Goal: Task Accomplishment & Management: Use online tool/utility

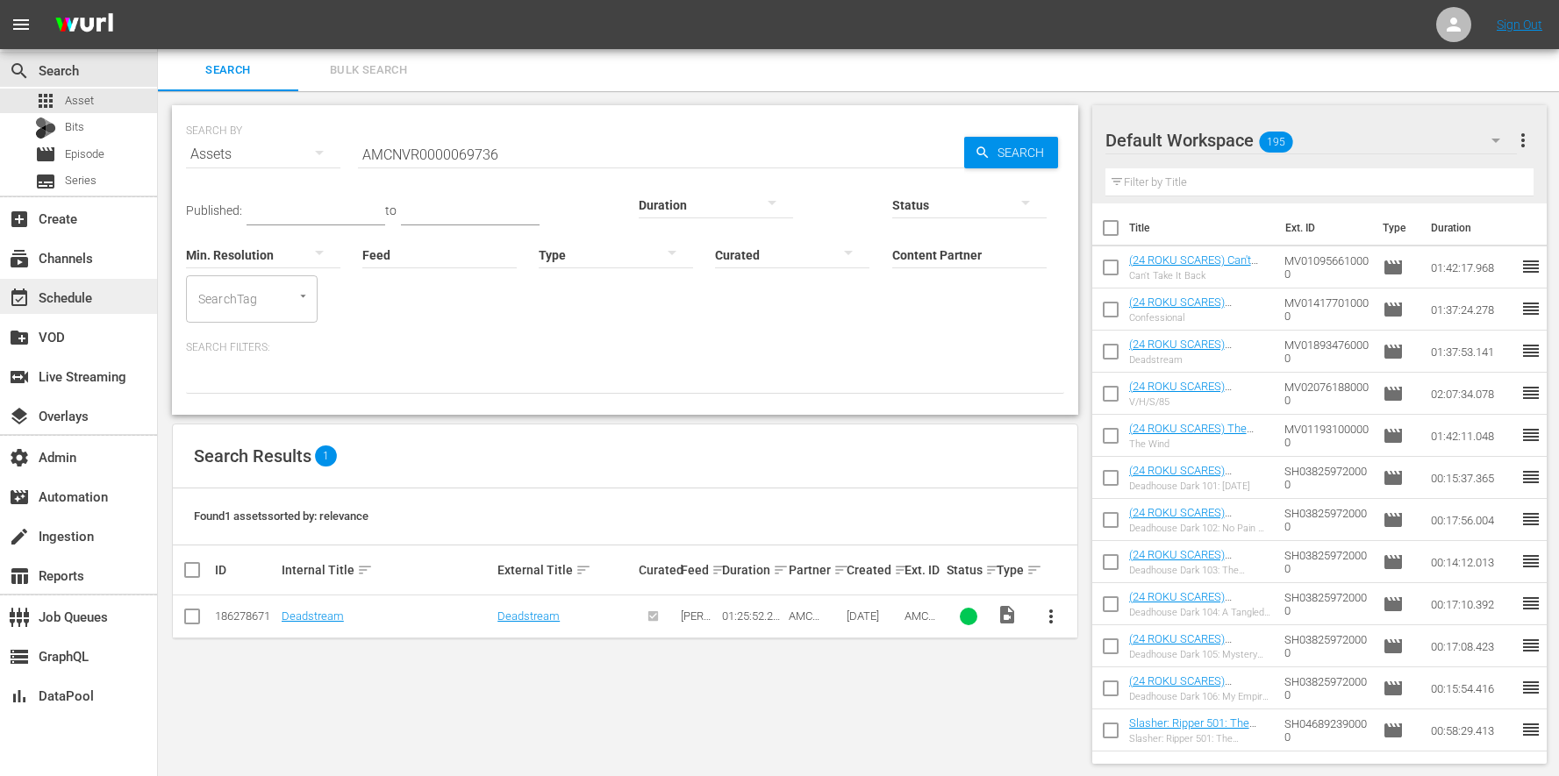
click at [111, 292] on div "event_available Schedule" at bounding box center [78, 296] width 157 height 35
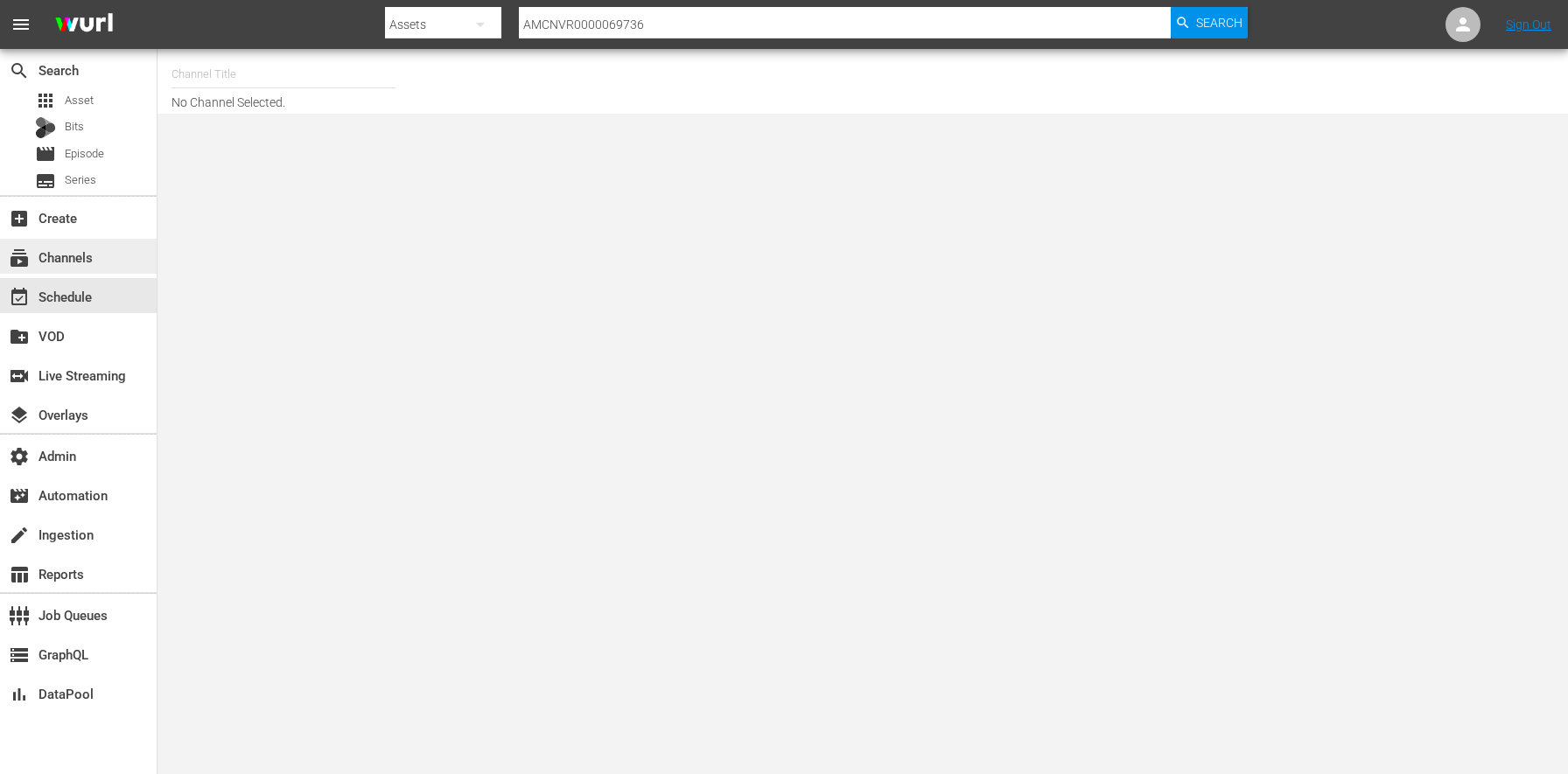
click at [110, 264] on div "subscriptions Channels" at bounding box center [78, 255] width 157 height 35
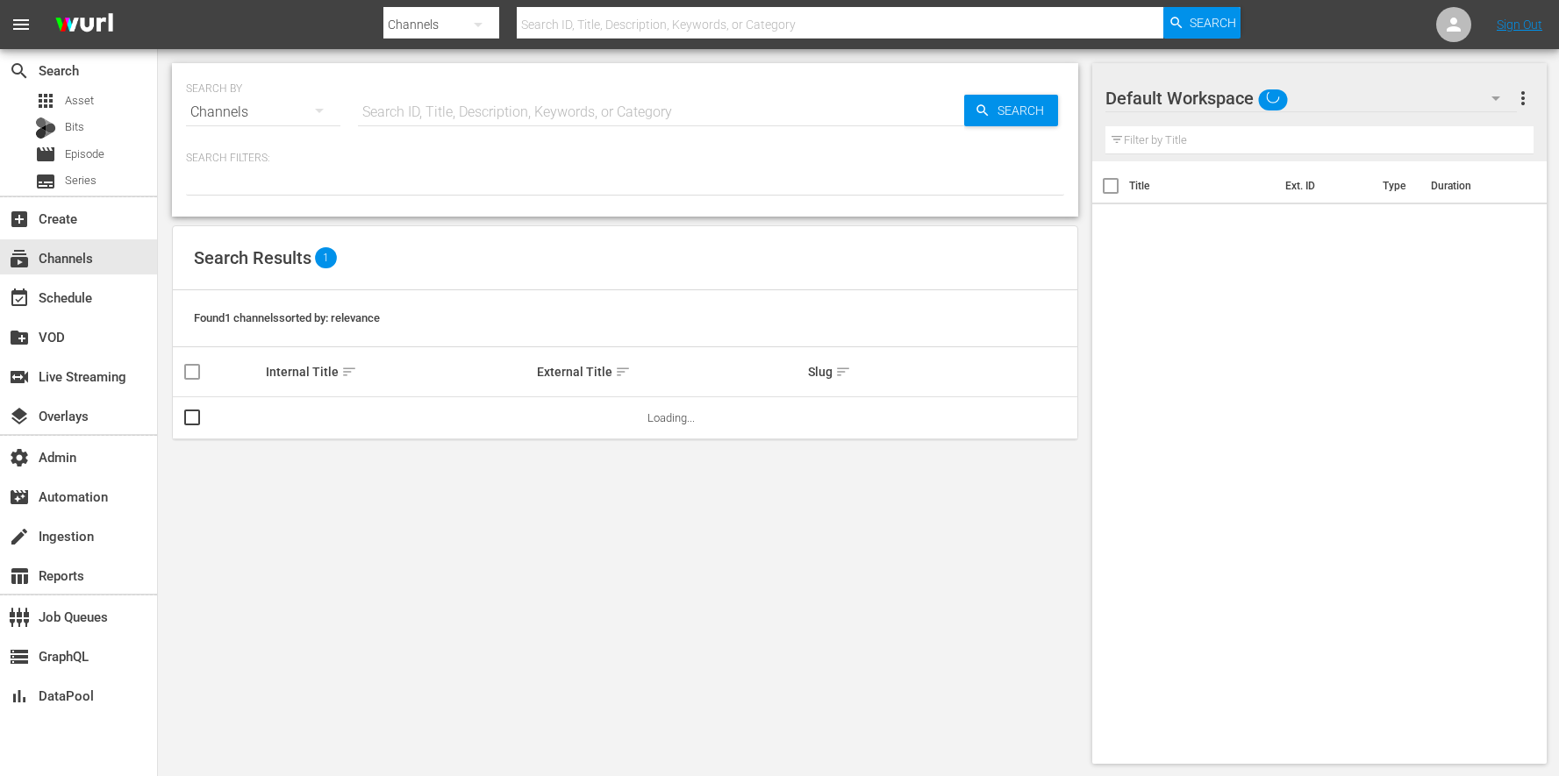
click at [448, 112] on input "text" at bounding box center [661, 112] width 606 height 42
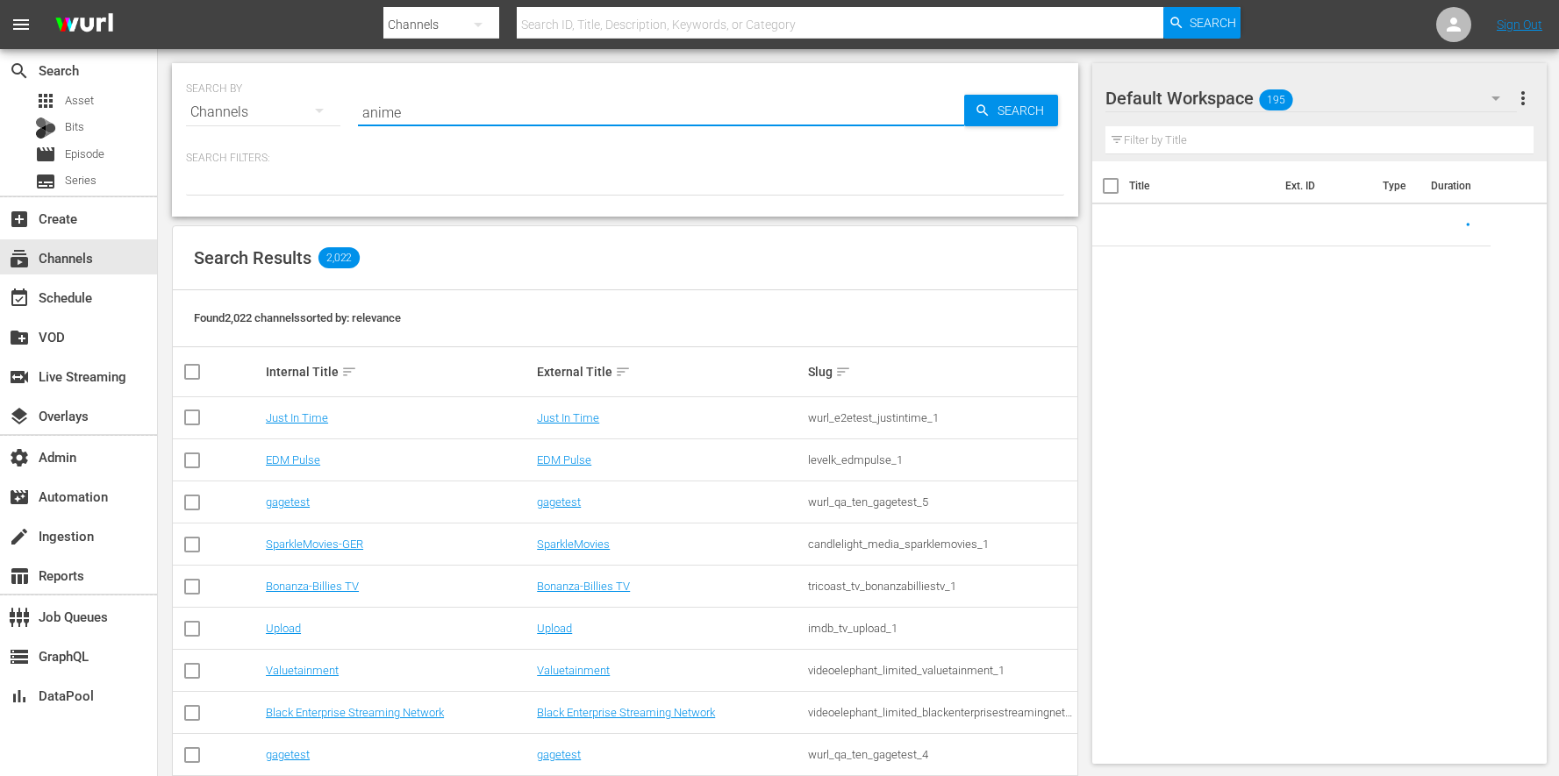
type input "anime"
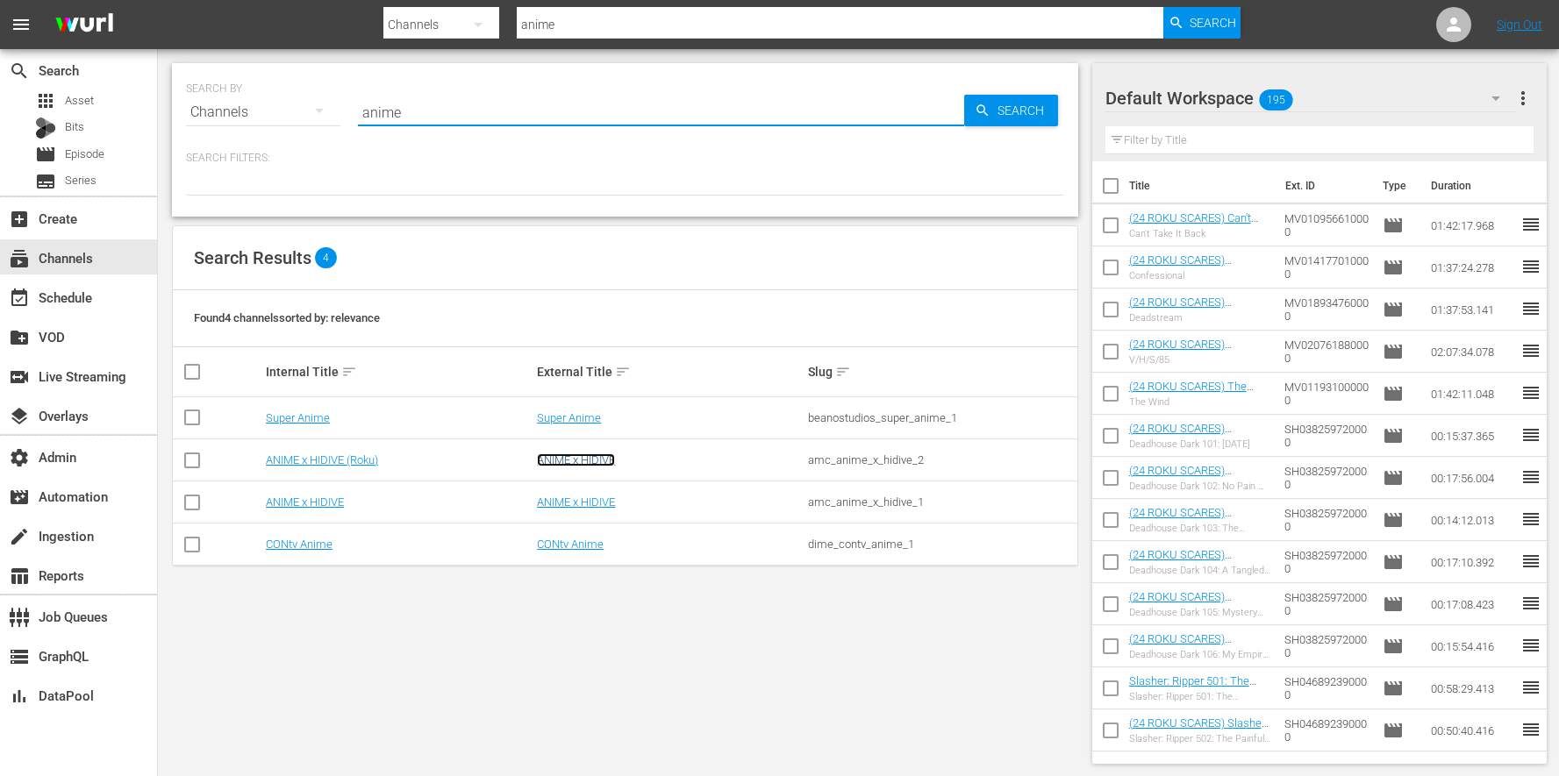
click at [590, 459] on link "ANIME x HIDIVE" at bounding box center [576, 460] width 78 height 13
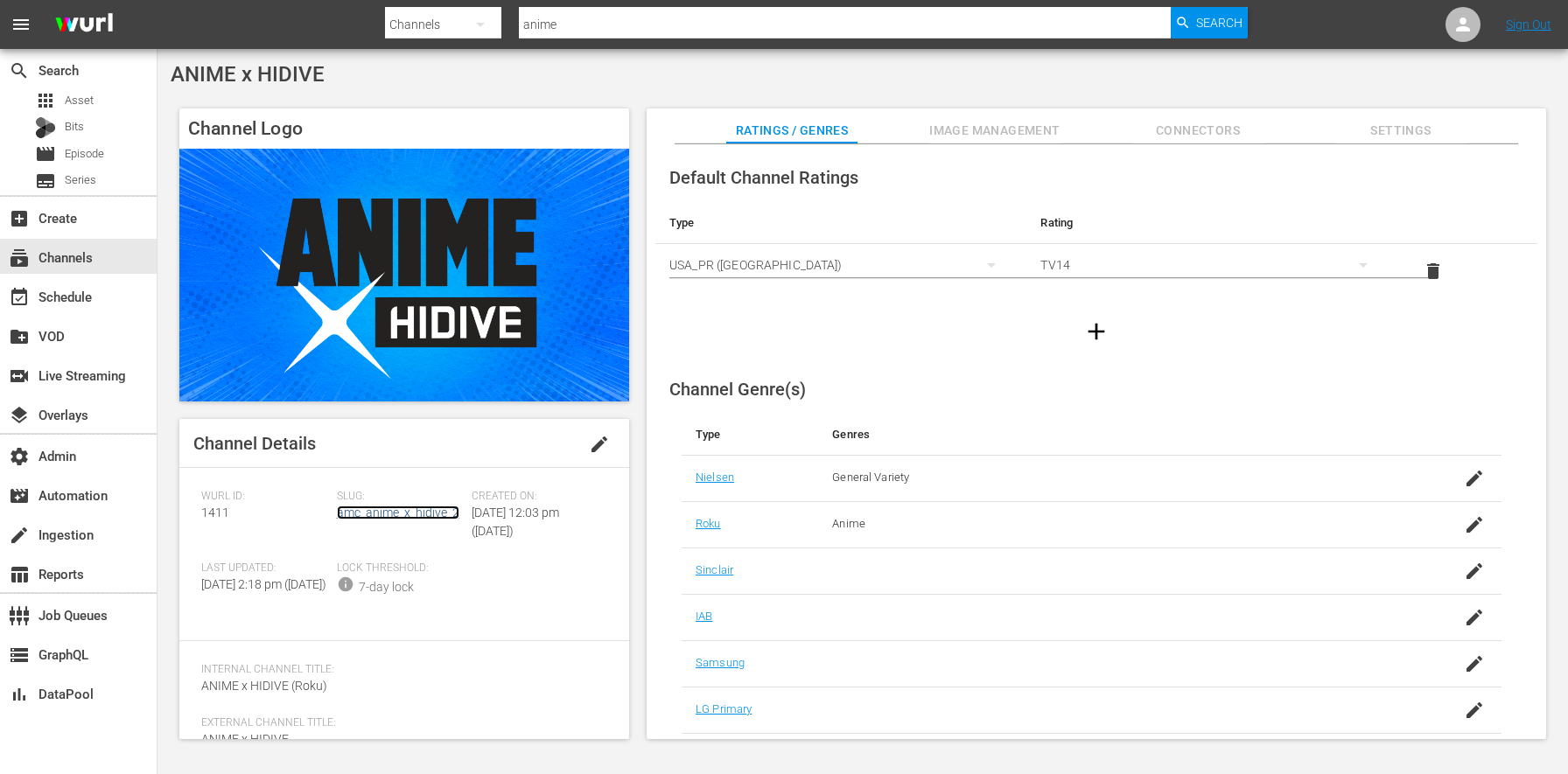
click at [431, 515] on link "amc_anime_x_hidive_2" at bounding box center [398, 513] width 123 height 14
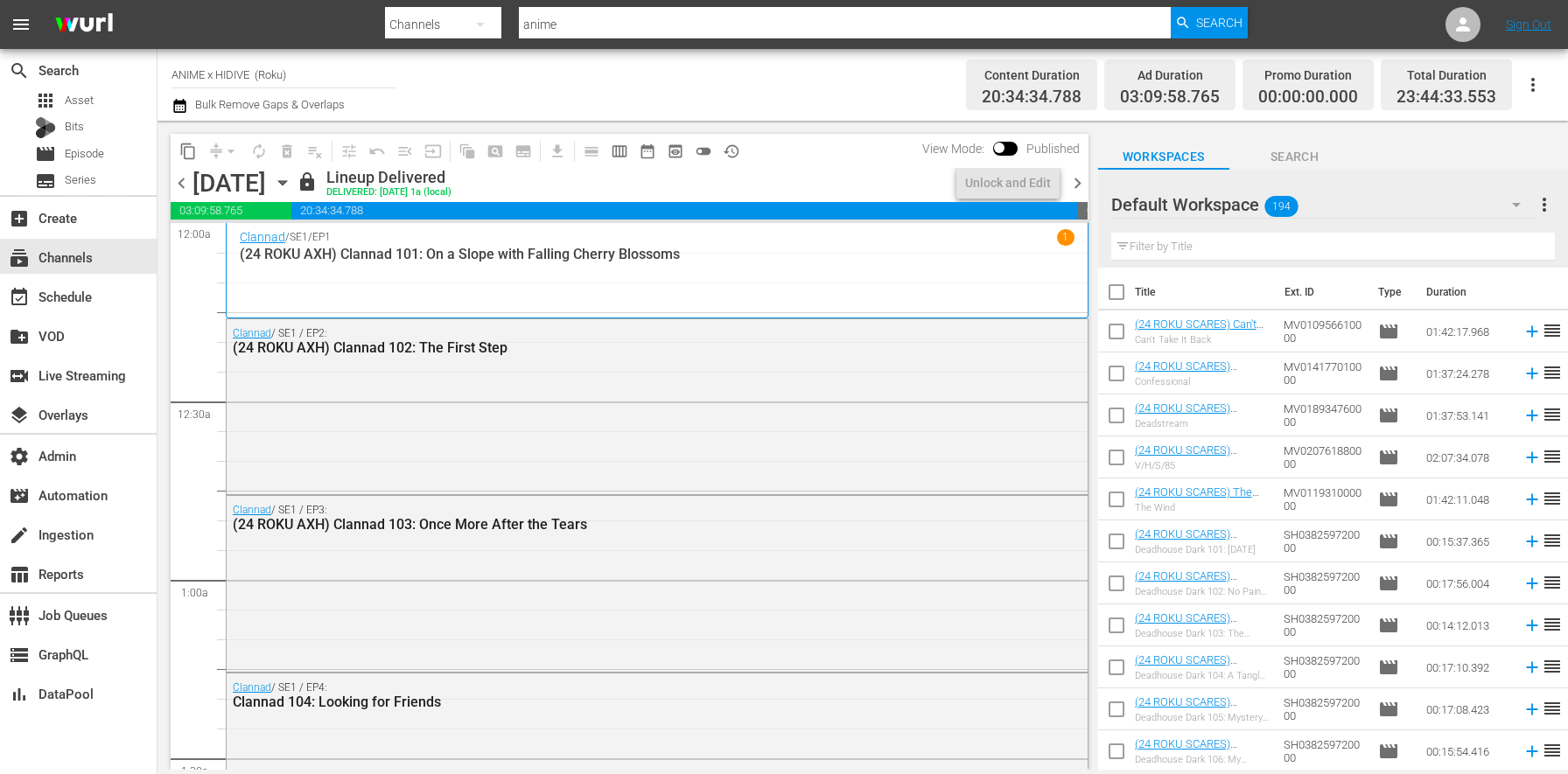
click at [292, 184] on icon "button" at bounding box center [282, 183] width 19 height 19
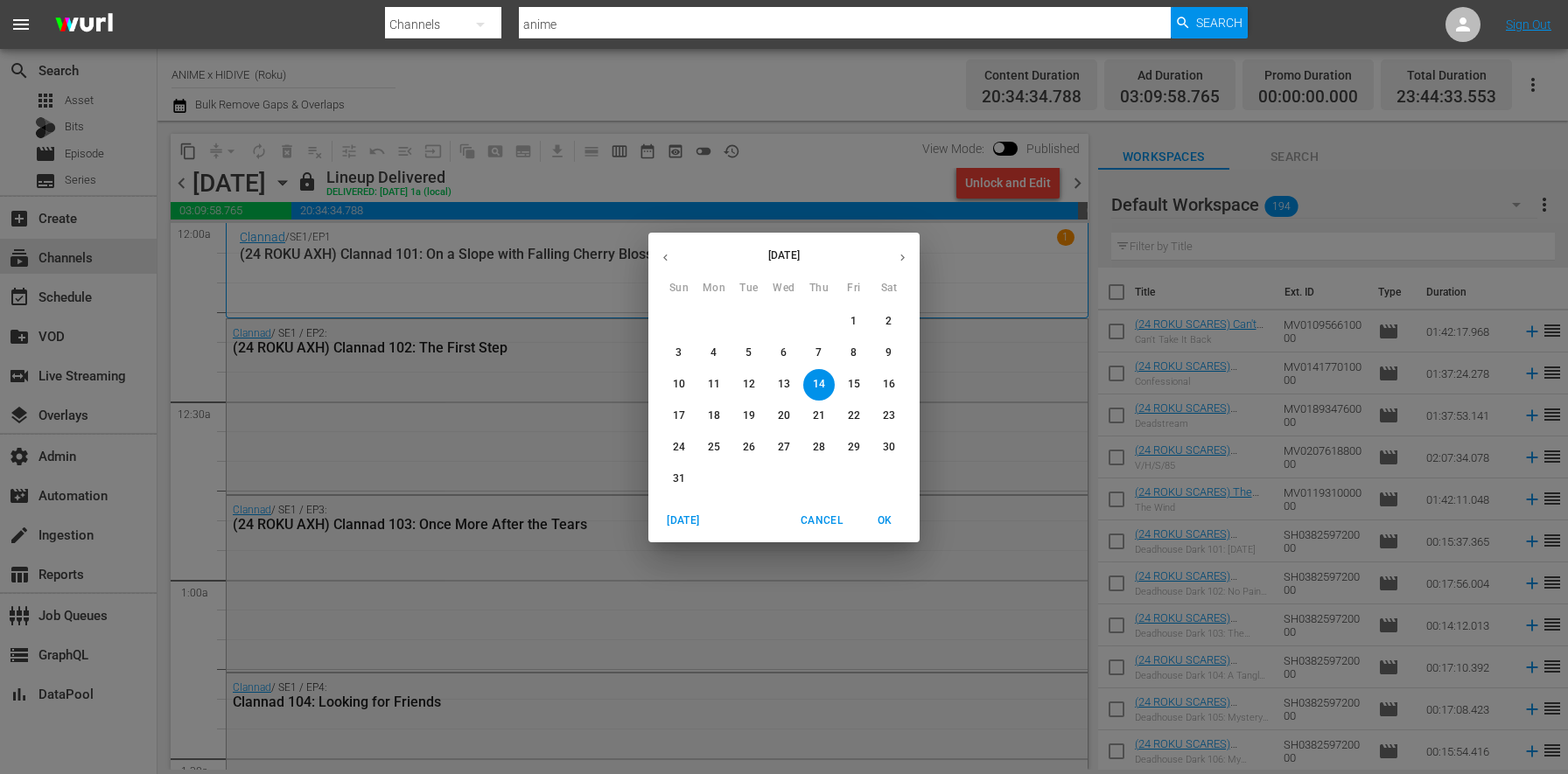
click at [895, 260] on button "button" at bounding box center [903, 257] width 34 height 34
click at [722, 310] on button "1" at bounding box center [714, 322] width 32 height 32
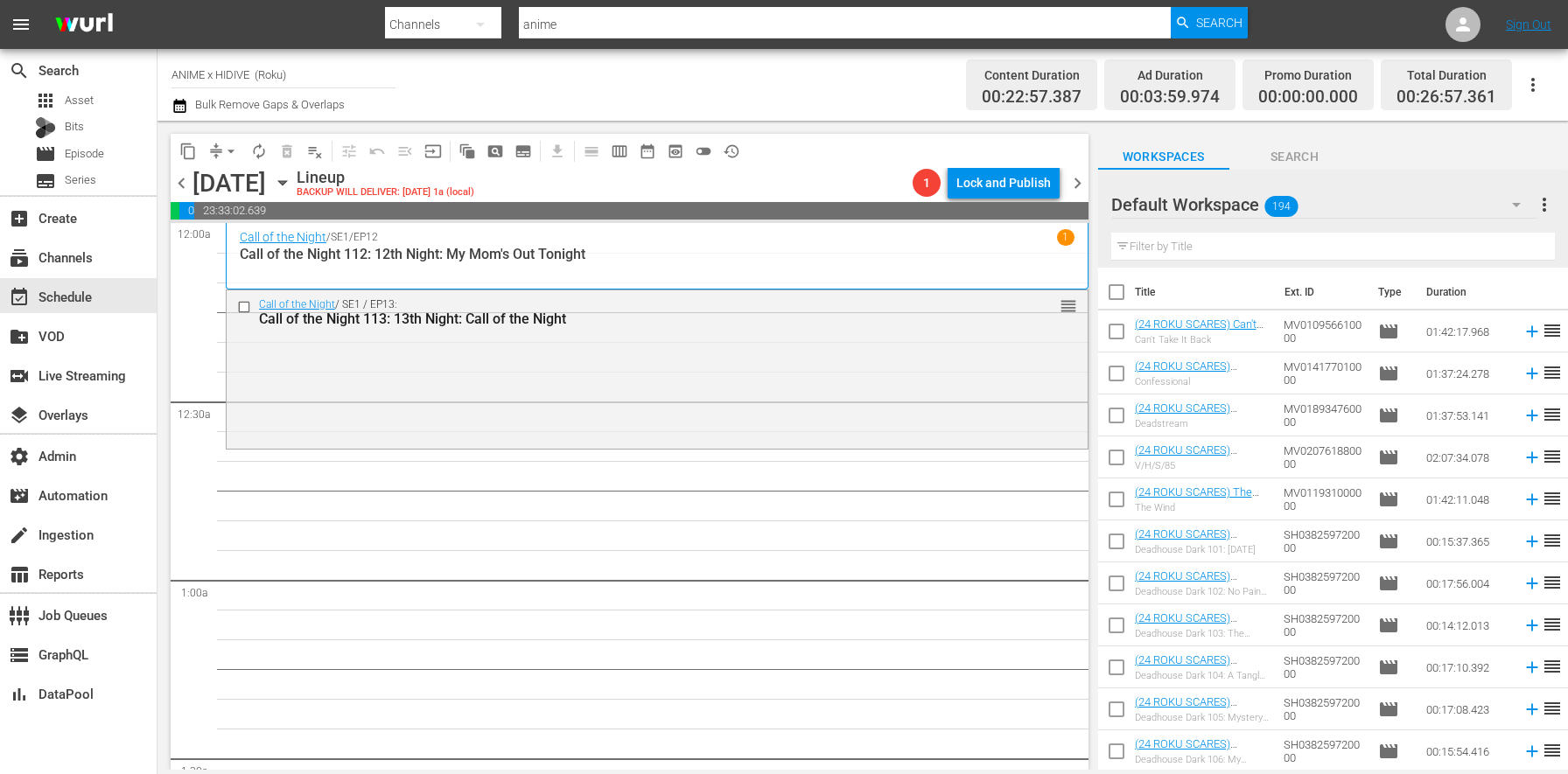
click at [174, 189] on span "chevron_left" at bounding box center [182, 184] width 22 height 22
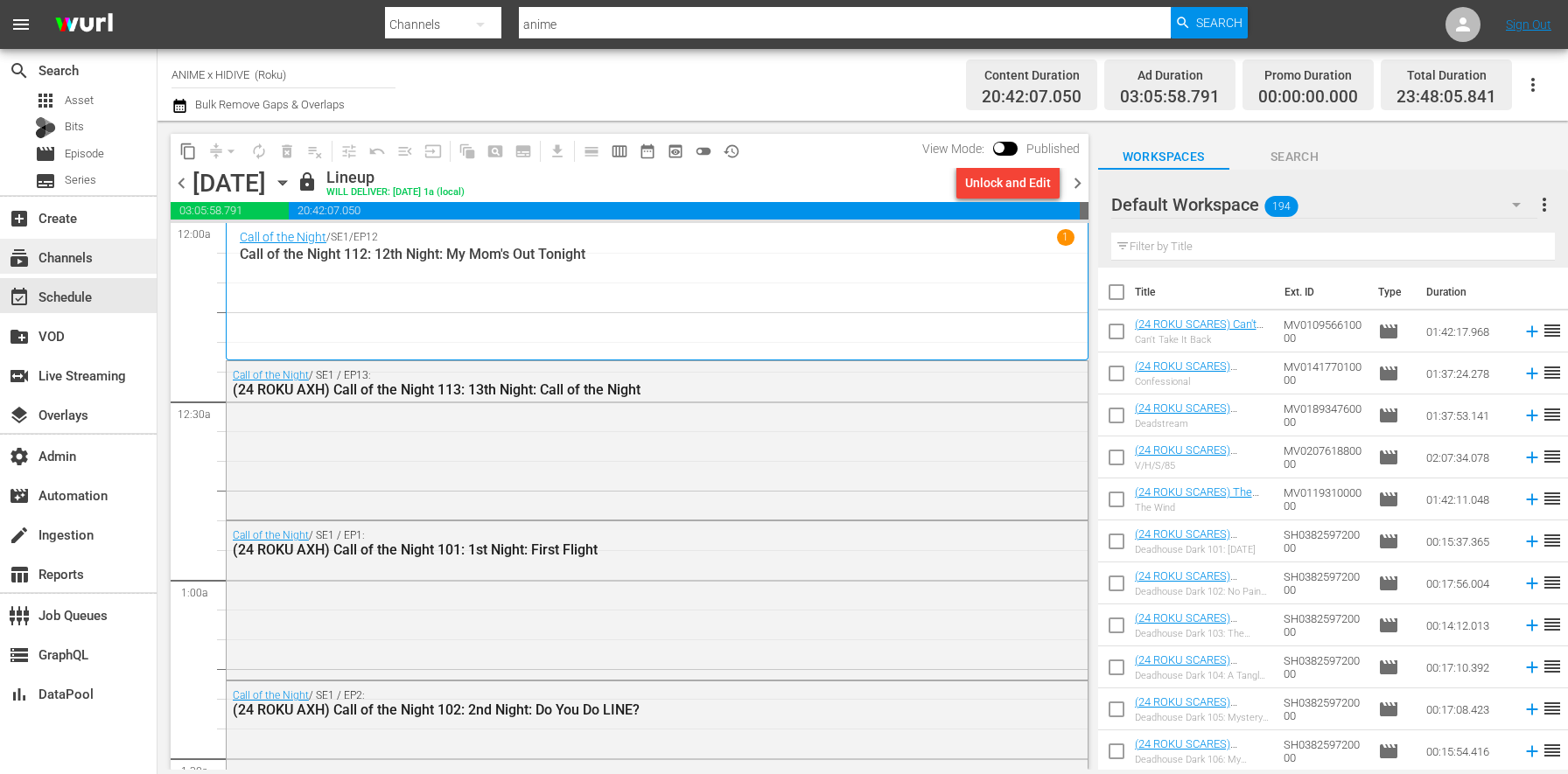
click at [76, 250] on div "subscriptions Channels" at bounding box center [49, 254] width 98 height 16
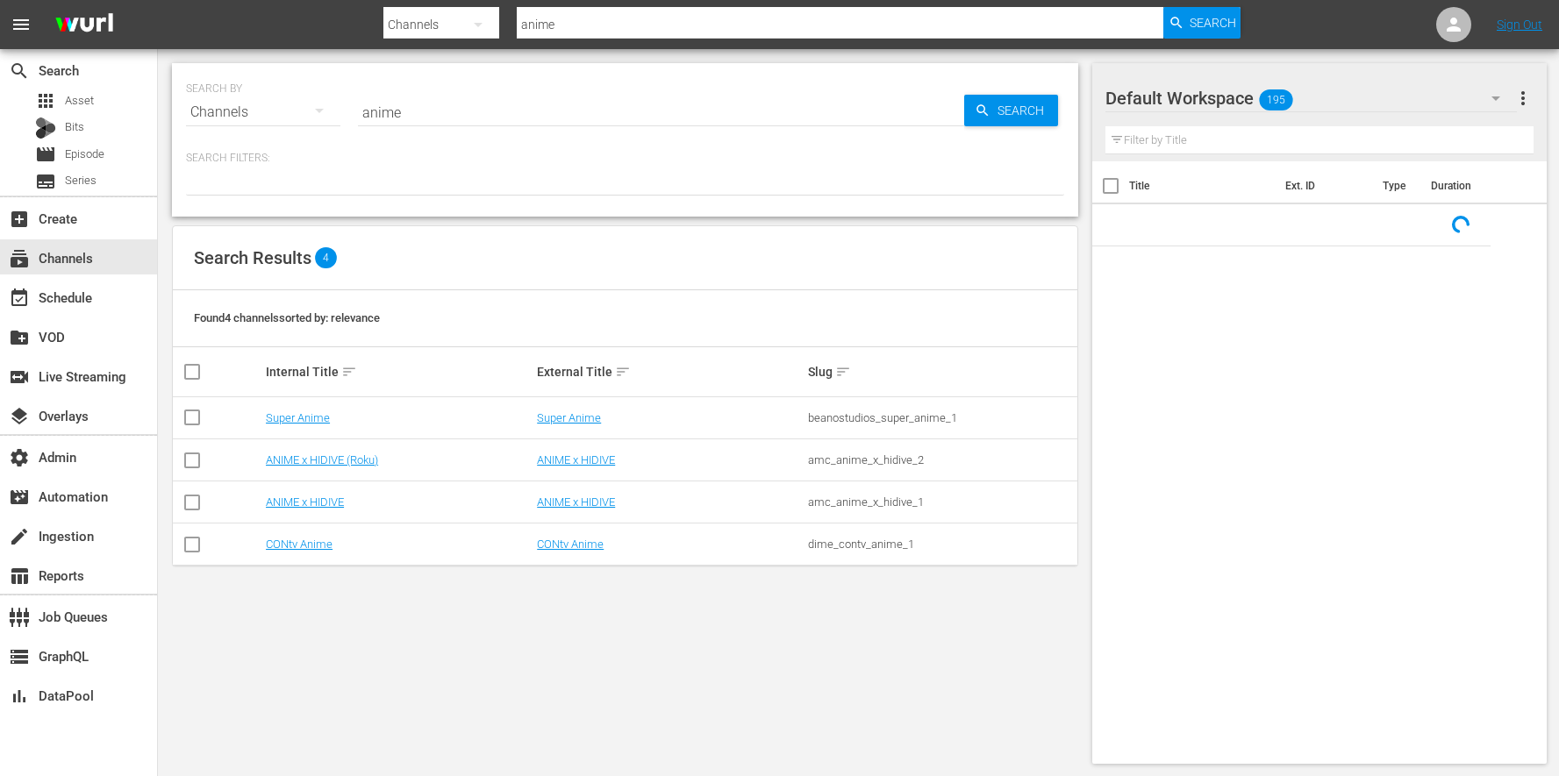
click at [557, 514] on td "ANIME x HIDIVE" at bounding box center [669, 503] width 271 height 42
click at [561, 505] on link "ANIME x HIDIVE" at bounding box center [576, 502] width 78 height 13
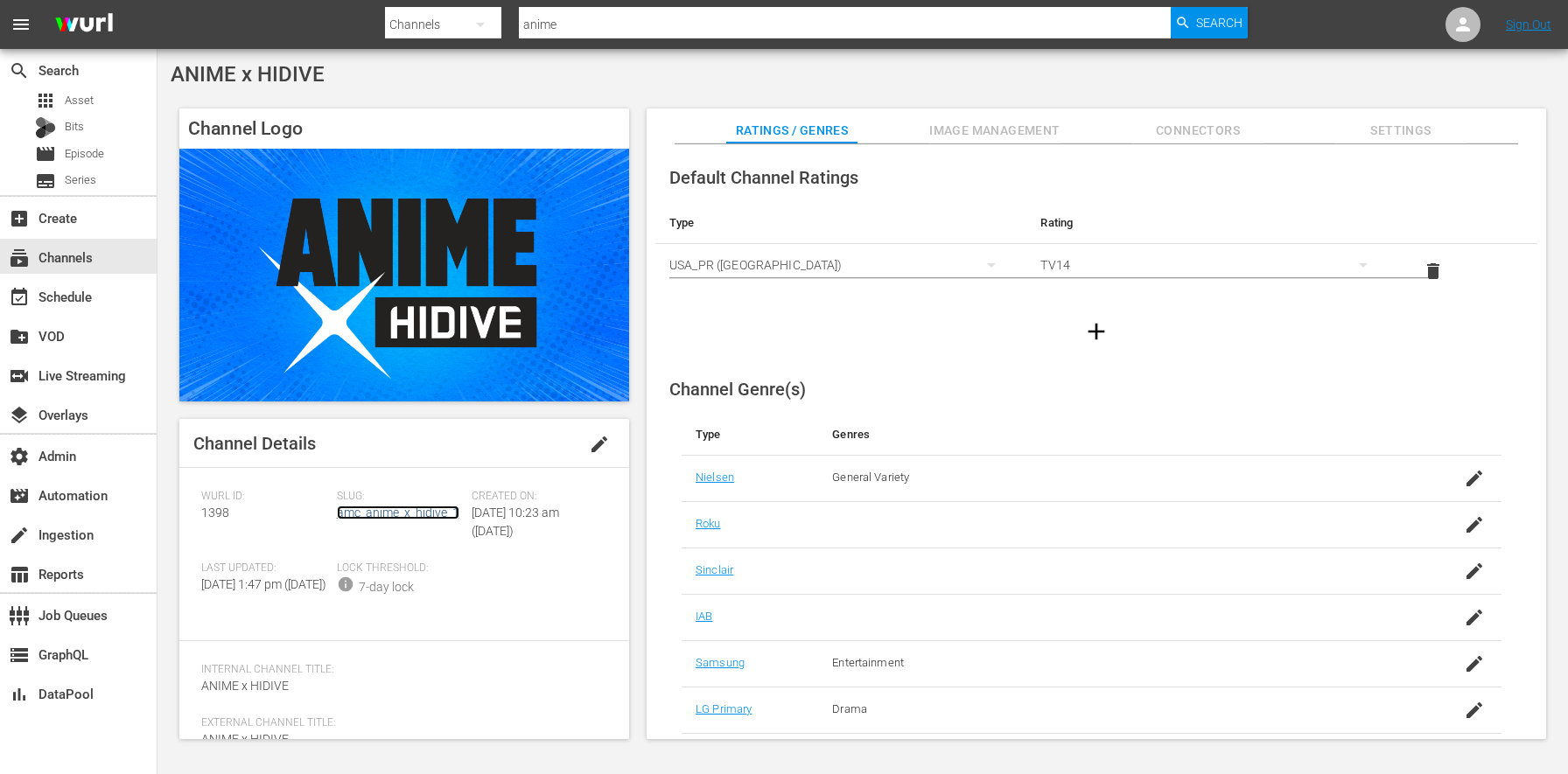
click at [426, 515] on link "amc_anime_x_hidive_1" at bounding box center [398, 513] width 123 height 14
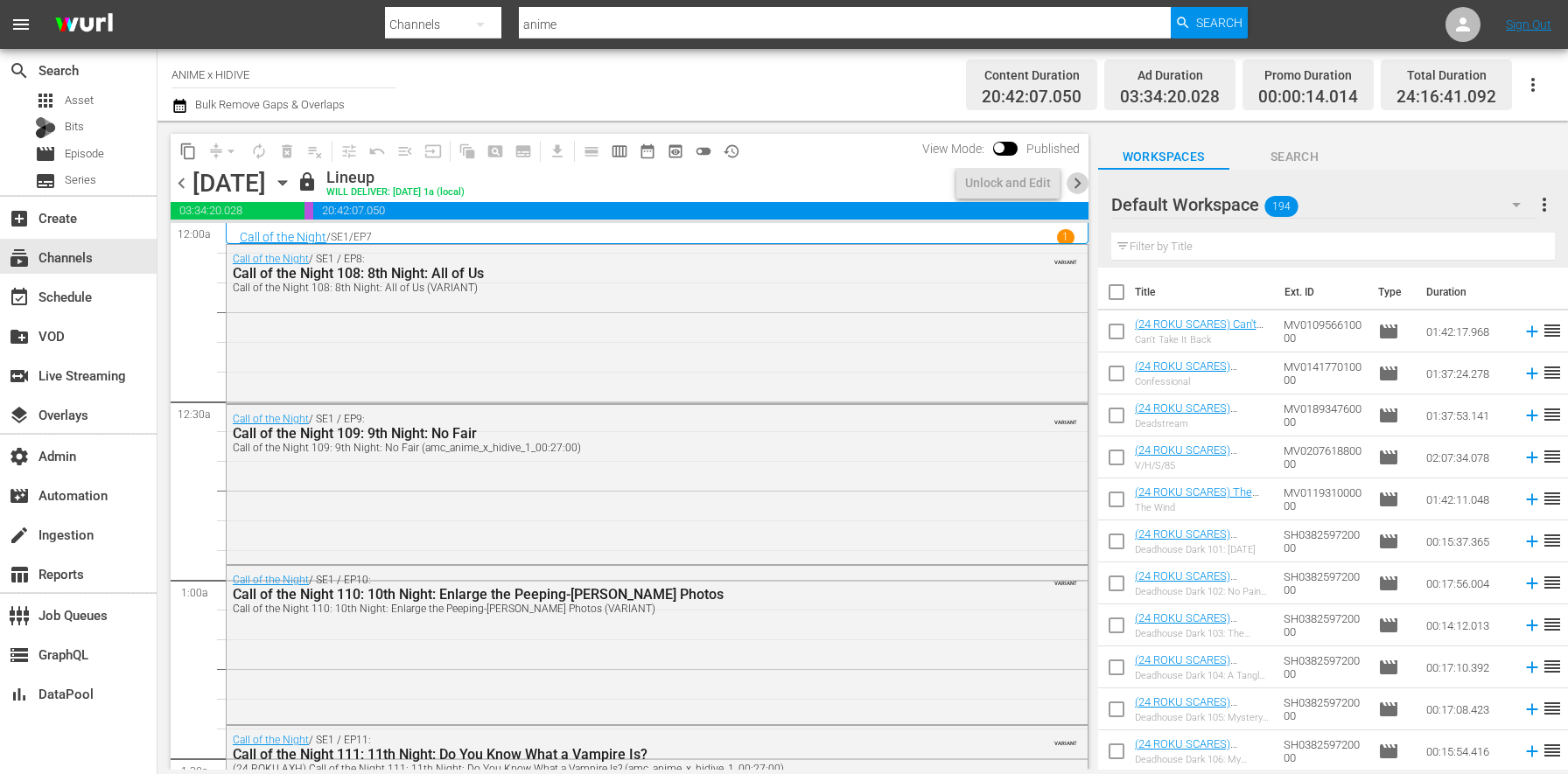
click at [1079, 178] on span "chevron_right" at bounding box center [1077, 184] width 22 height 22
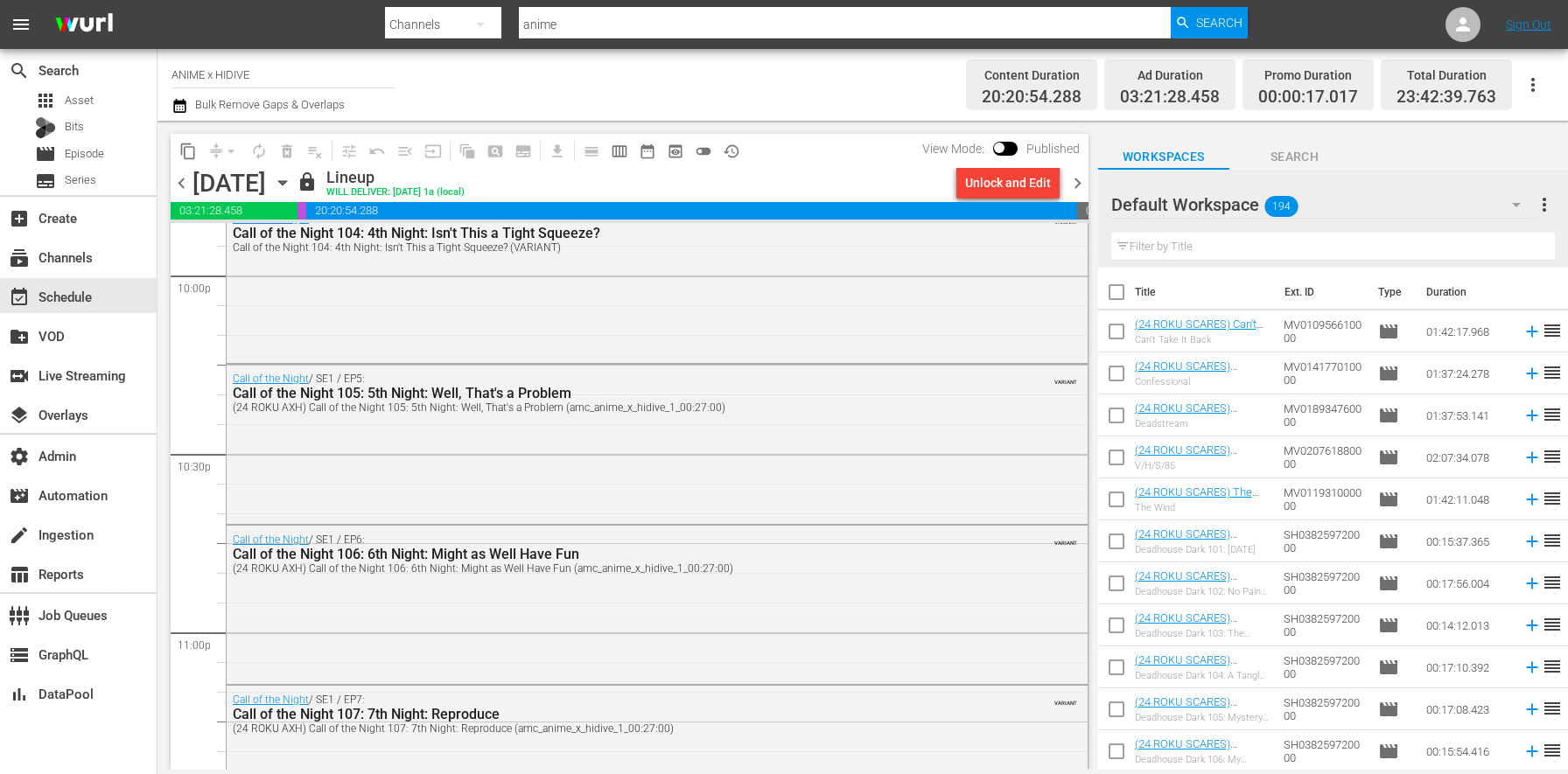
scroll to position [8037, 0]
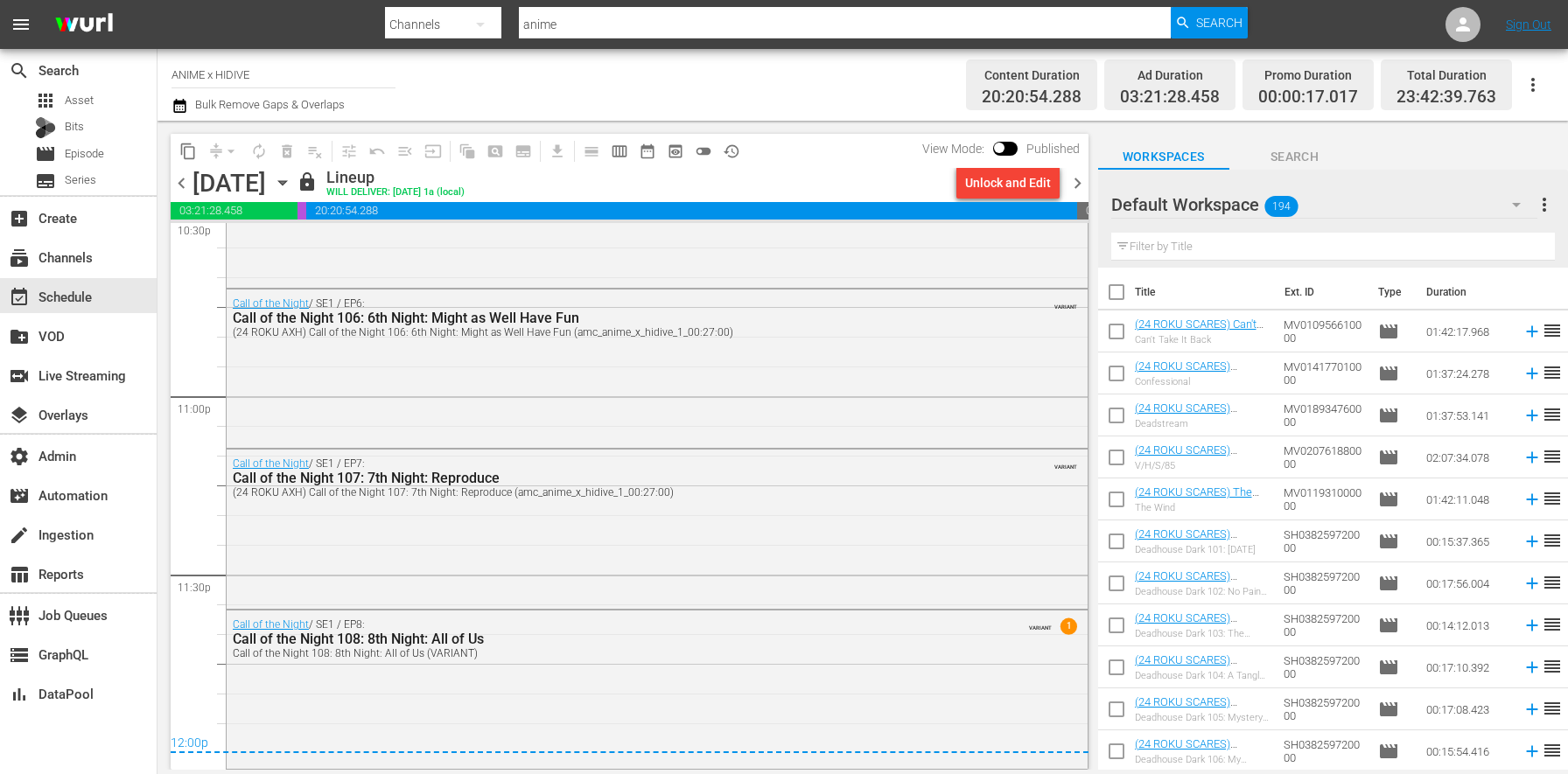
click at [1087, 185] on div "content_copy compress arrow_drop_down autorenew_outlined delete_forever_outline…" at bounding box center [625, 445] width 936 height 649
click at [1084, 183] on span "chevron_right" at bounding box center [1077, 184] width 22 height 22
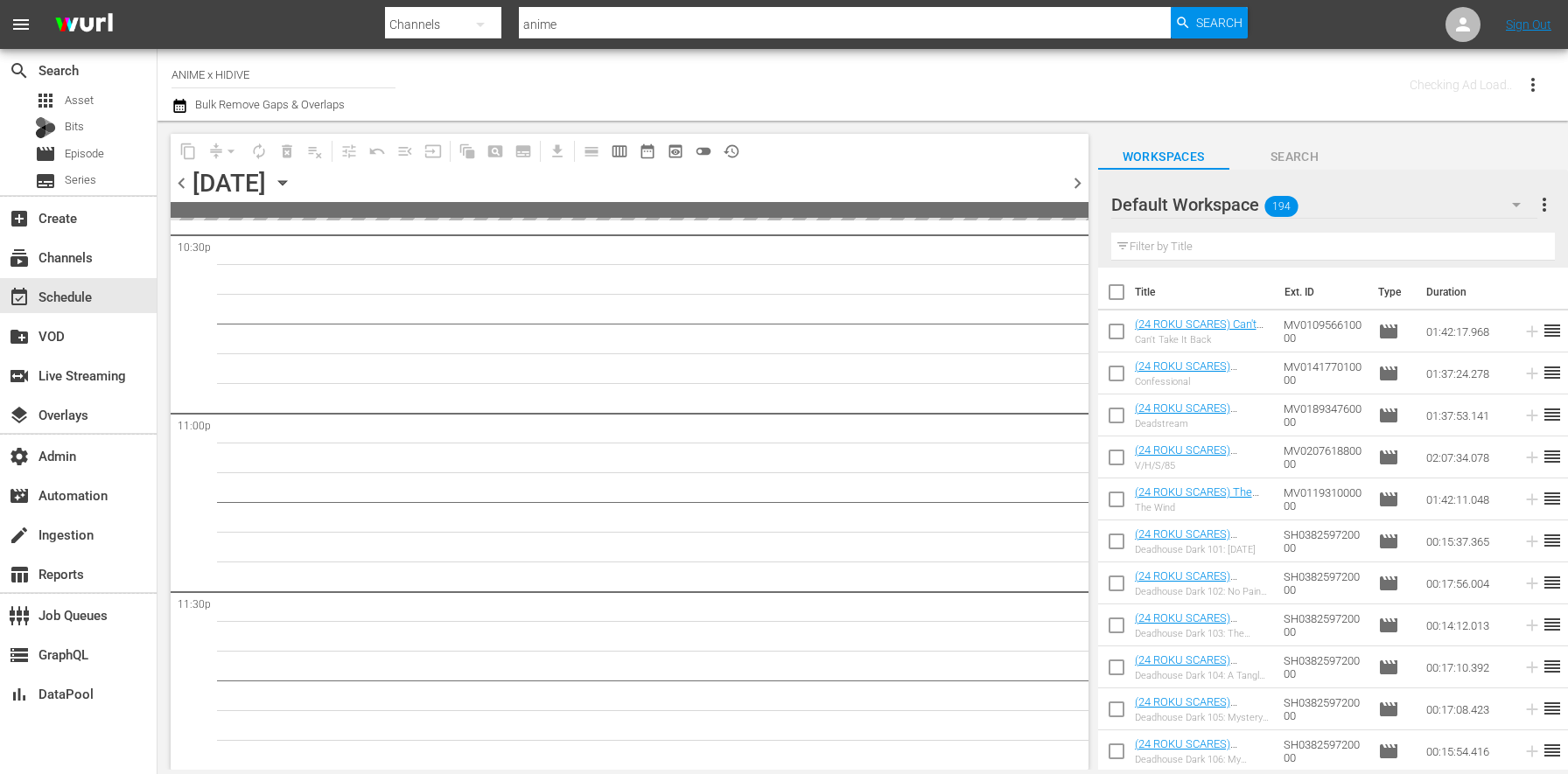
scroll to position [8018, 0]
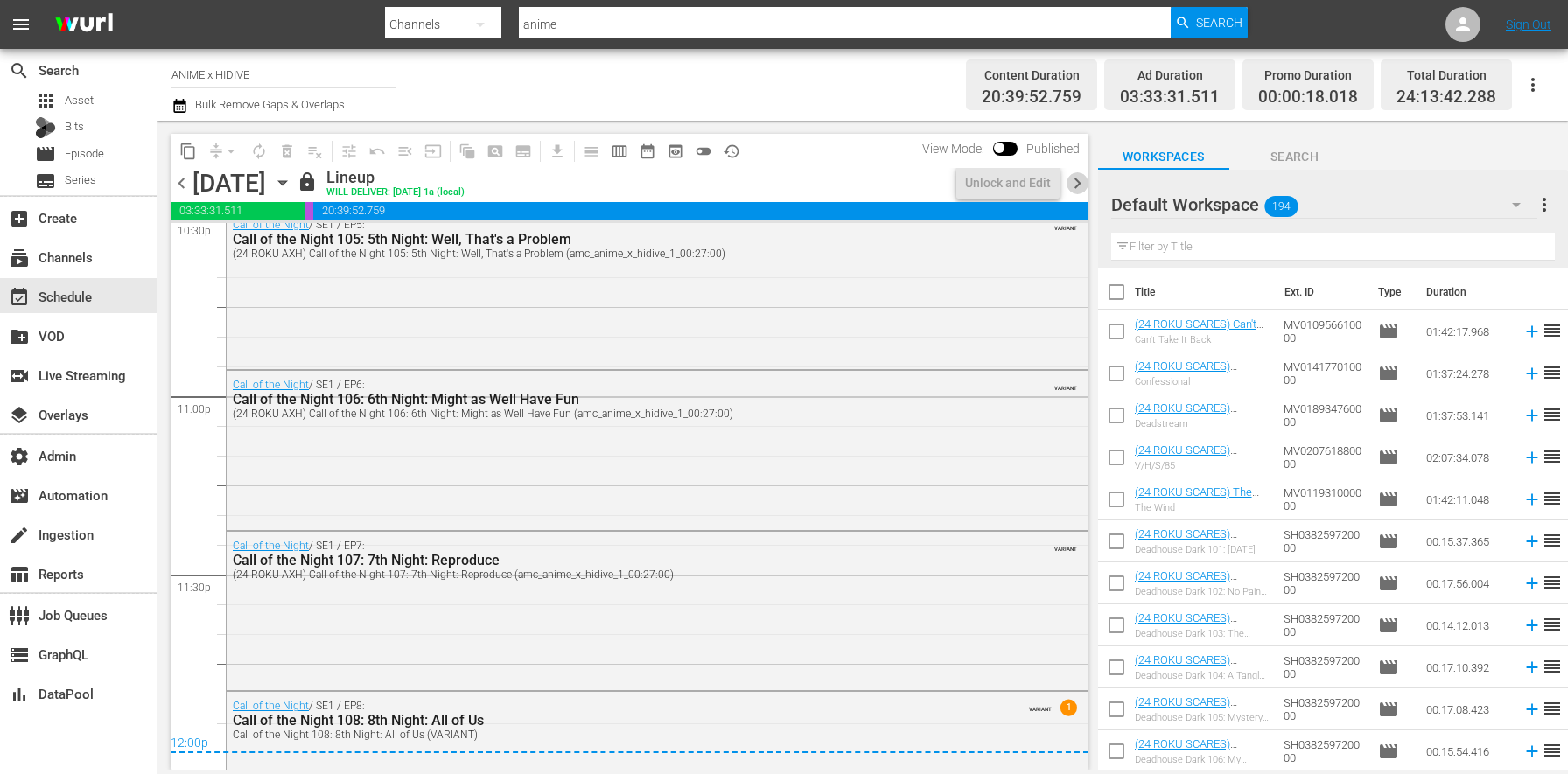
click at [1082, 183] on span "chevron_right" at bounding box center [1077, 184] width 22 height 22
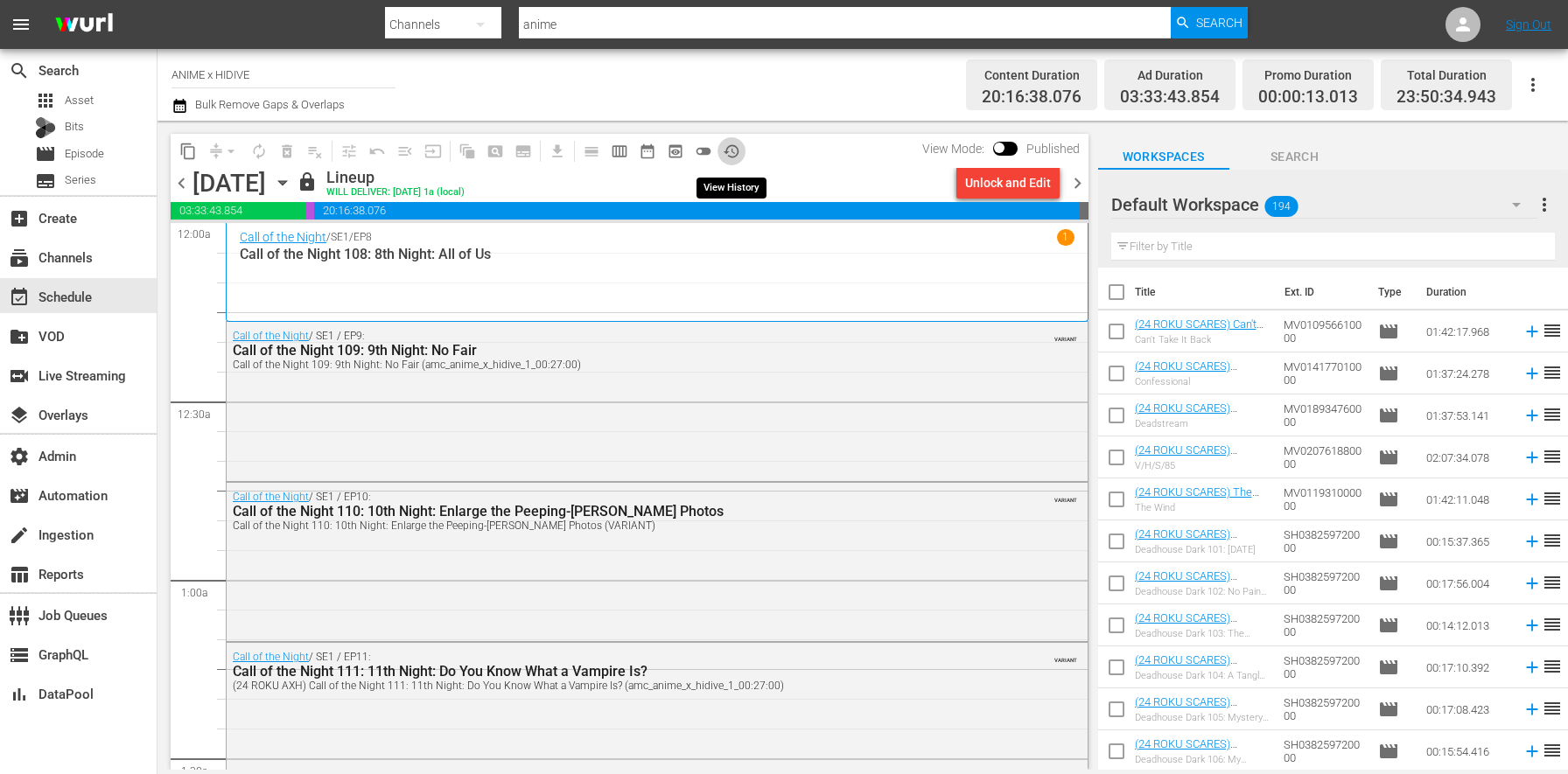
click at [725, 152] on span "history_outlined" at bounding box center [732, 152] width 18 height 18
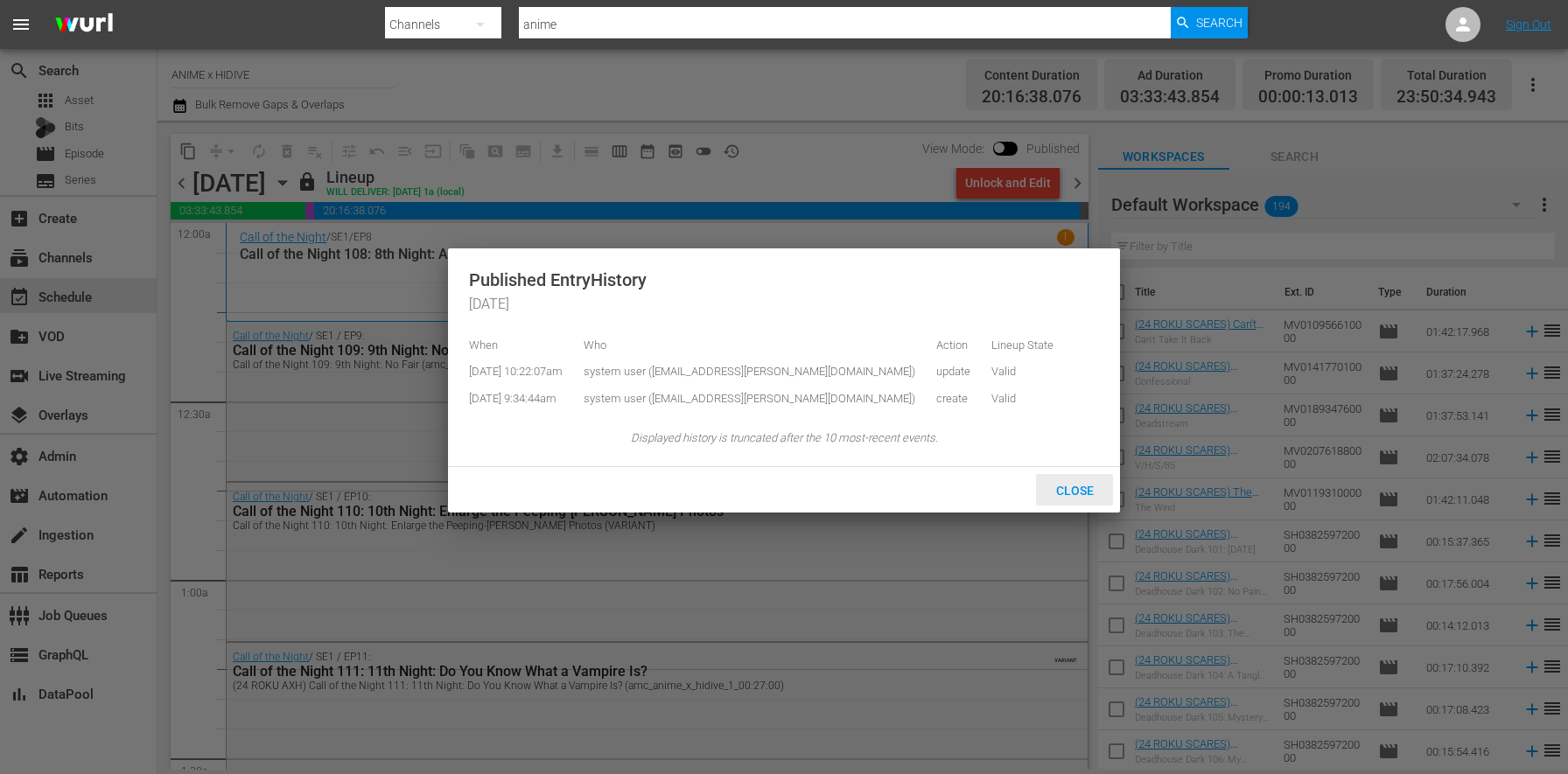
click at [1074, 498] on span "Close" at bounding box center [1075, 491] width 66 height 14
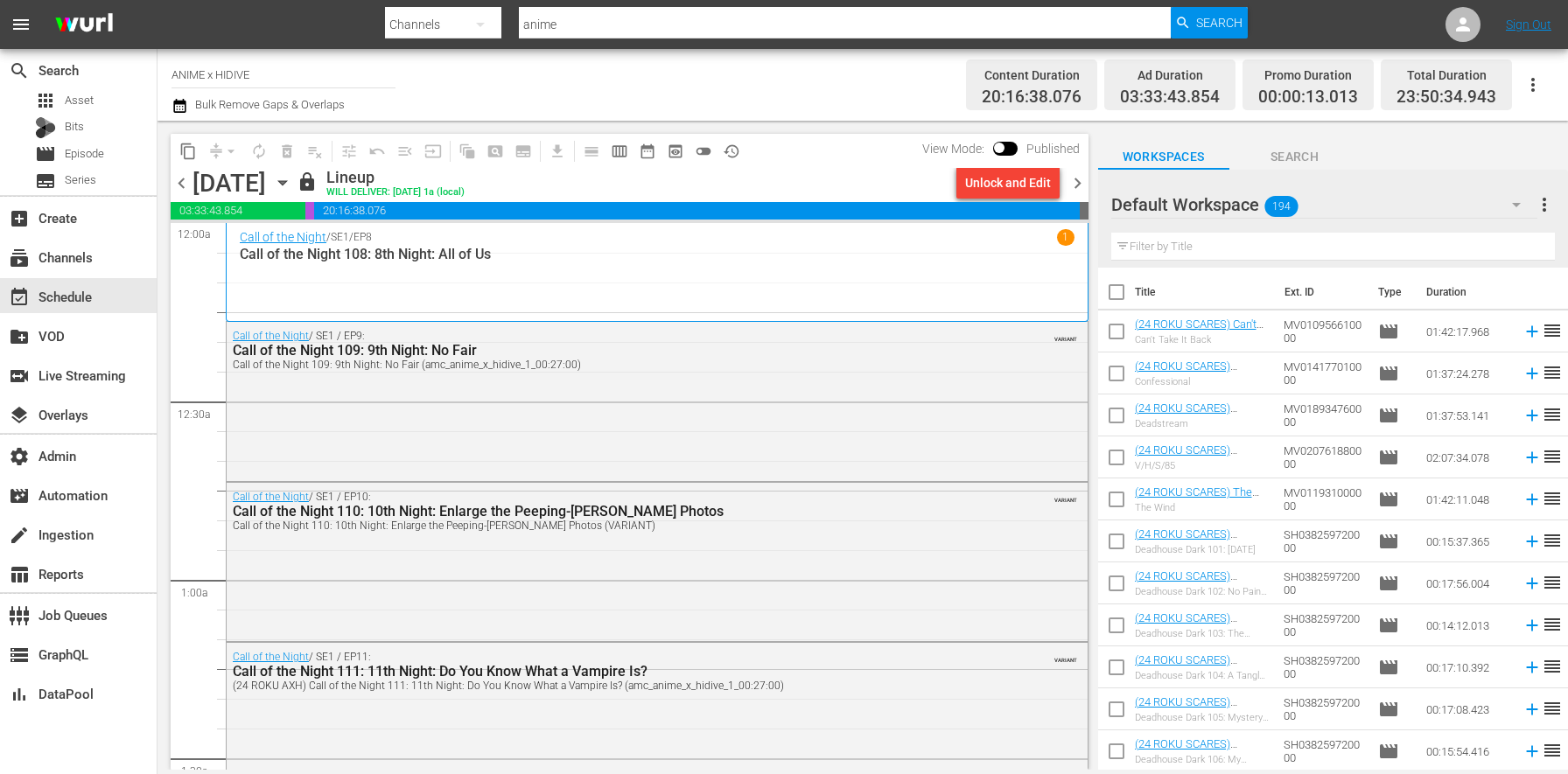
click at [1071, 190] on span "chevron_right" at bounding box center [1077, 184] width 22 height 22
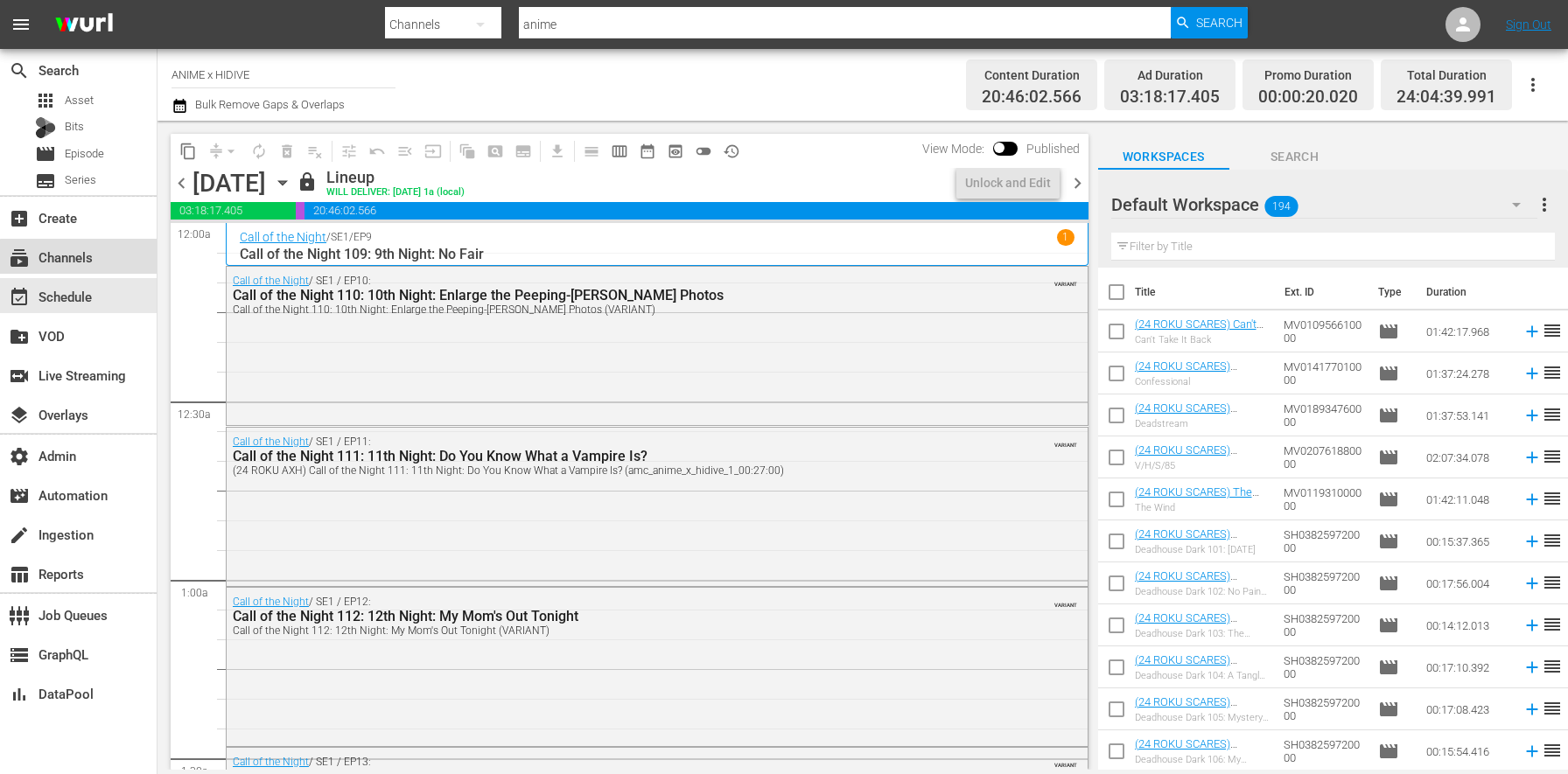
click at [119, 260] on div "subscriptions Channels" at bounding box center [78, 255] width 157 height 35
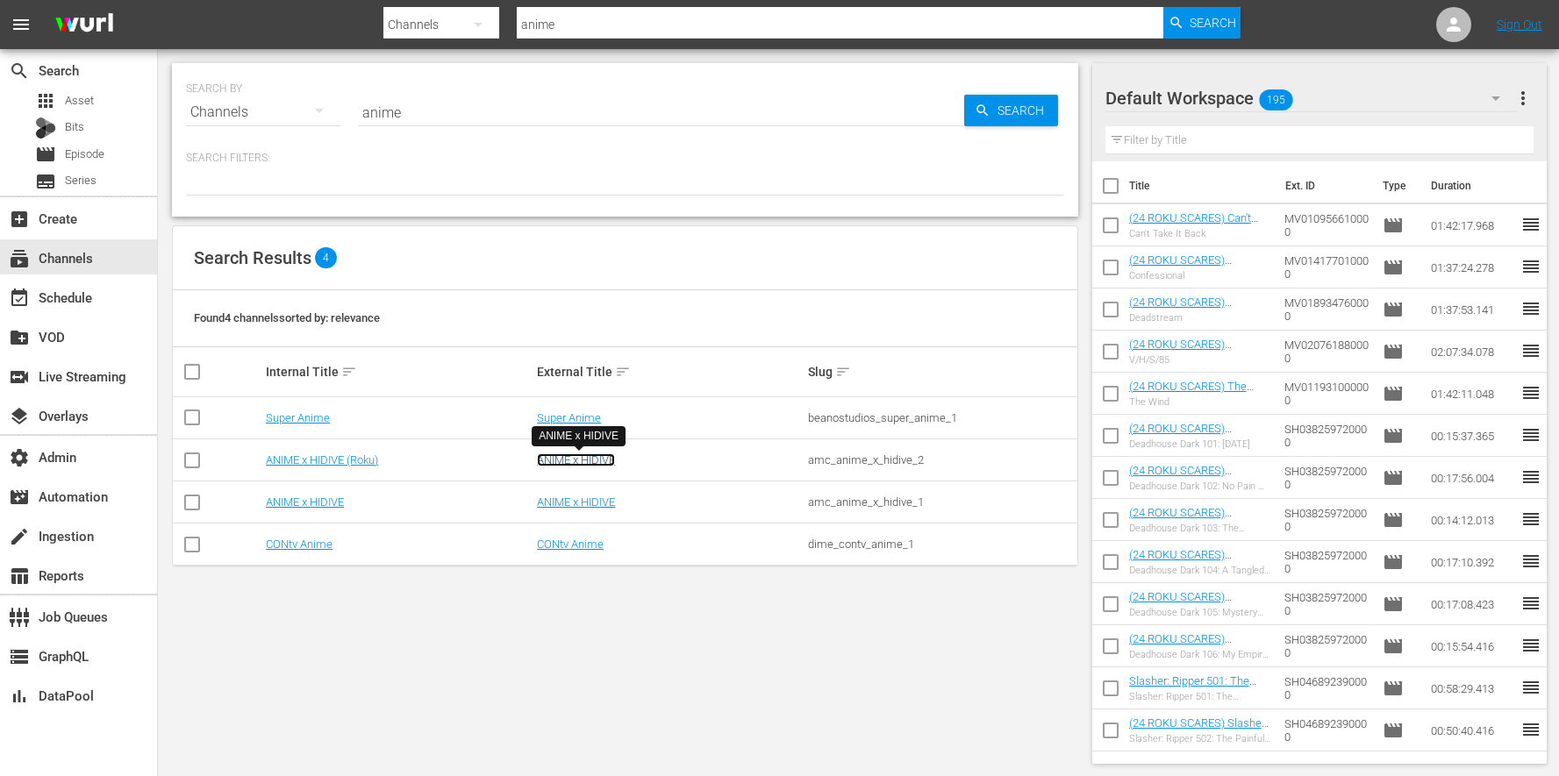
click at [576, 455] on link "ANIME x HIDIVE" at bounding box center [576, 460] width 78 height 13
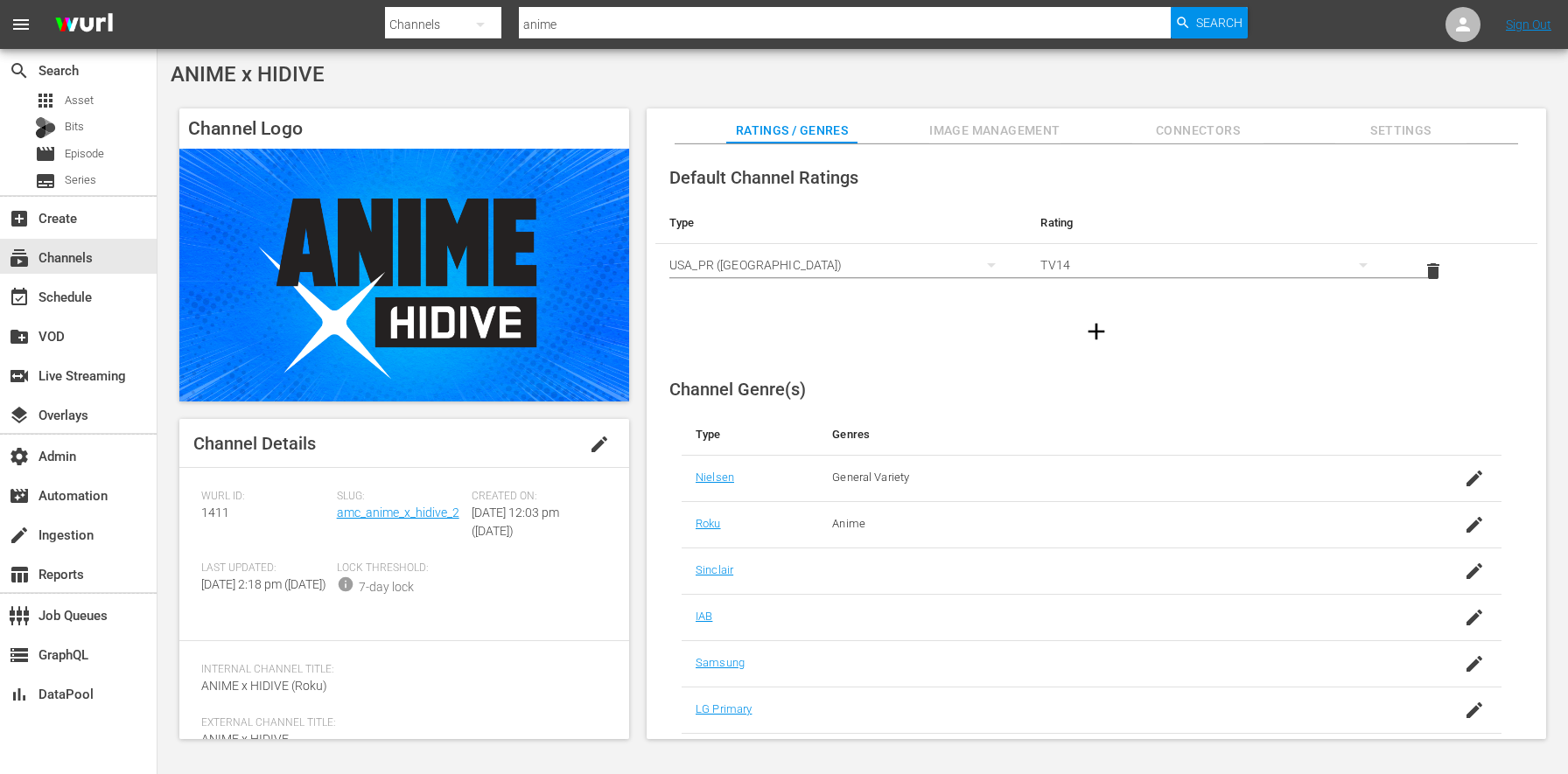
click at [417, 521] on div "Slug: amc_anime_x_hidive_2" at bounding box center [405, 526] width 136 height 72
click at [417, 515] on link "amc_anime_x_hidive_2" at bounding box center [398, 513] width 123 height 14
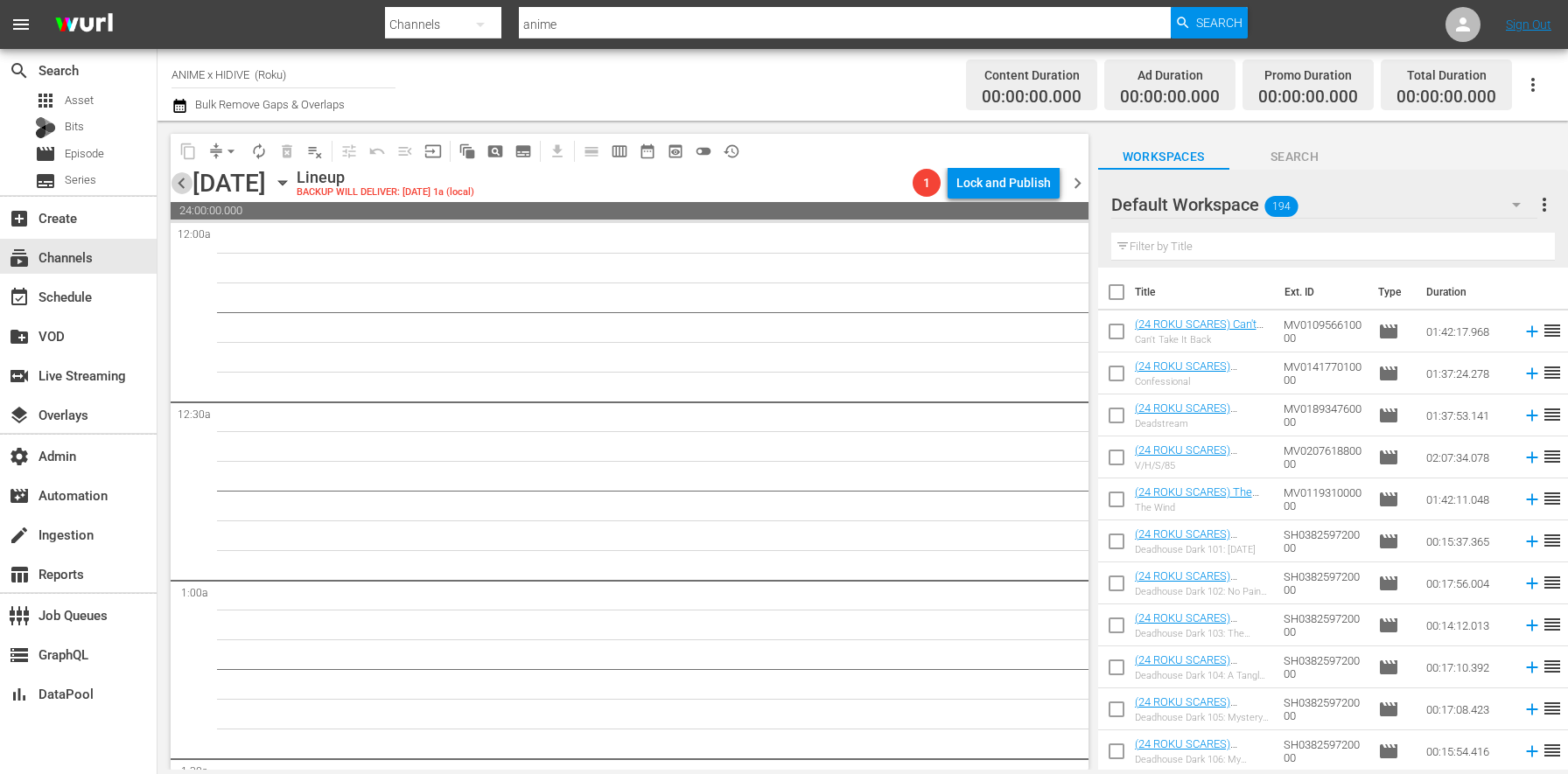
click at [182, 182] on span "chevron_left" at bounding box center [182, 184] width 22 height 22
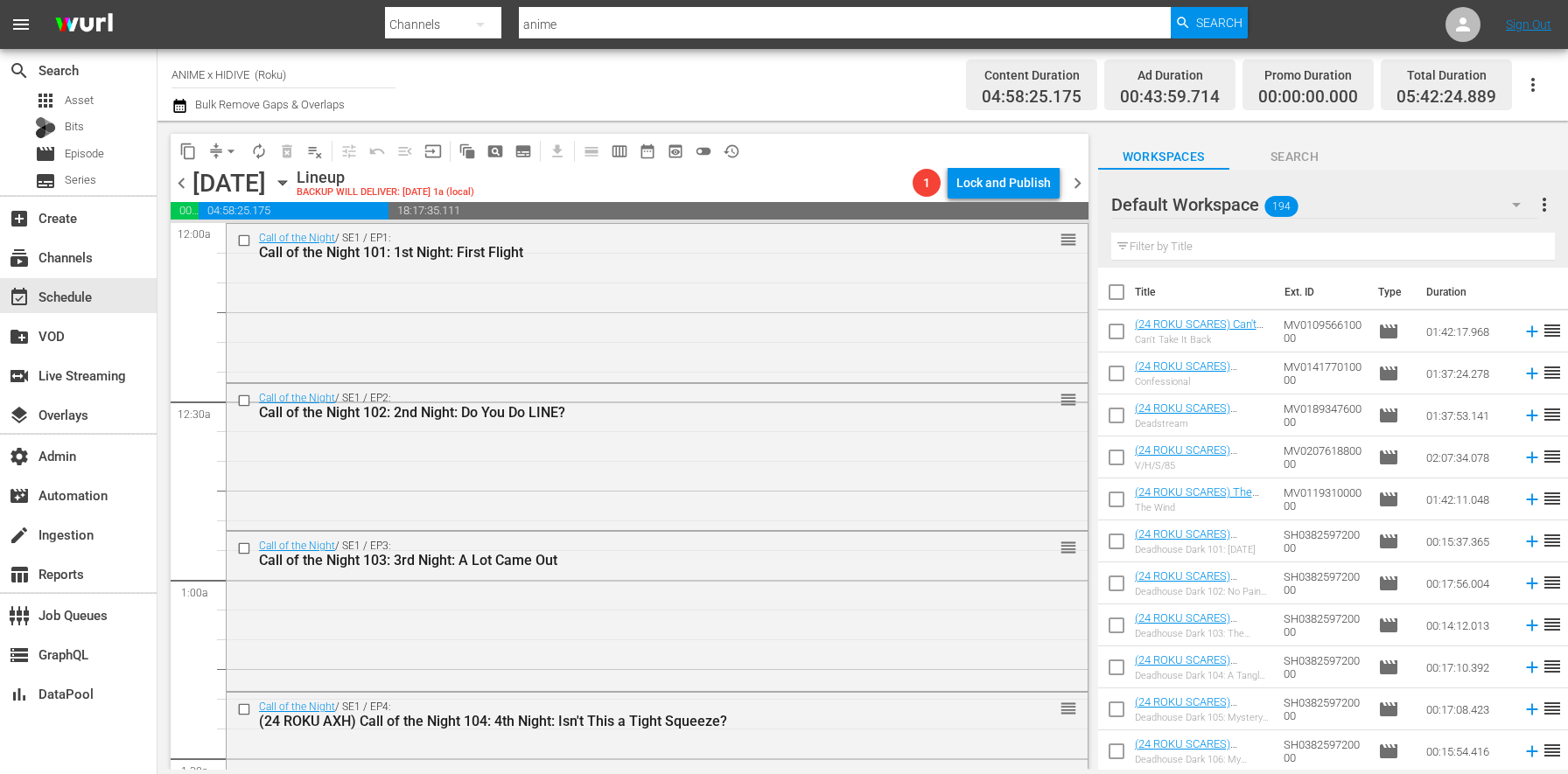
click at [178, 181] on span "chevron_left" at bounding box center [182, 184] width 22 height 22
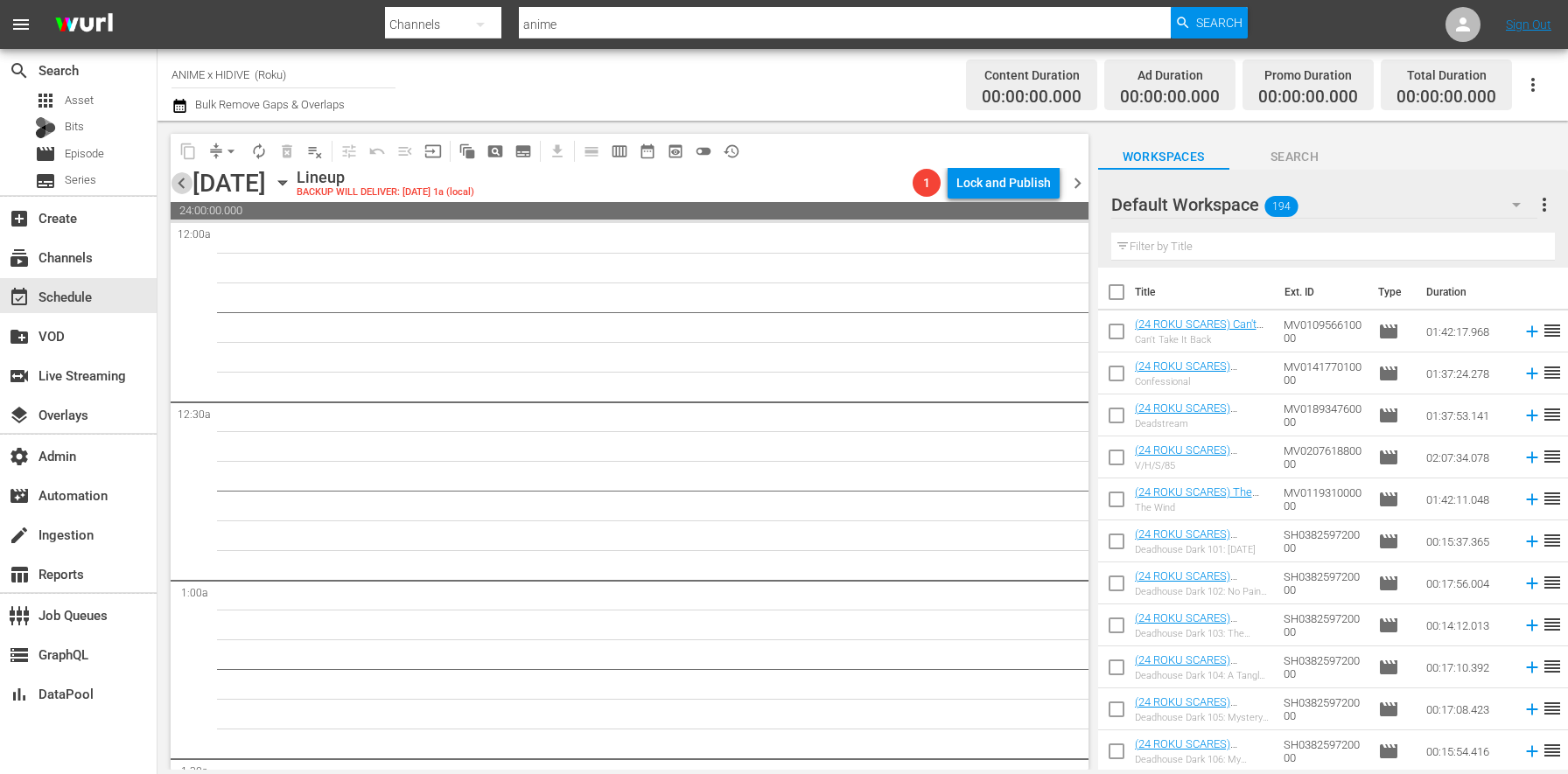
click at [179, 181] on span "chevron_left" at bounding box center [182, 184] width 22 height 22
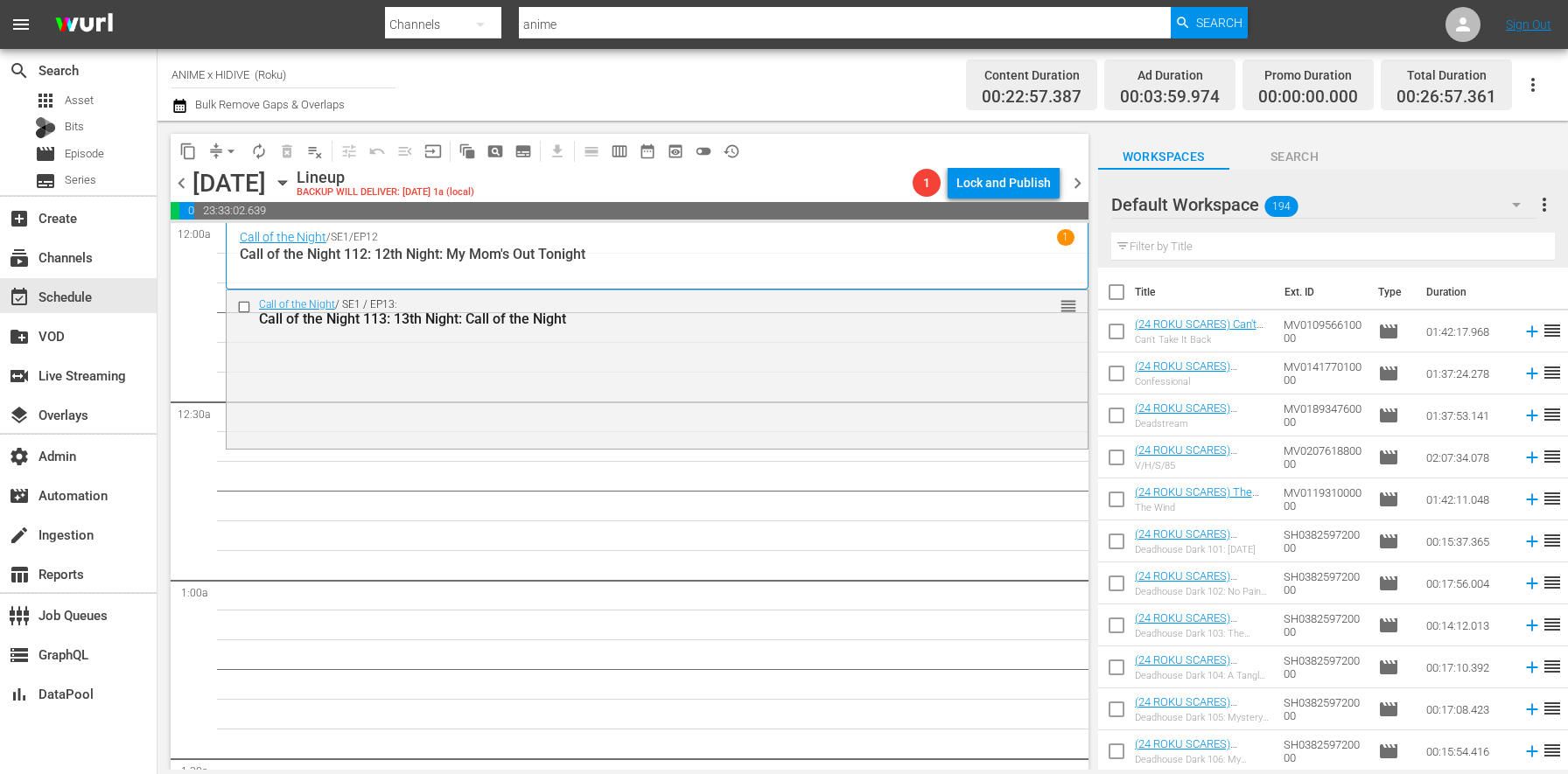
click at [181, 181] on span "chevron_left" at bounding box center [182, 184] width 22 height 22
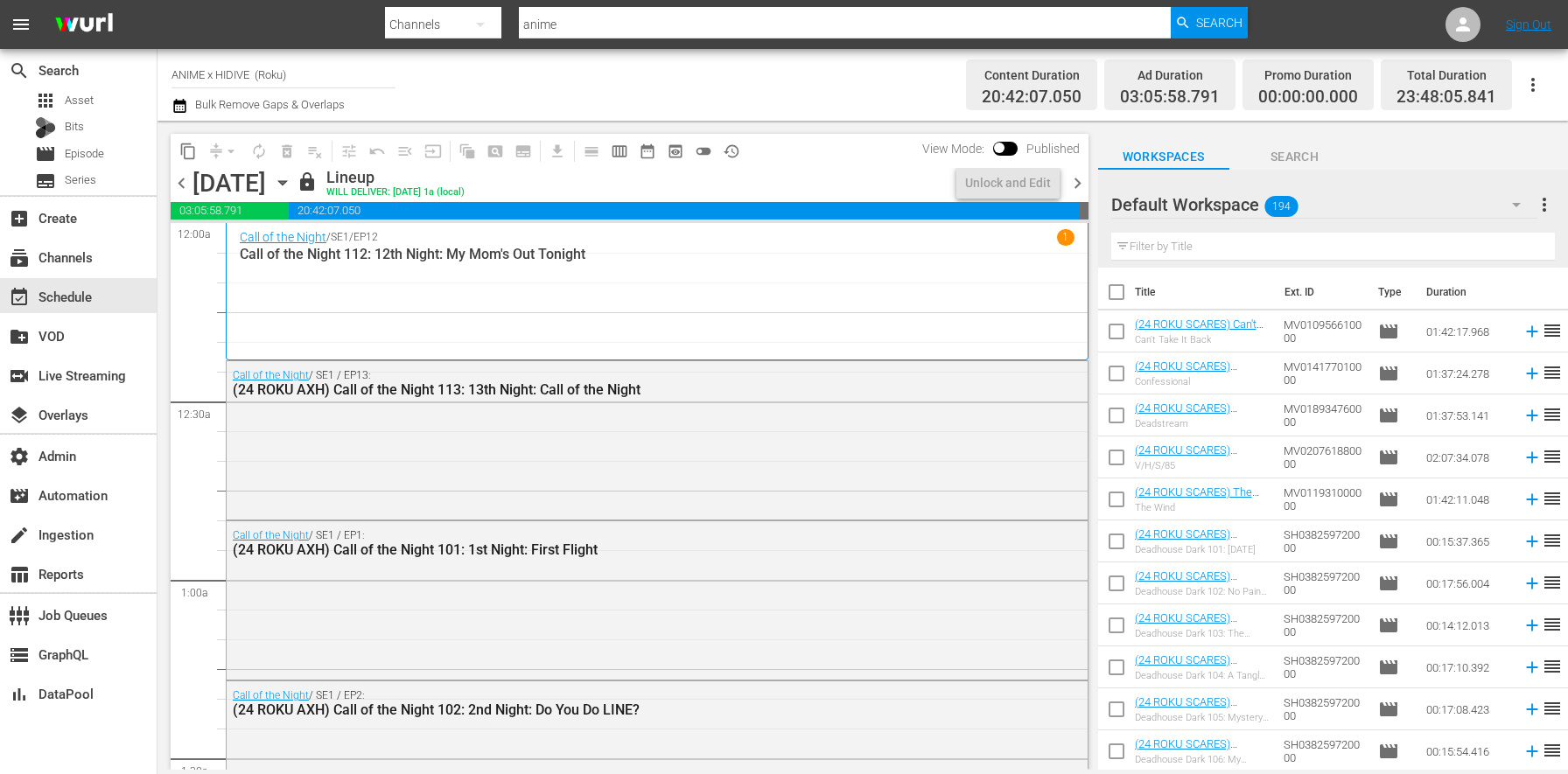
click at [180, 181] on span "chevron_left" at bounding box center [182, 184] width 22 height 22
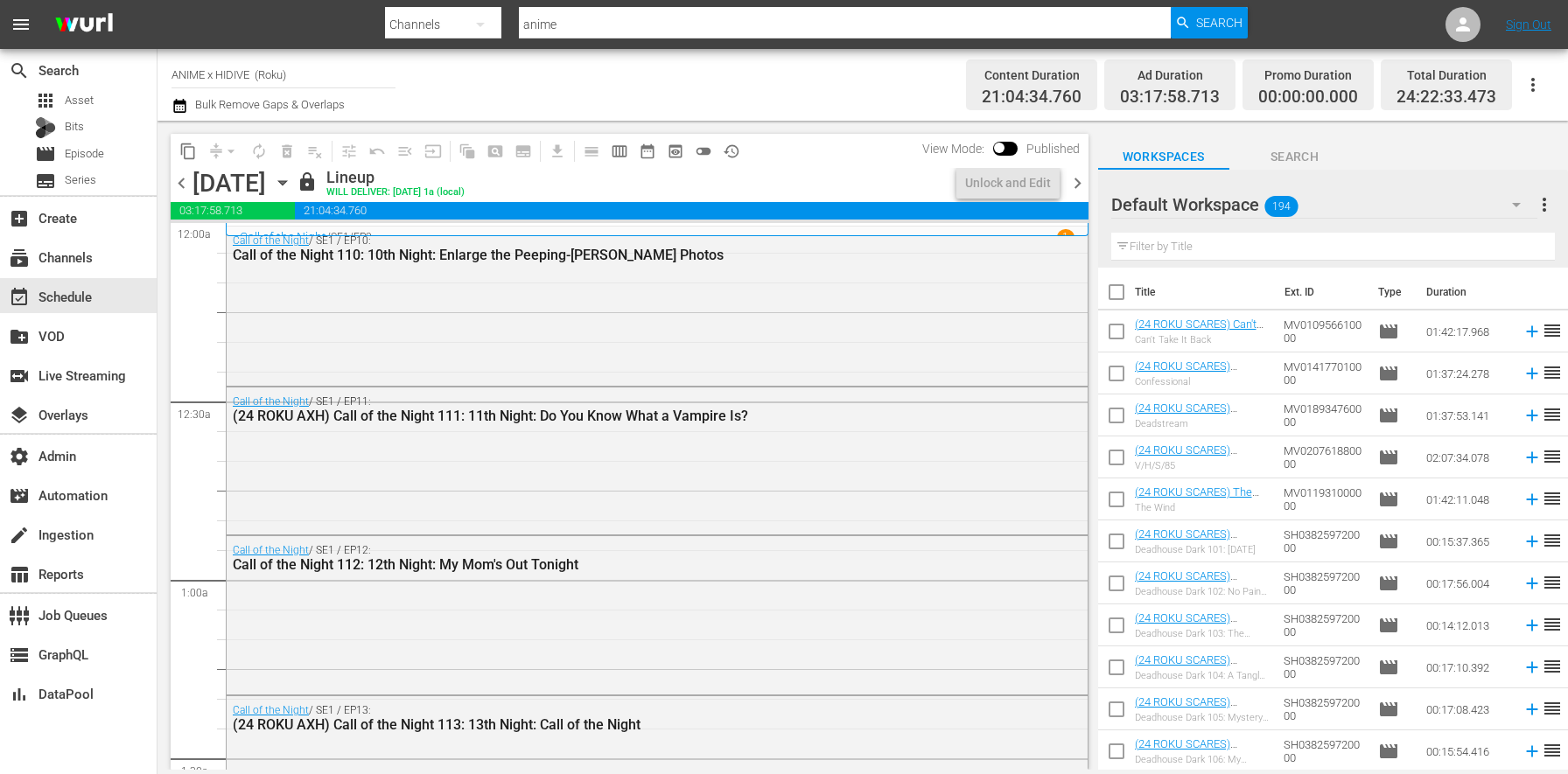
click at [180, 181] on span "chevron_left" at bounding box center [182, 184] width 22 height 22
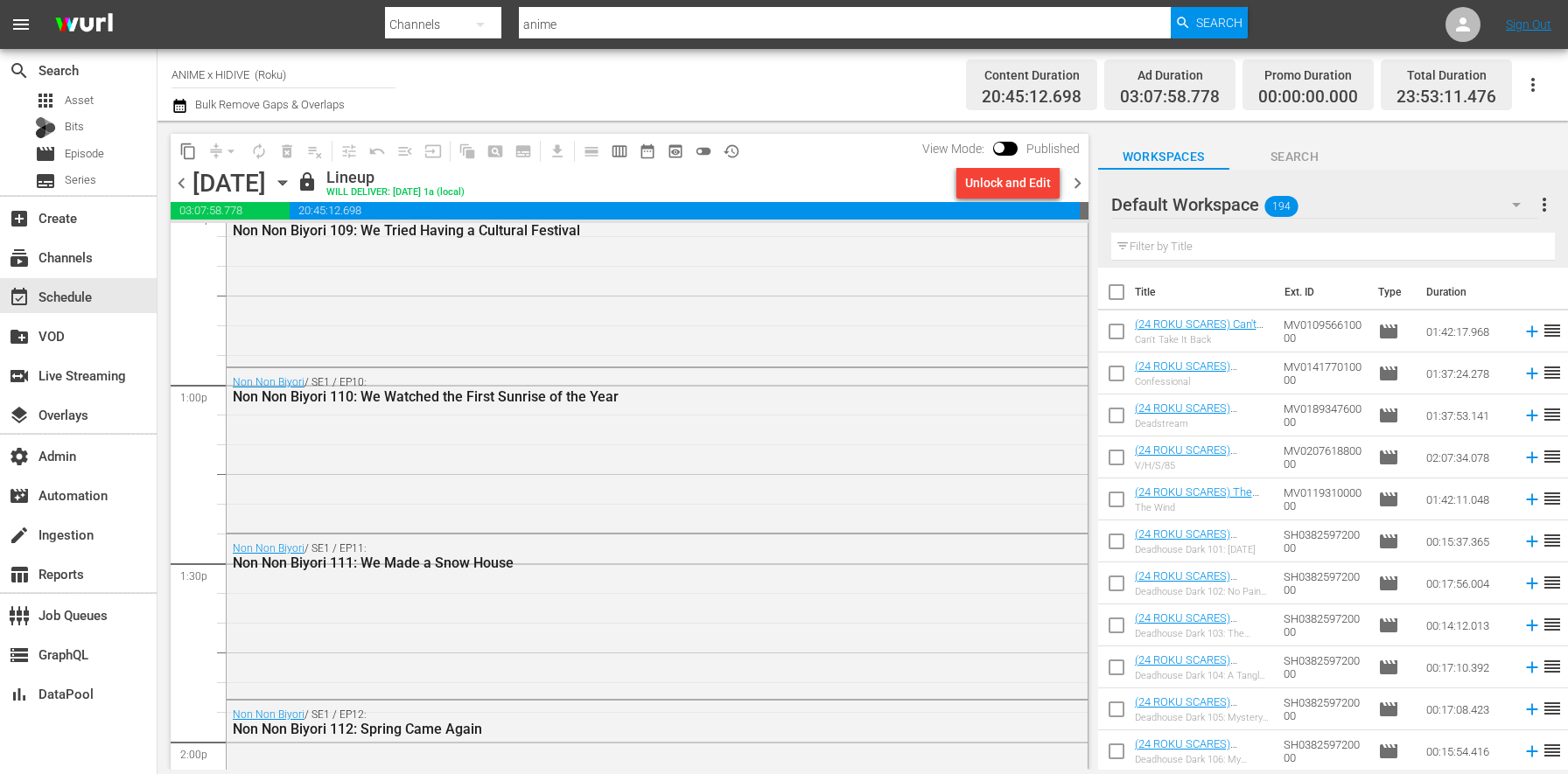
scroll to position [8023, 0]
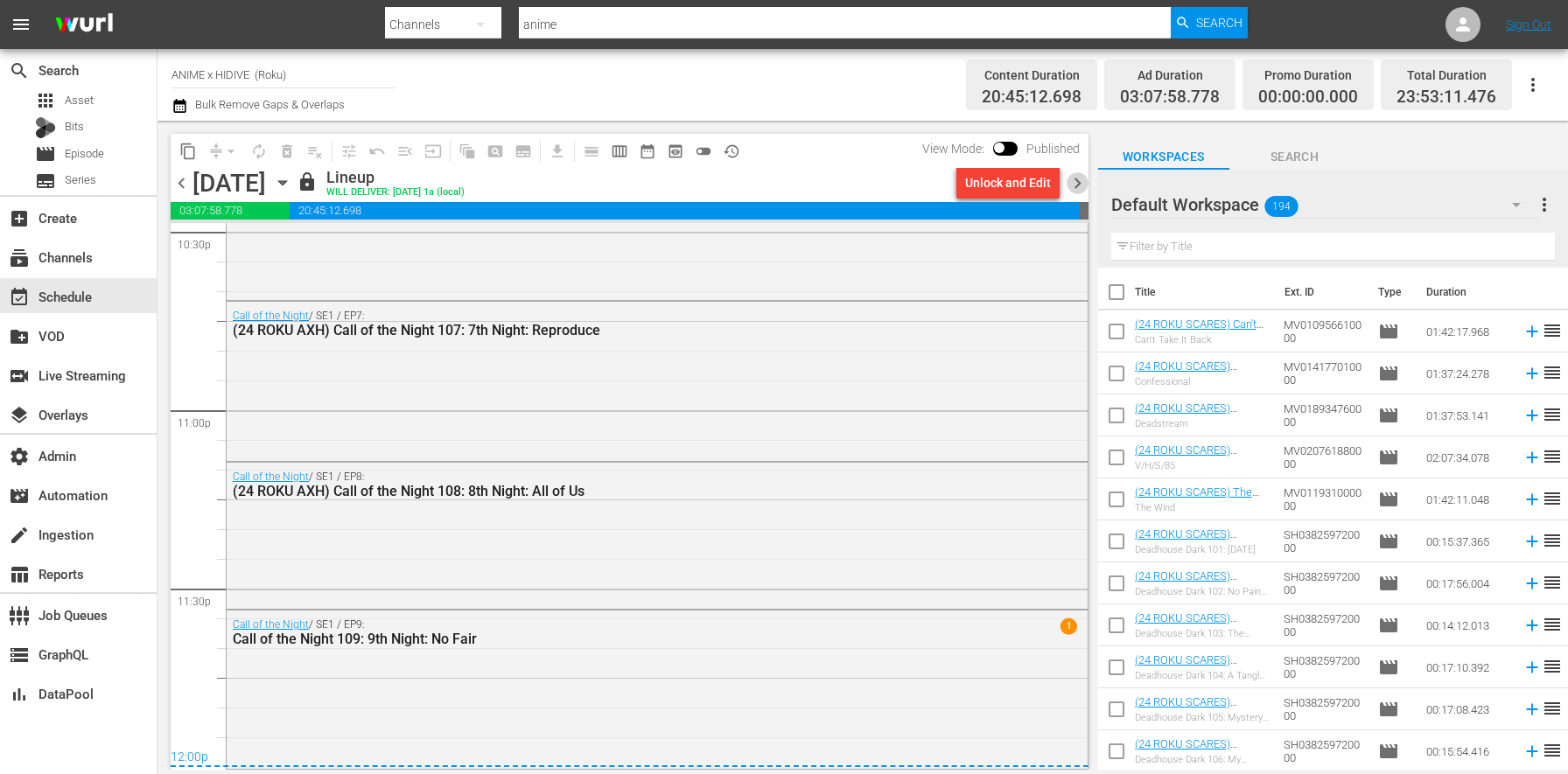
click at [1075, 175] on span "chevron_right" at bounding box center [1077, 184] width 22 height 22
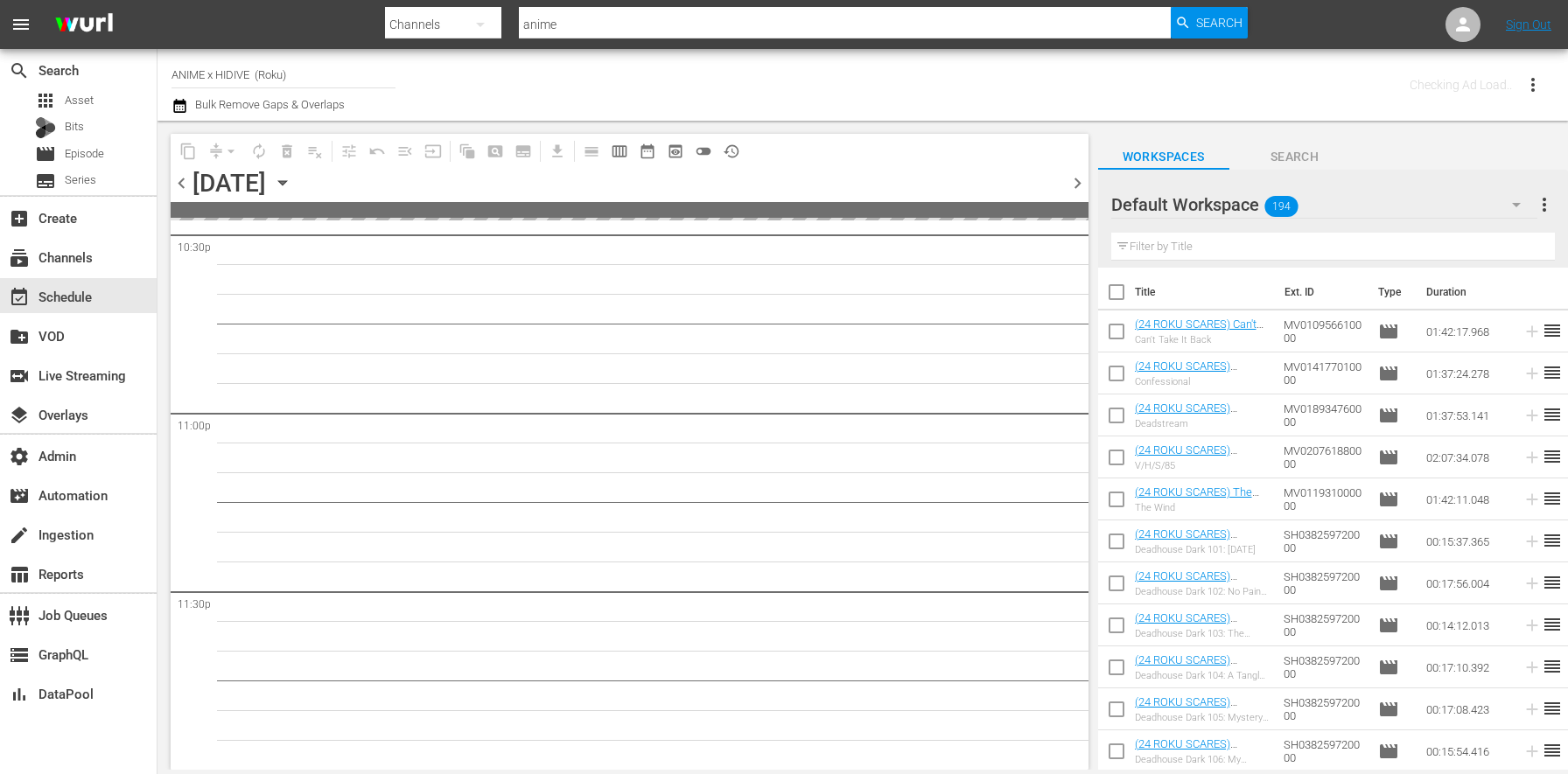
scroll to position [8018, 0]
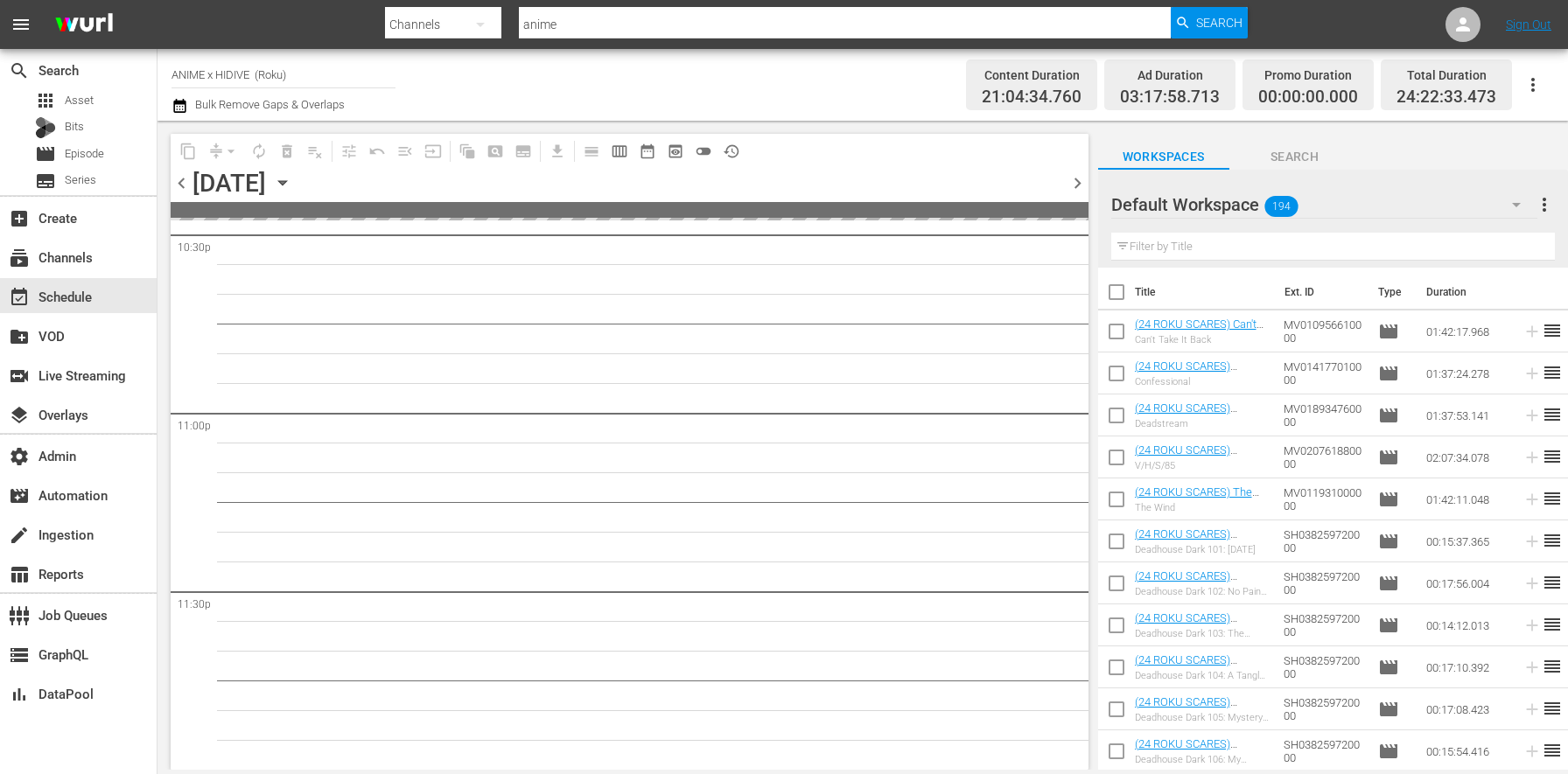
click at [1075, 176] on span "chevron_right" at bounding box center [1077, 184] width 22 height 22
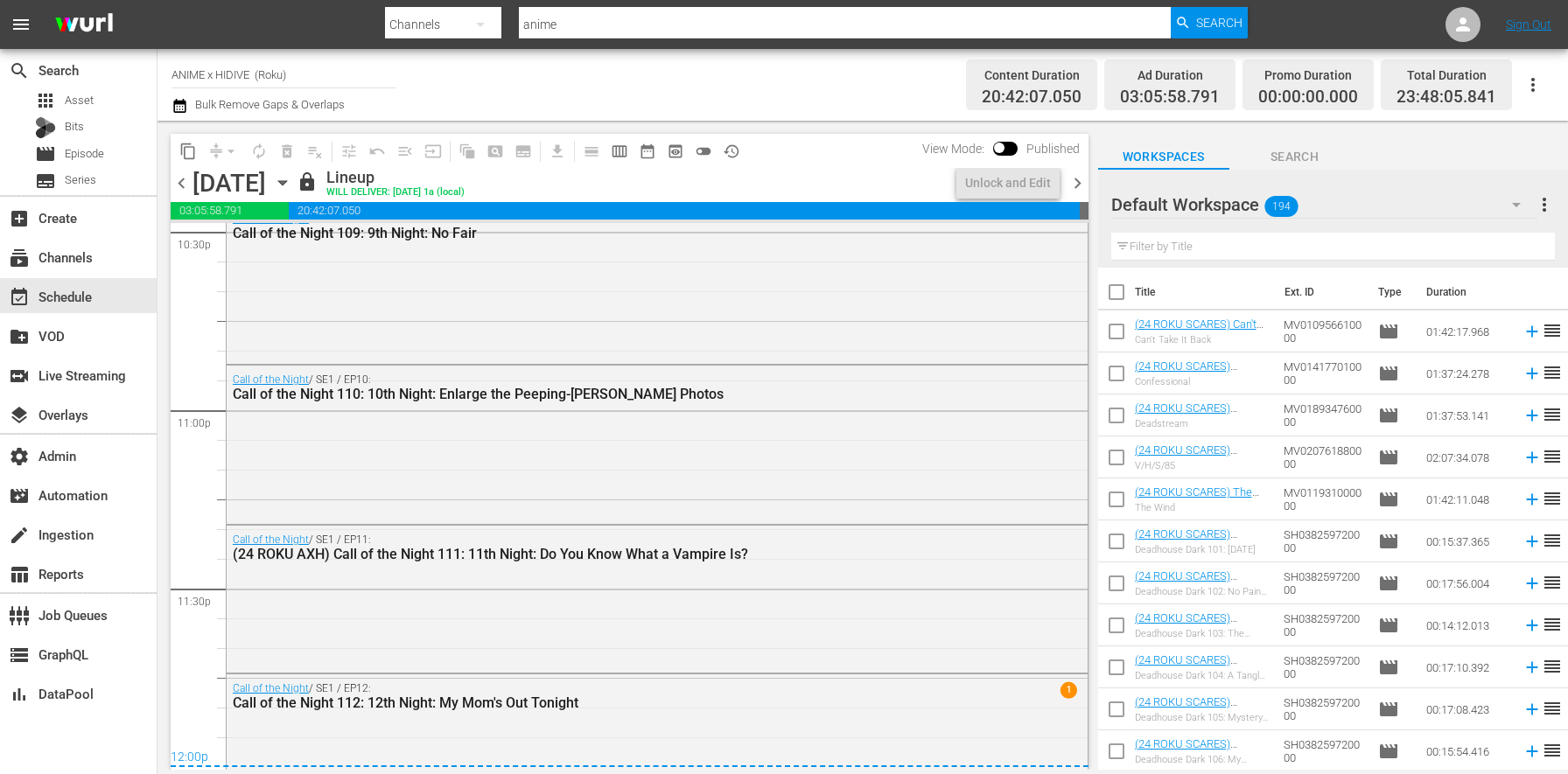
click at [1076, 180] on span "chevron_right" at bounding box center [1077, 184] width 22 height 22
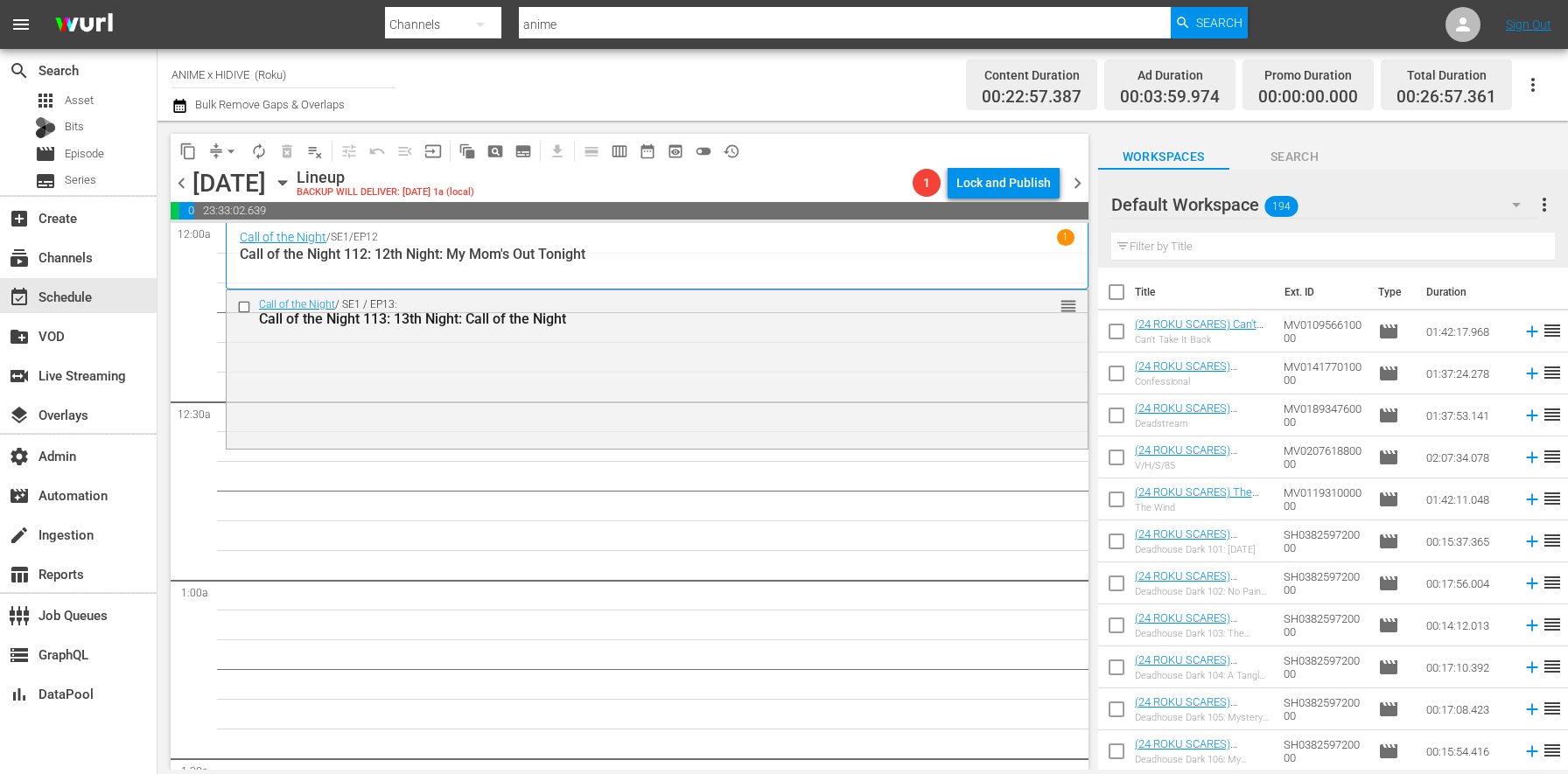
click at [176, 110] on icon "button" at bounding box center [180, 106] width 17 height 21
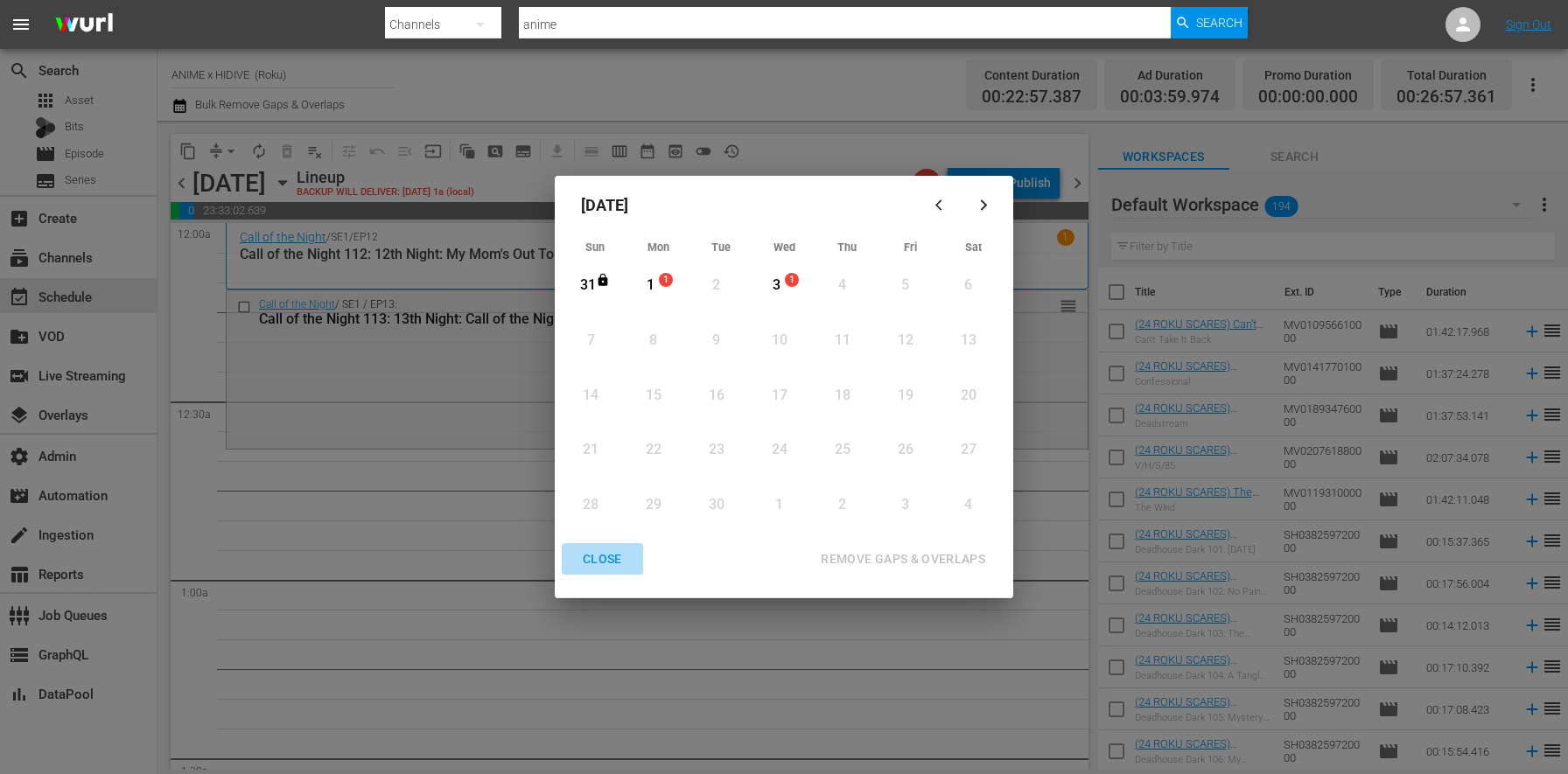
click at [617, 556] on div "CLOSE" at bounding box center [602, 560] width 68 height 22
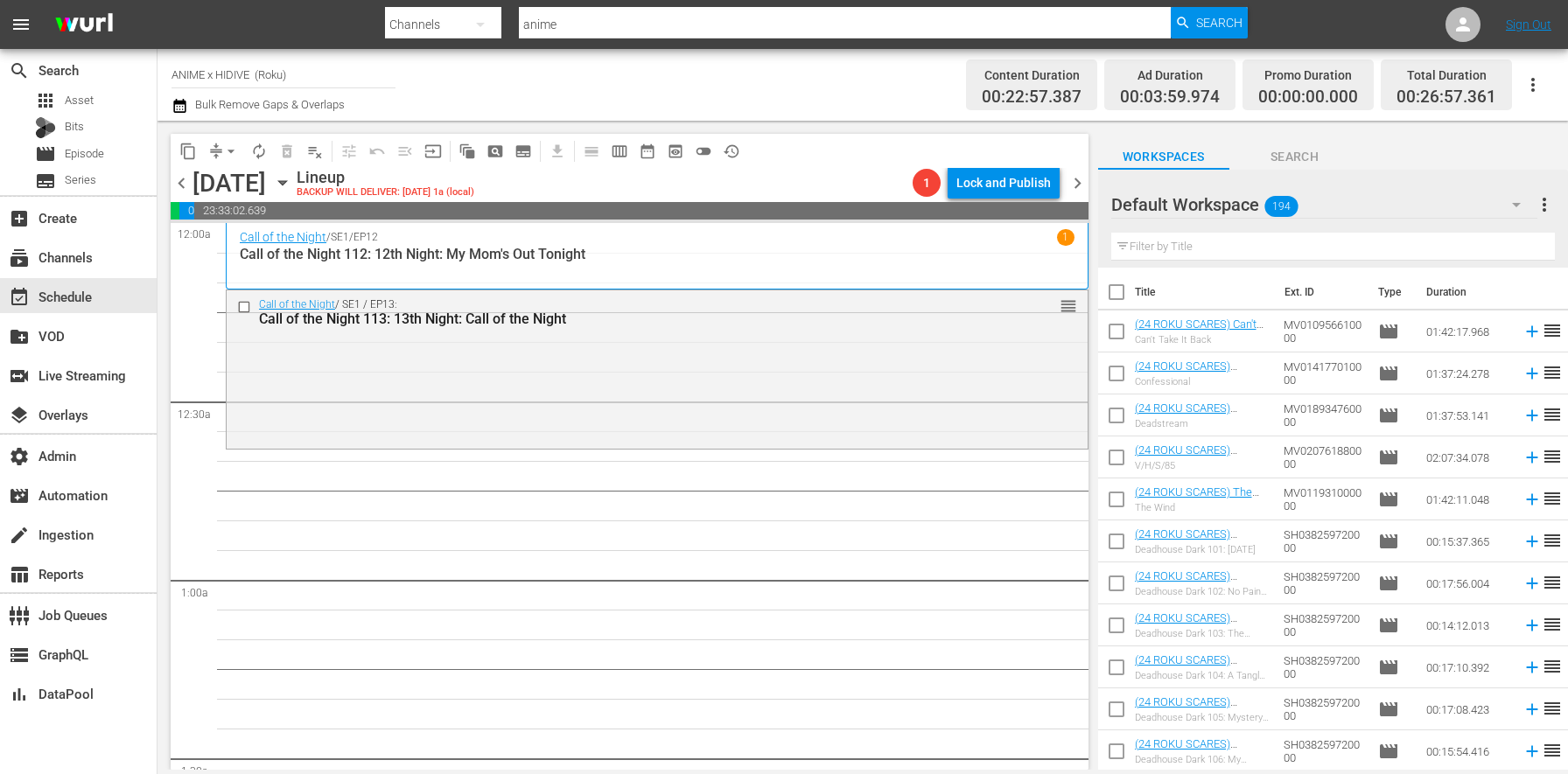
click at [1087, 183] on span "chevron_right" at bounding box center [1077, 184] width 22 height 22
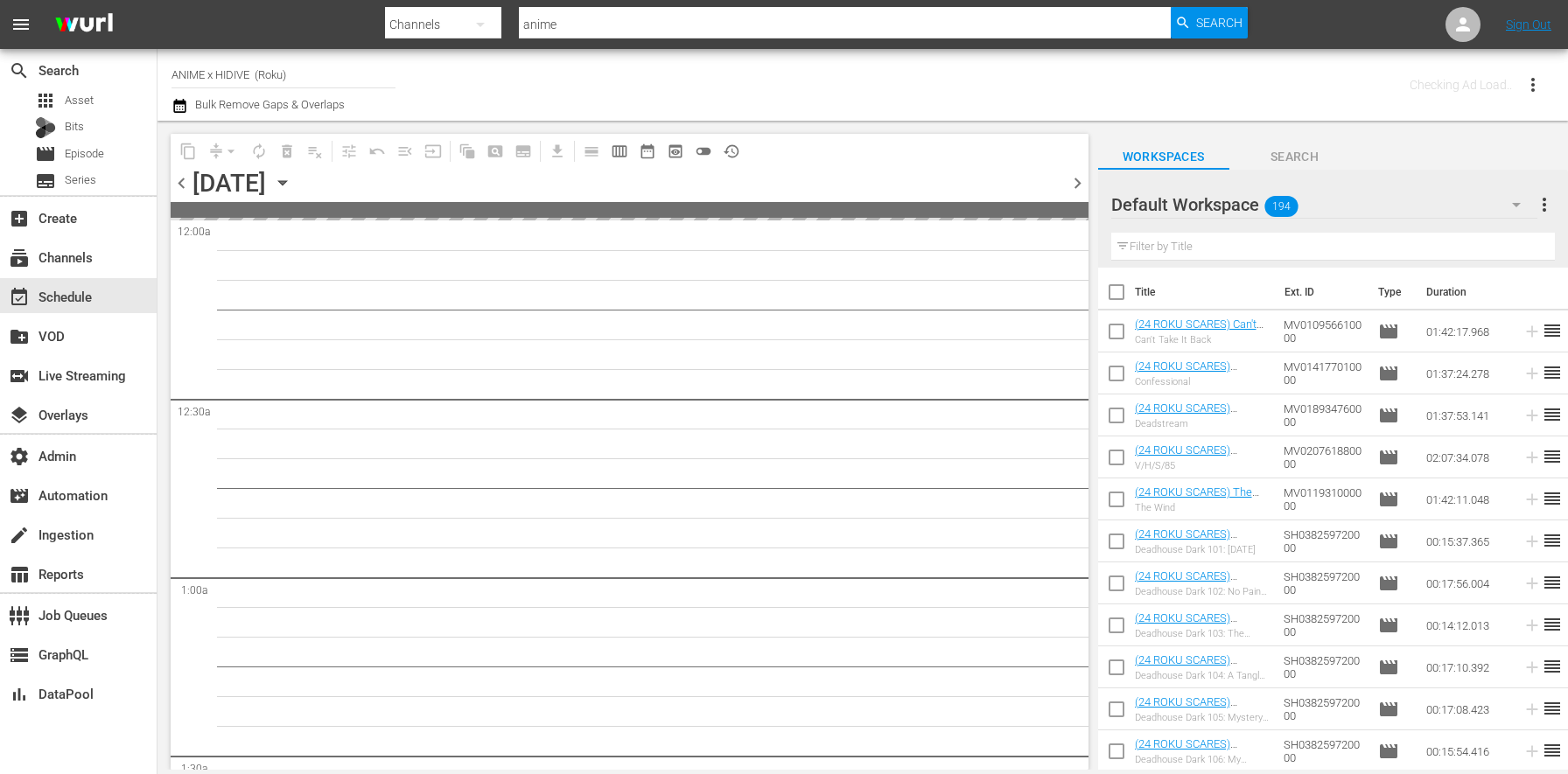
click at [1087, 183] on span "chevron_right" at bounding box center [1077, 184] width 22 height 22
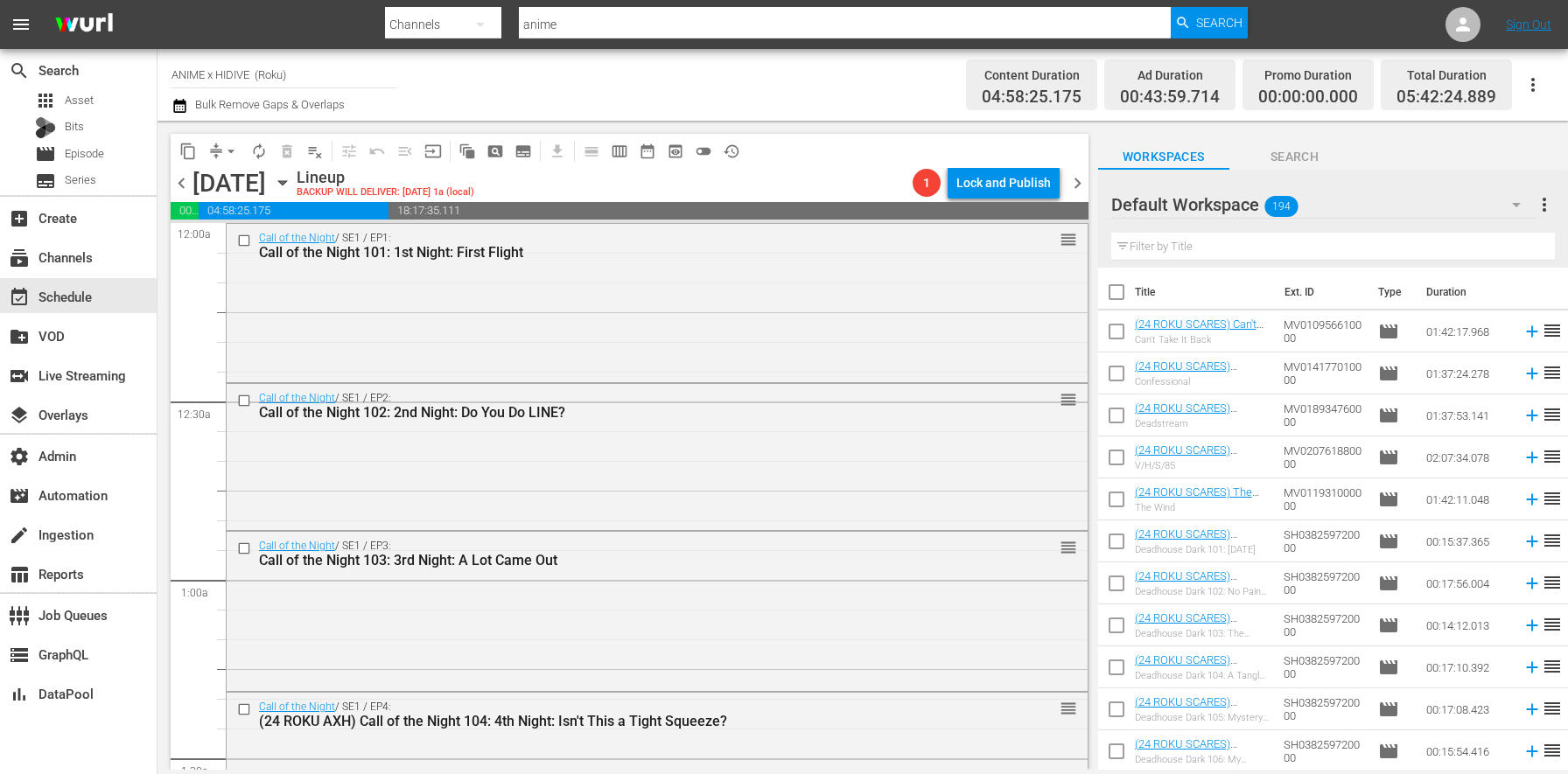
click at [185, 176] on span "chevron_left" at bounding box center [182, 184] width 22 height 22
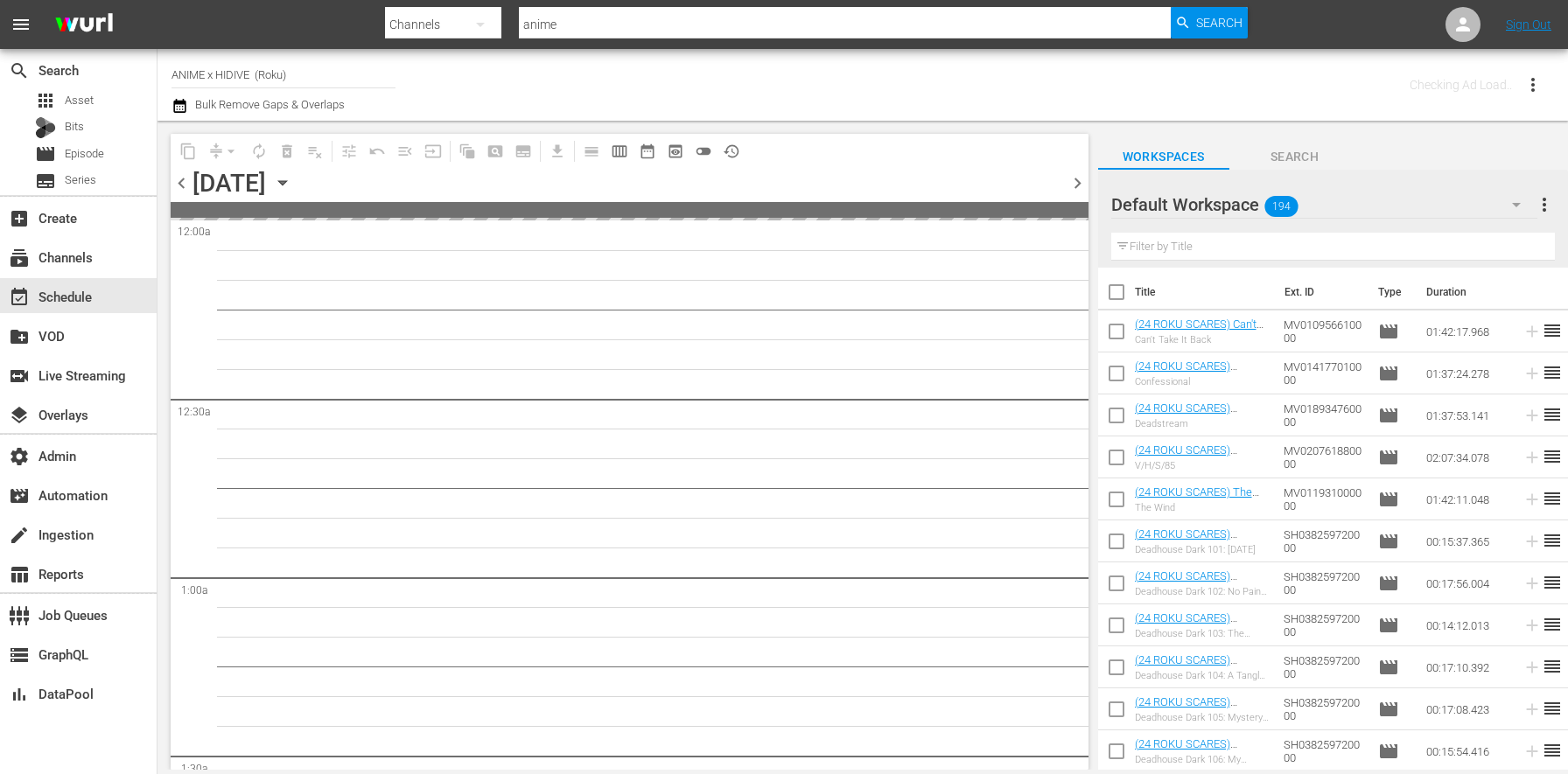
click at [185, 176] on span "chevron_left" at bounding box center [182, 184] width 22 height 22
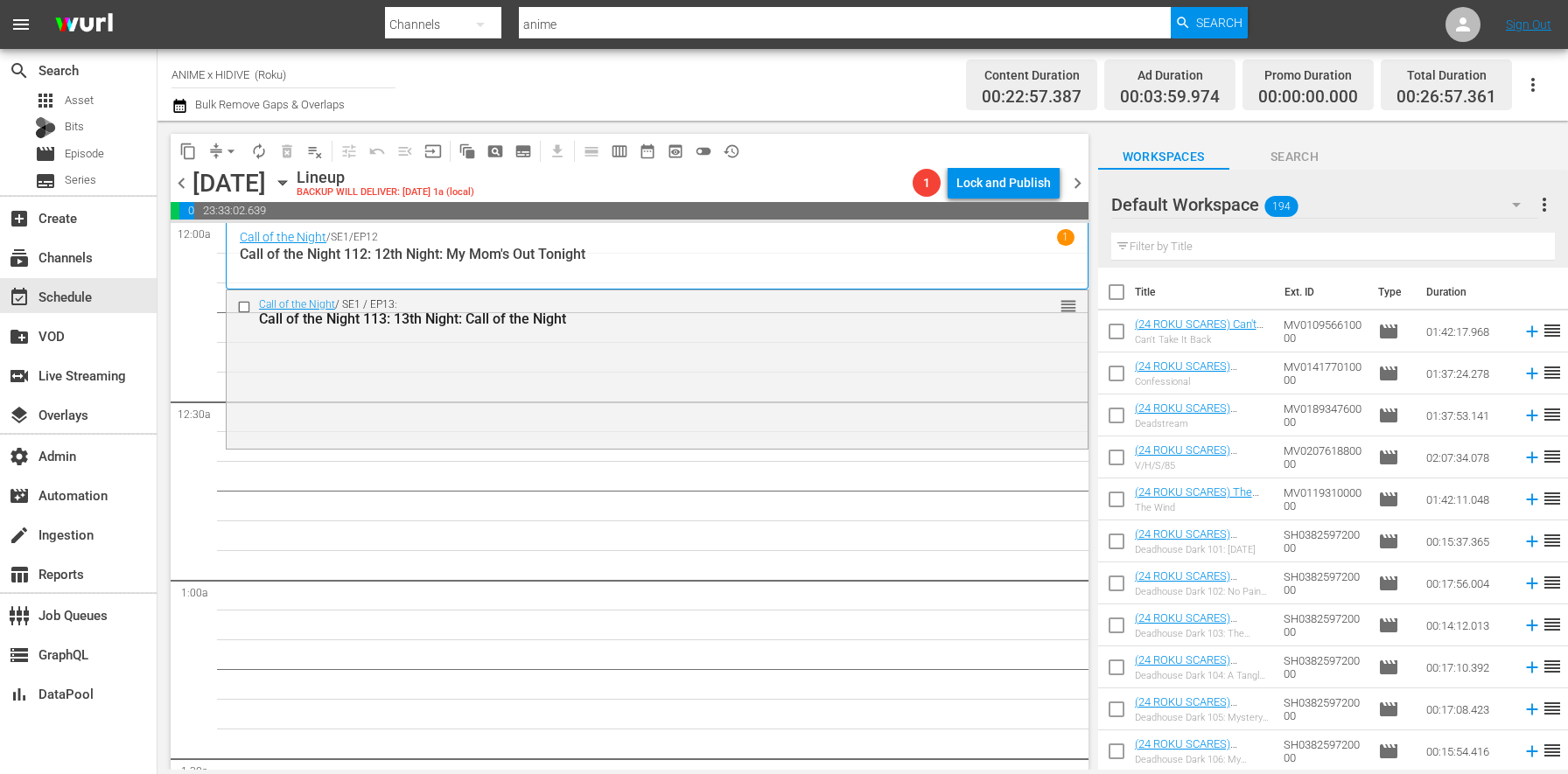
click at [1074, 186] on span "chevron_right" at bounding box center [1077, 184] width 22 height 22
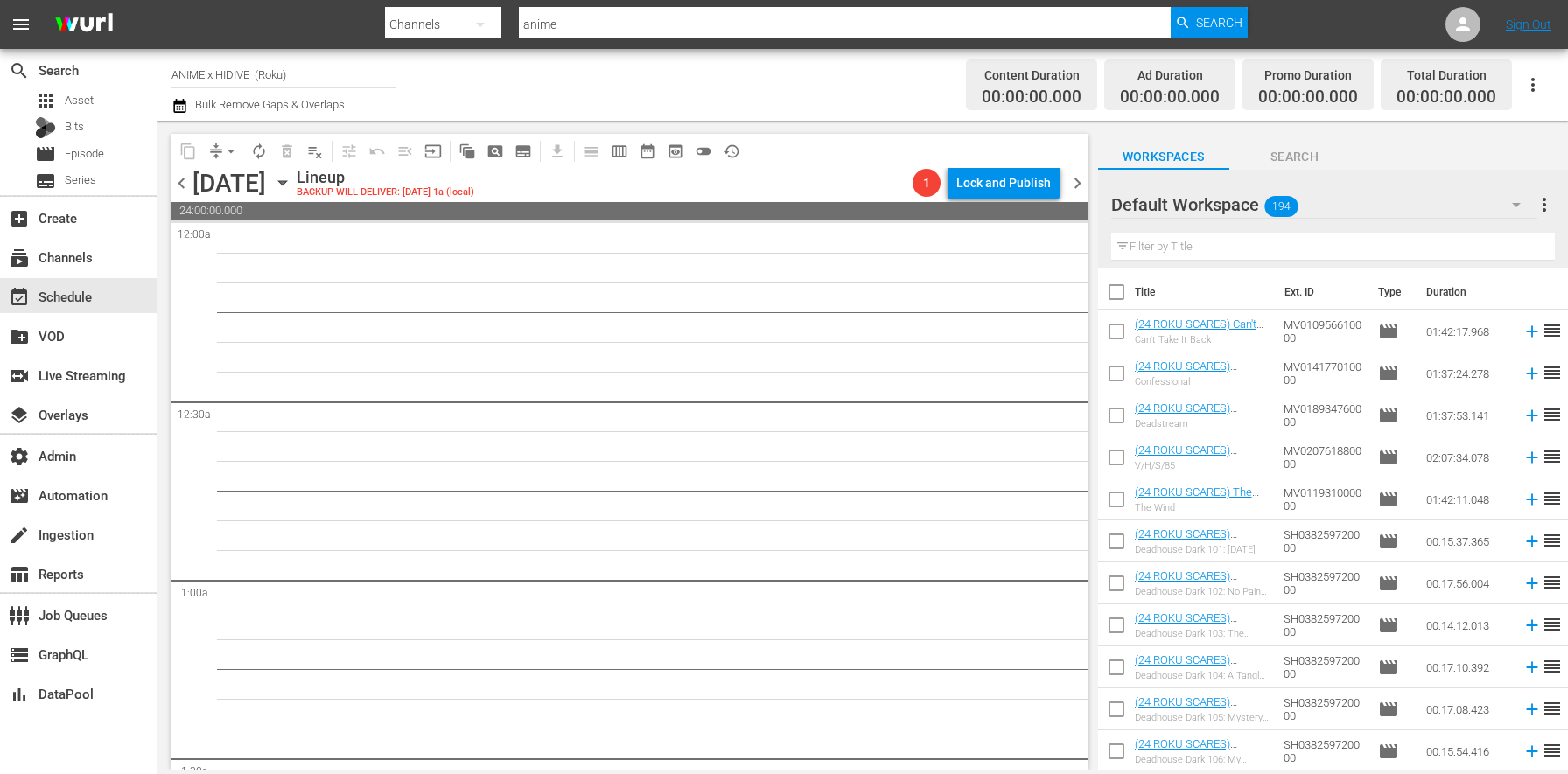
click at [1072, 182] on span "chevron_right" at bounding box center [1077, 184] width 22 height 22
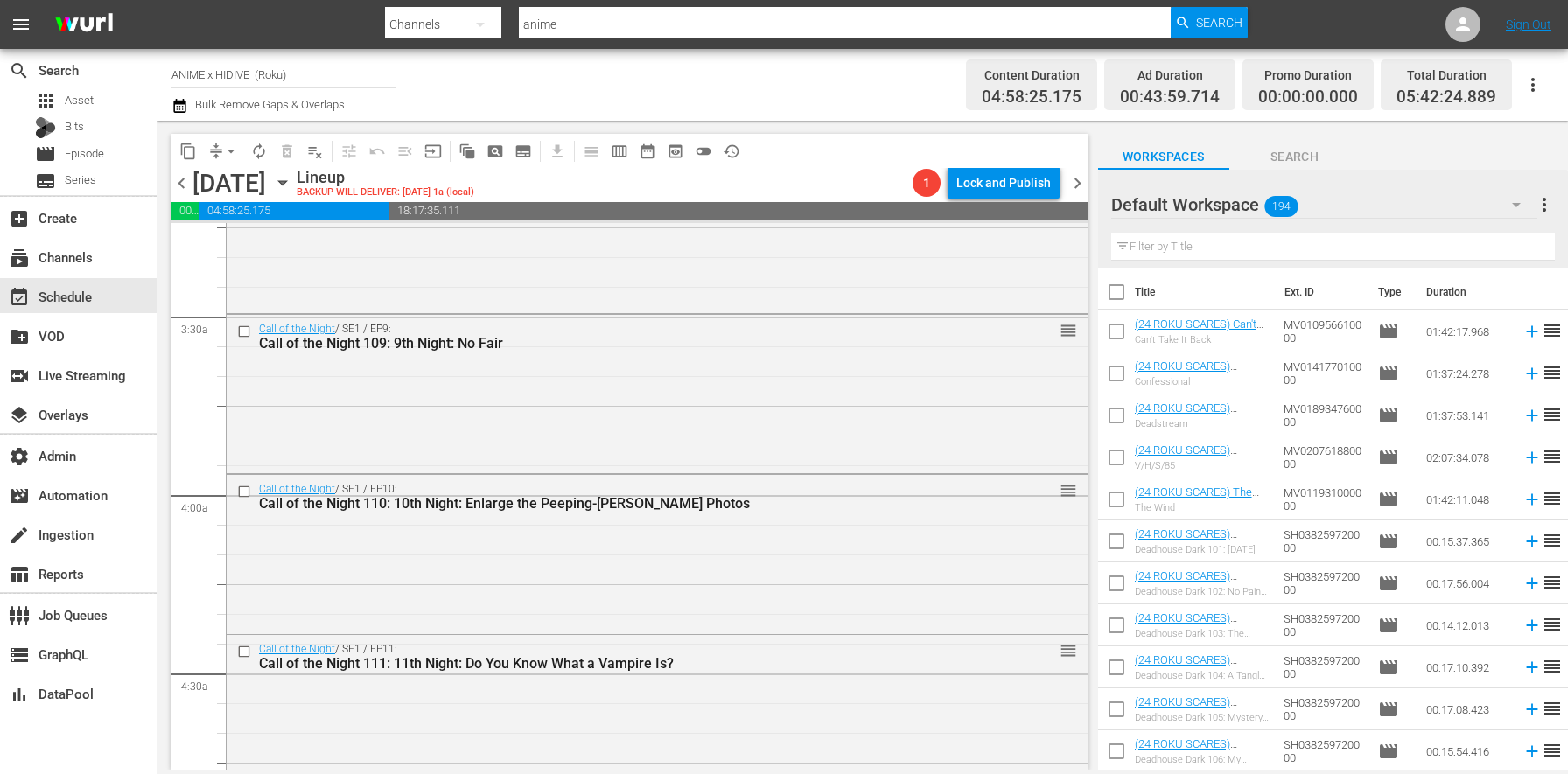
scroll to position [1567, 0]
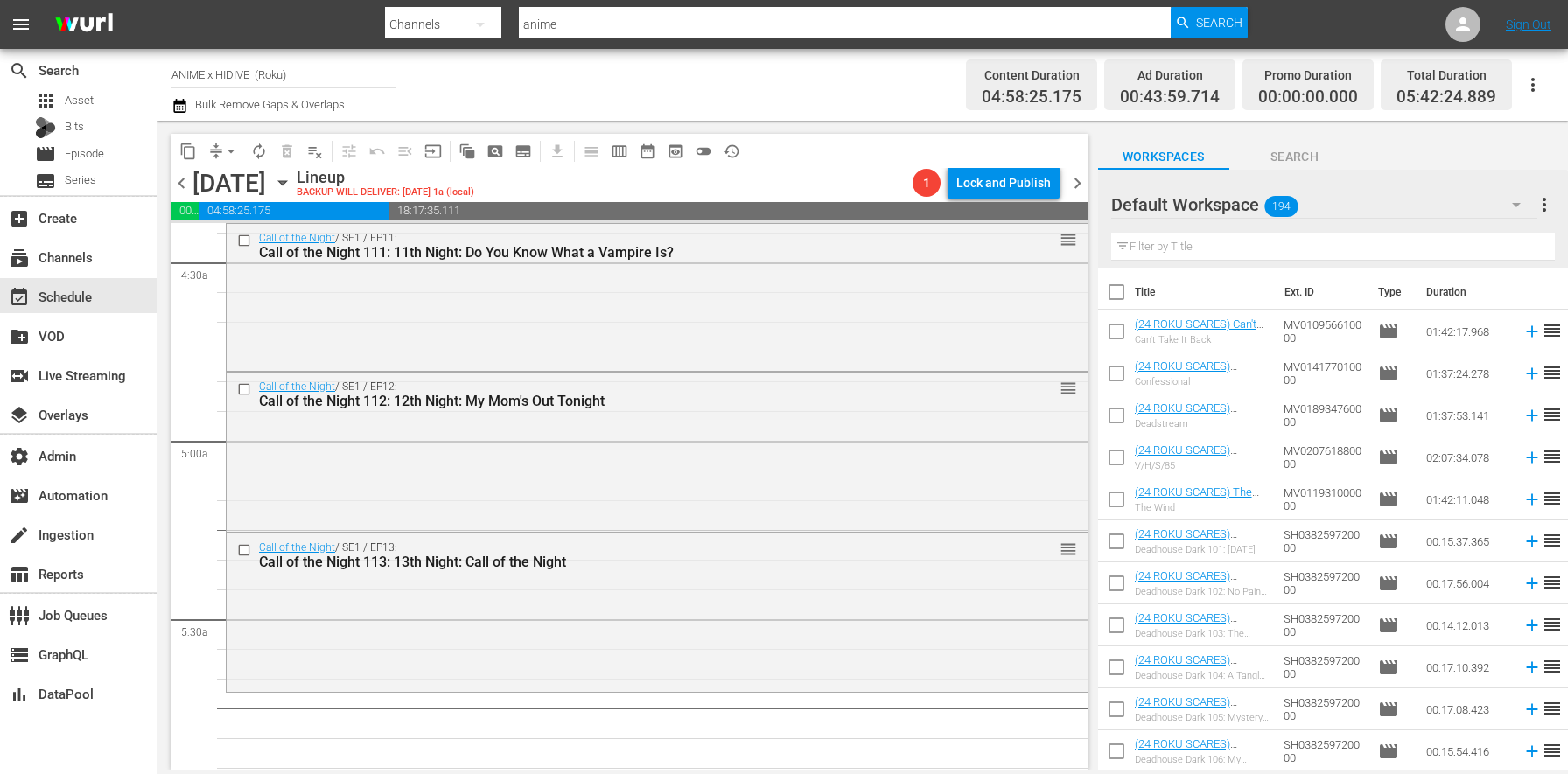
click at [182, 187] on span "chevron_left" at bounding box center [182, 184] width 22 height 22
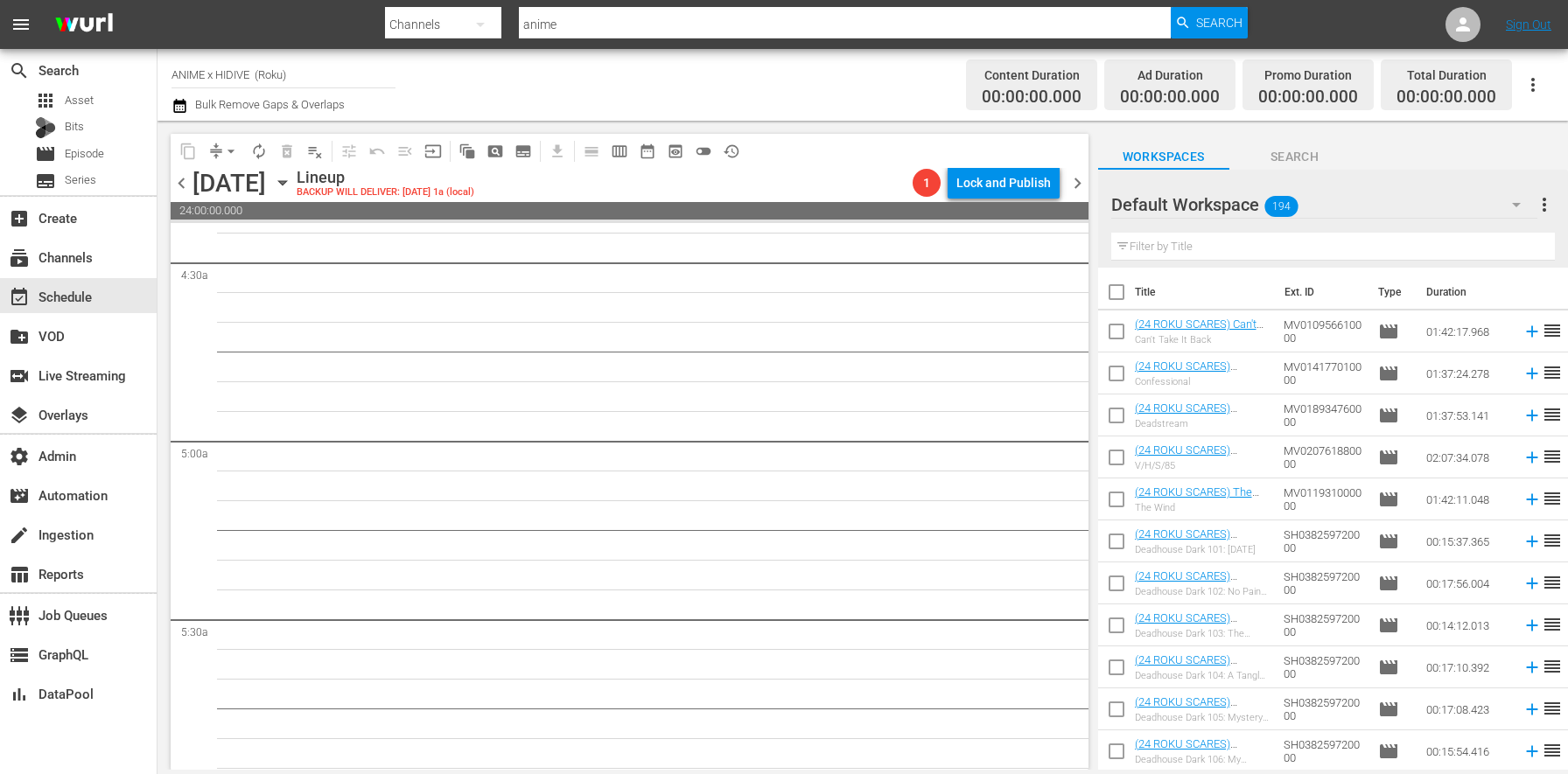
click at [182, 187] on span "chevron_left" at bounding box center [182, 184] width 22 height 22
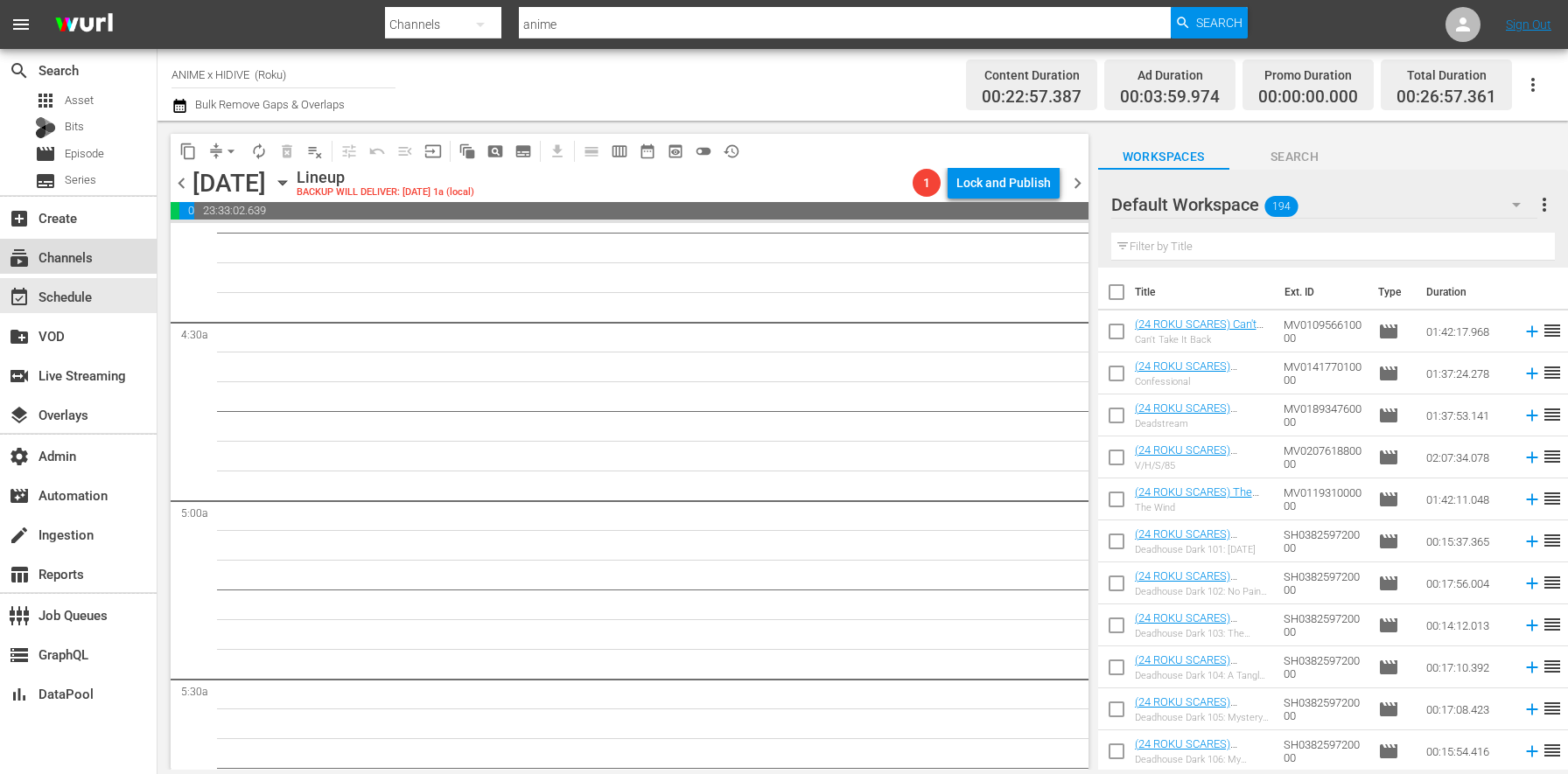
click at [99, 255] on div "subscriptions Channels" at bounding box center [78, 255] width 157 height 35
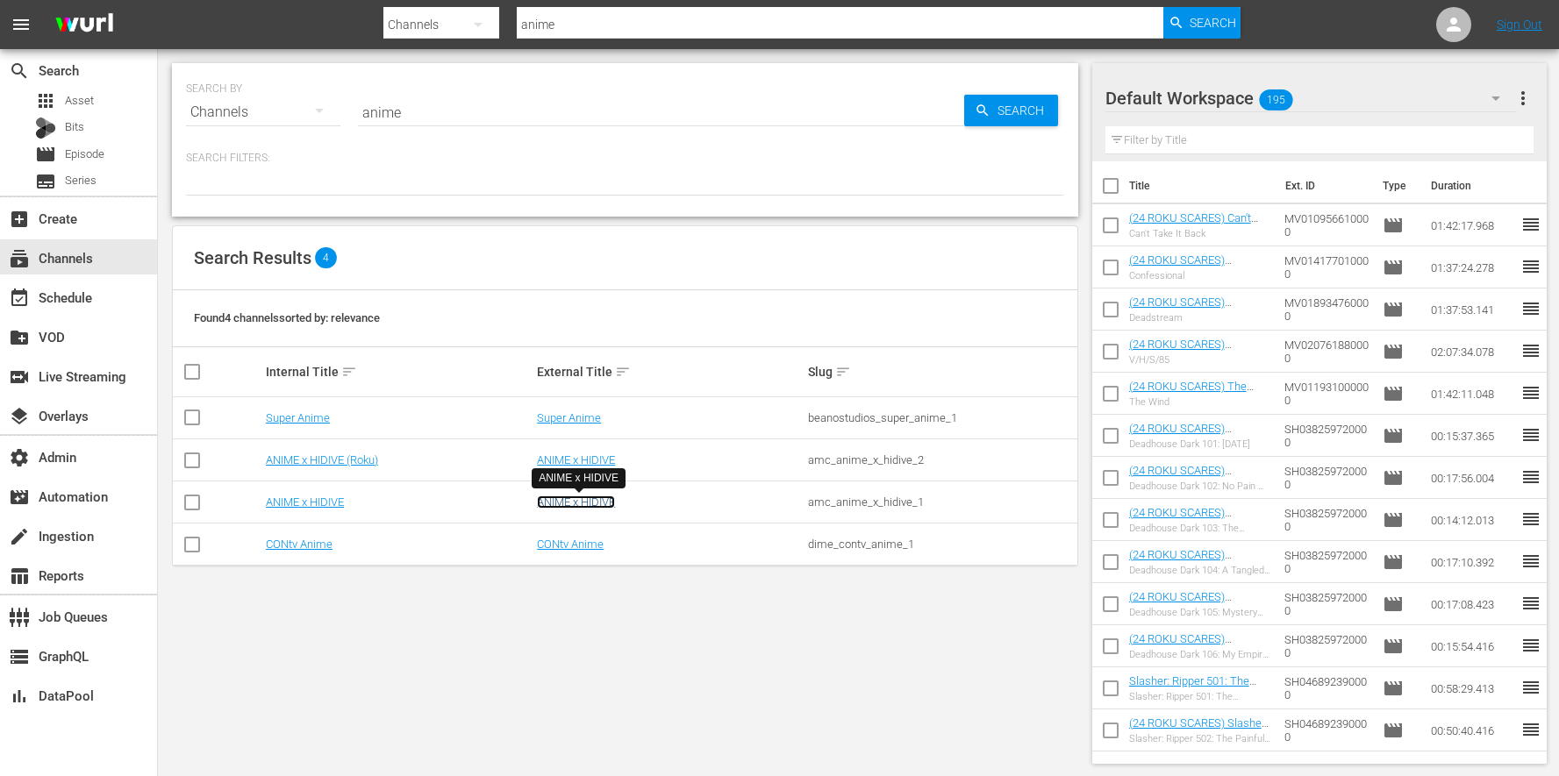
click at [597, 500] on link "ANIME x HIDIVE" at bounding box center [576, 502] width 78 height 13
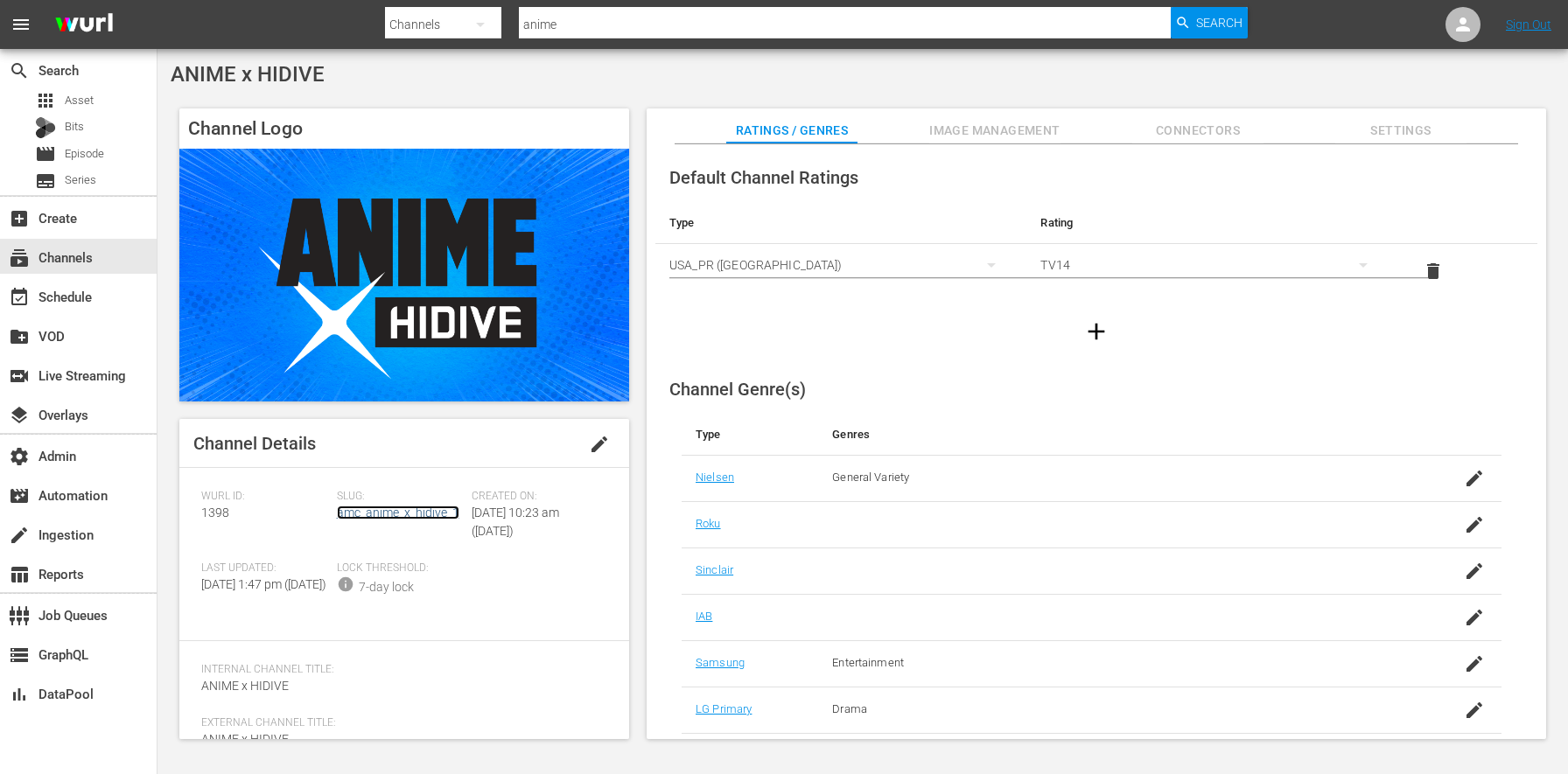
click at [373, 511] on link "amc_anime_x_hidive_1" at bounding box center [398, 513] width 123 height 14
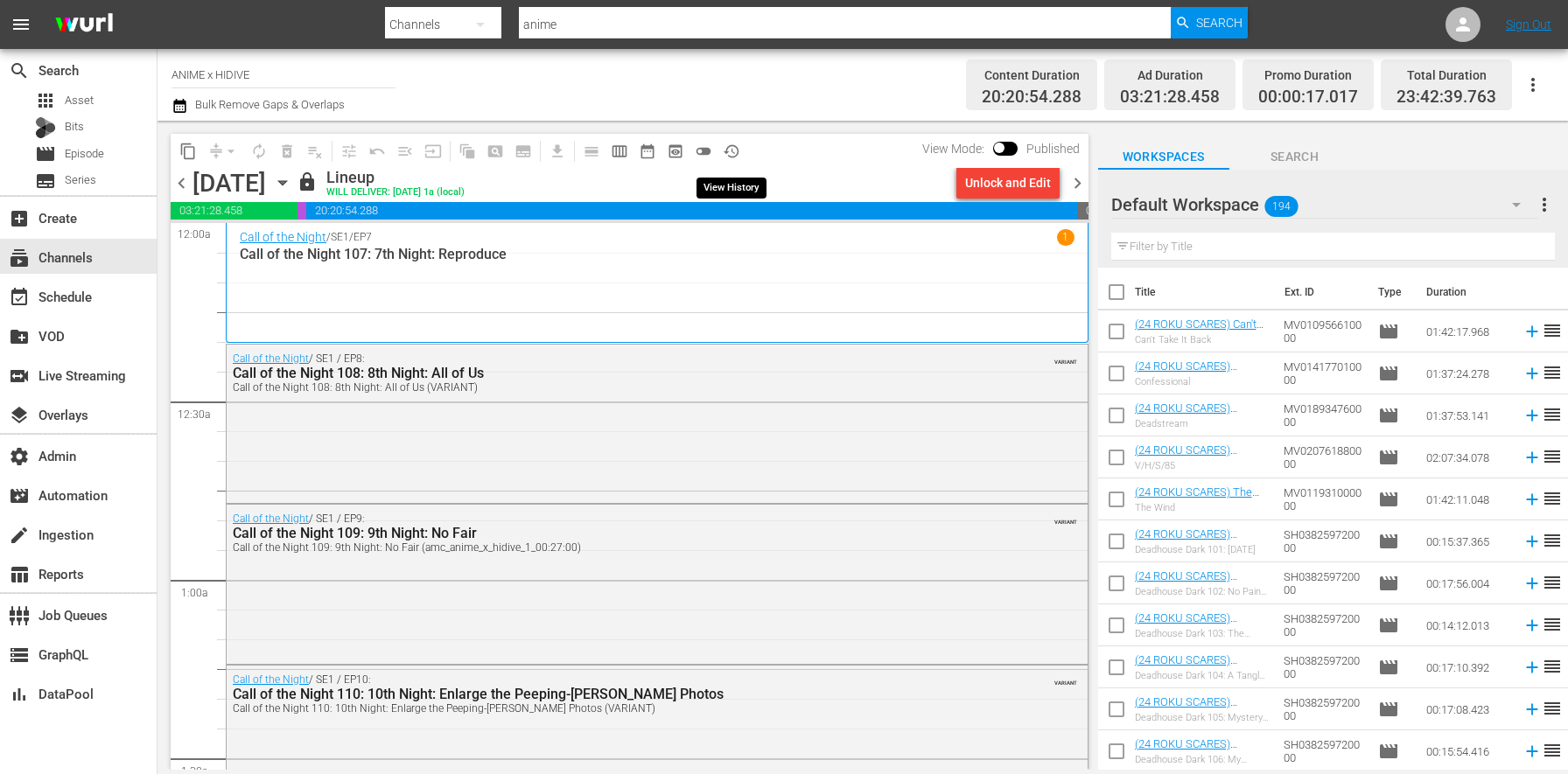
click at [731, 153] on span "history_outlined" at bounding box center [732, 152] width 18 height 18
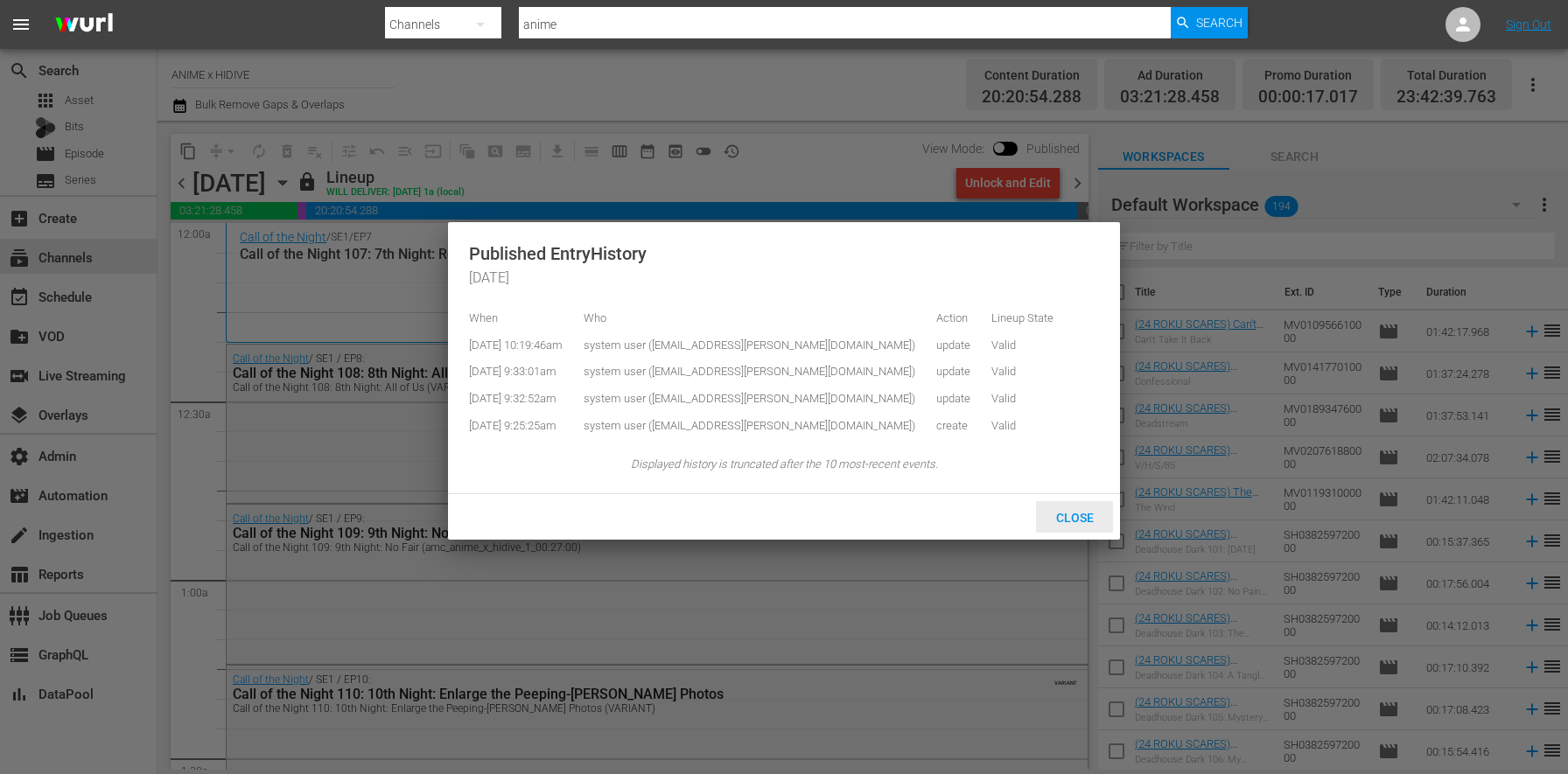
click at [1086, 525] on span "Close" at bounding box center [1075, 518] width 66 height 14
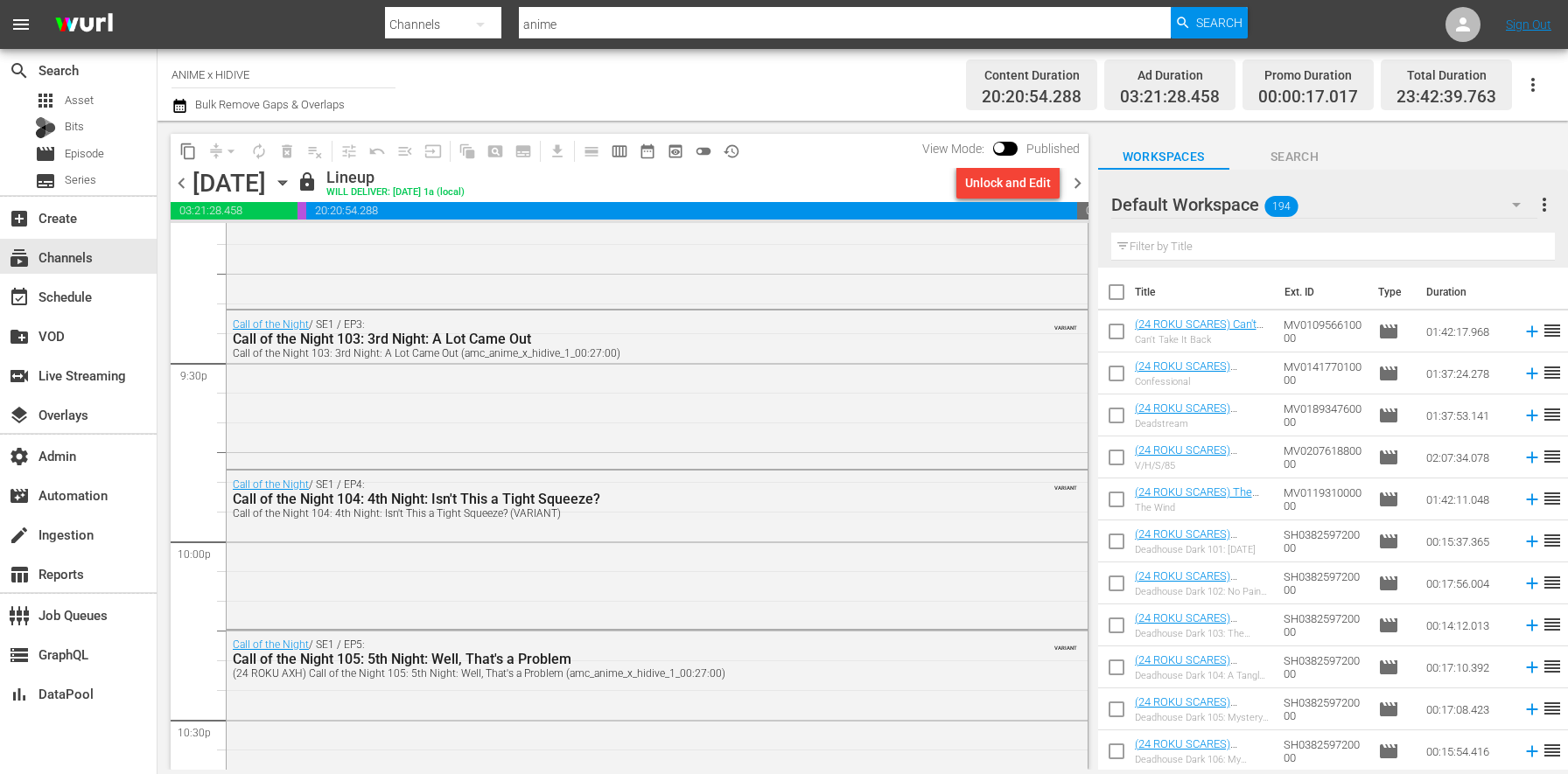
scroll to position [8037, 0]
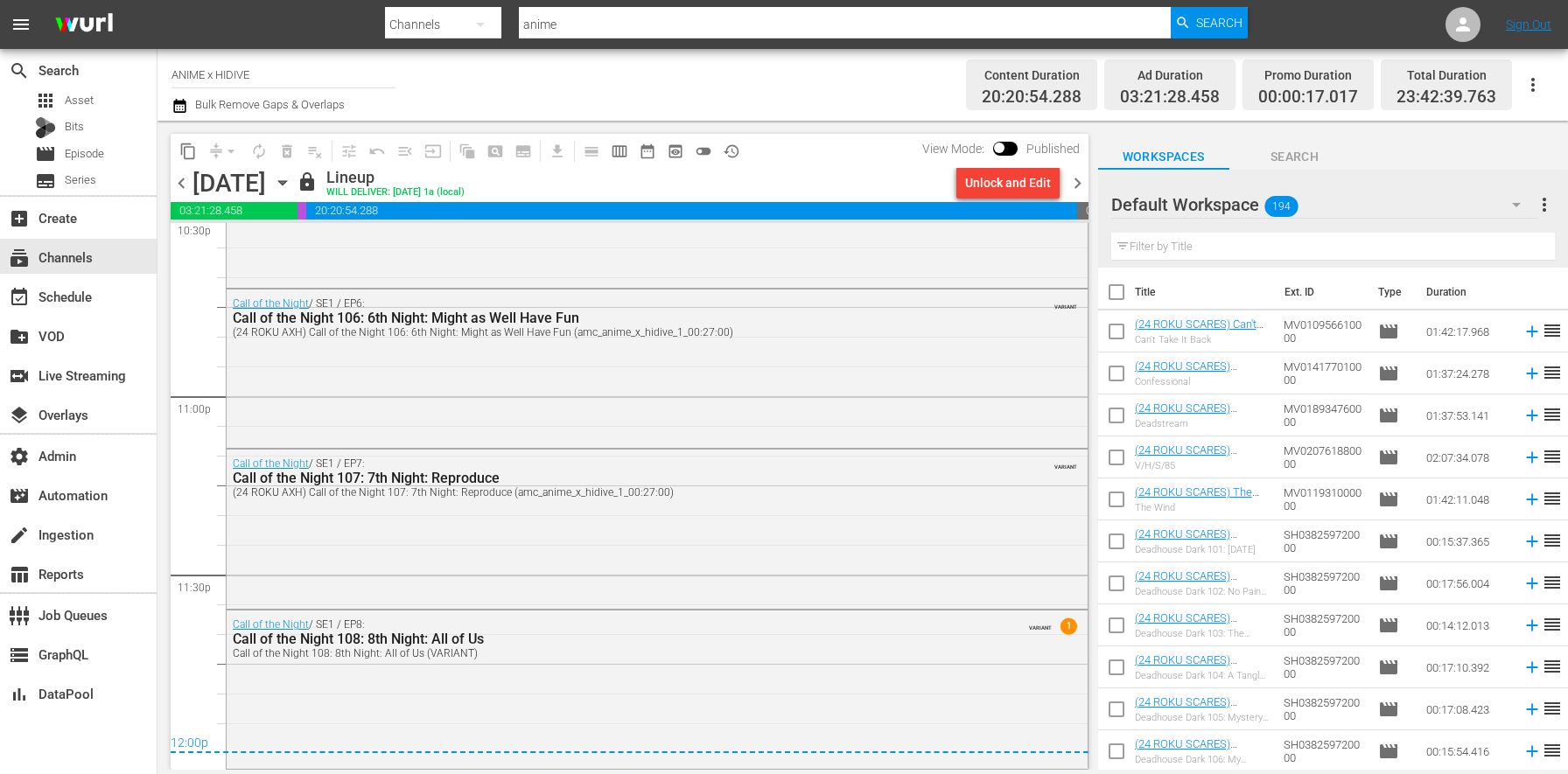
click at [187, 179] on span "chevron_left" at bounding box center [182, 184] width 22 height 22
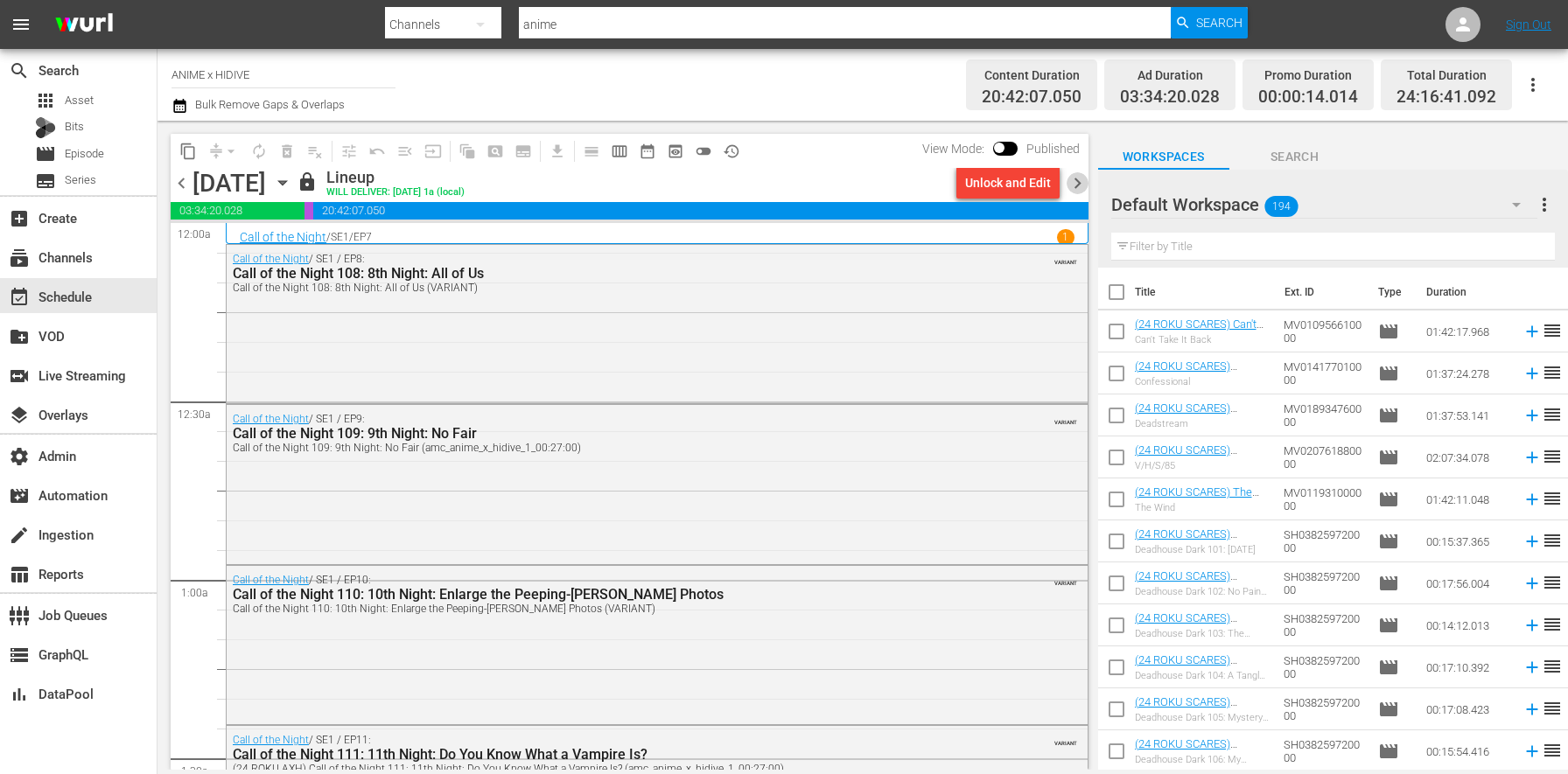
click at [1081, 189] on span "chevron_right" at bounding box center [1077, 184] width 22 height 22
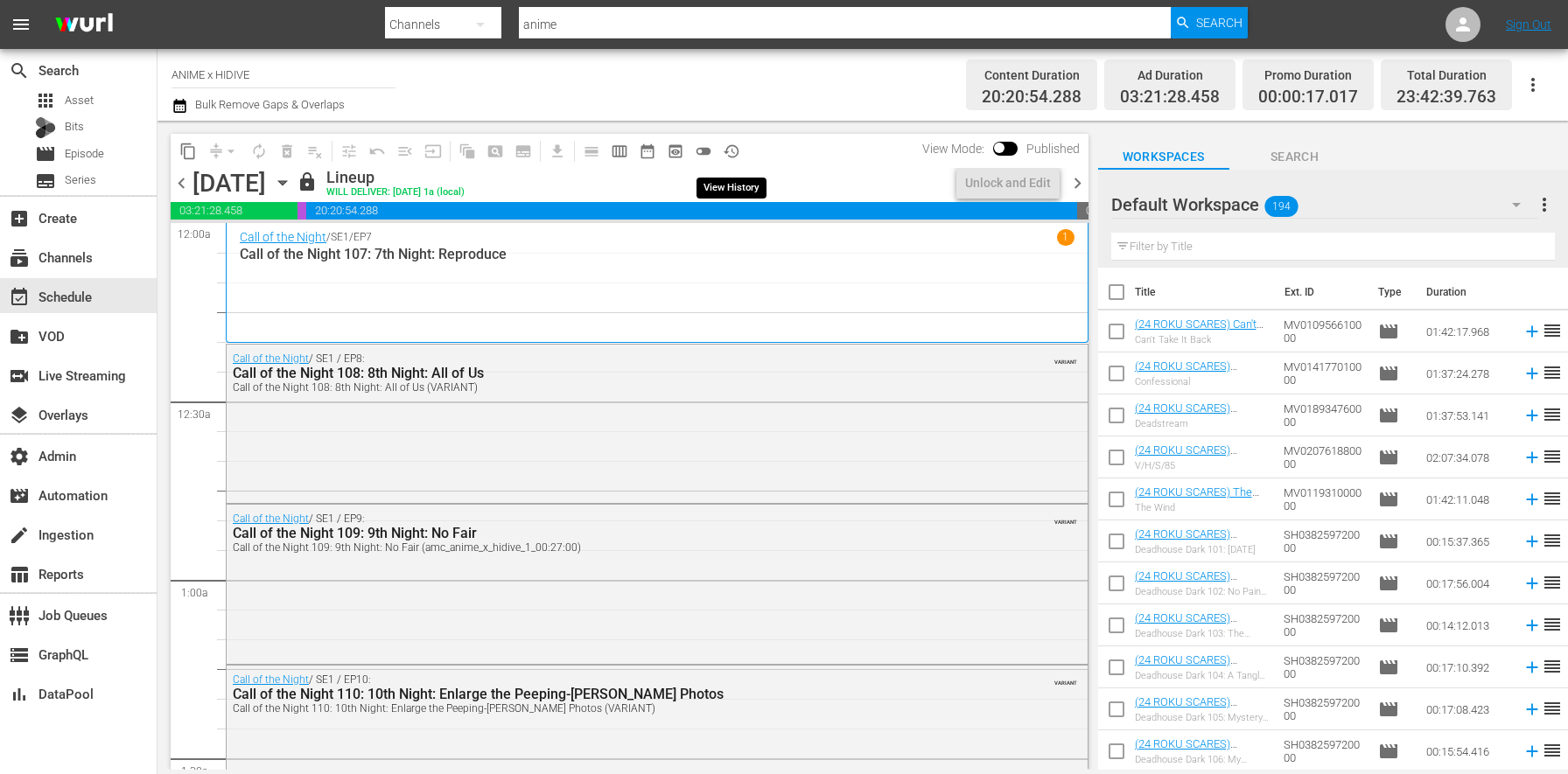
click at [735, 147] on span "history_outlined" at bounding box center [732, 152] width 18 height 18
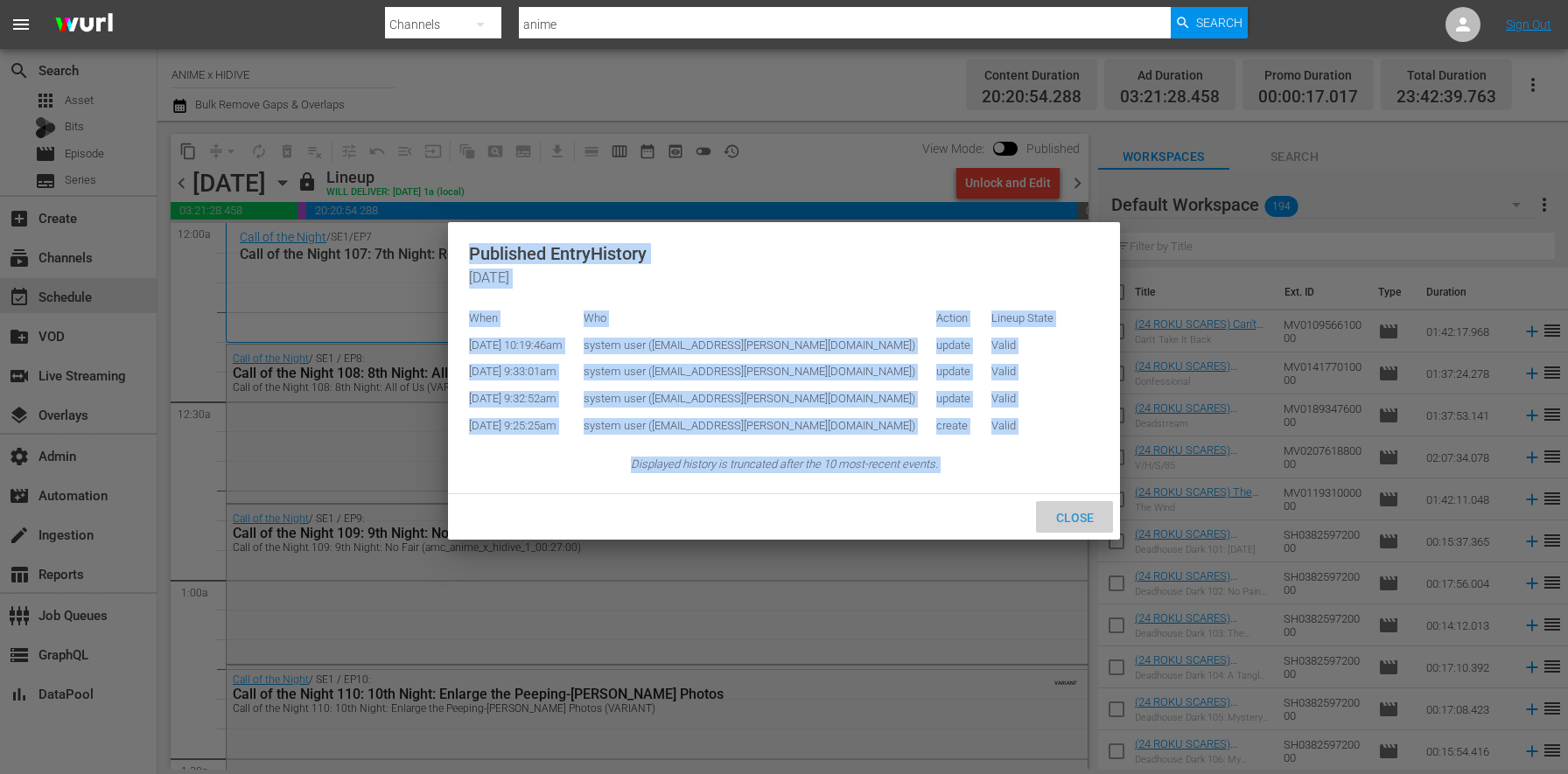
click at [1058, 525] on span "Close" at bounding box center [1075, 518] width 66 height 14
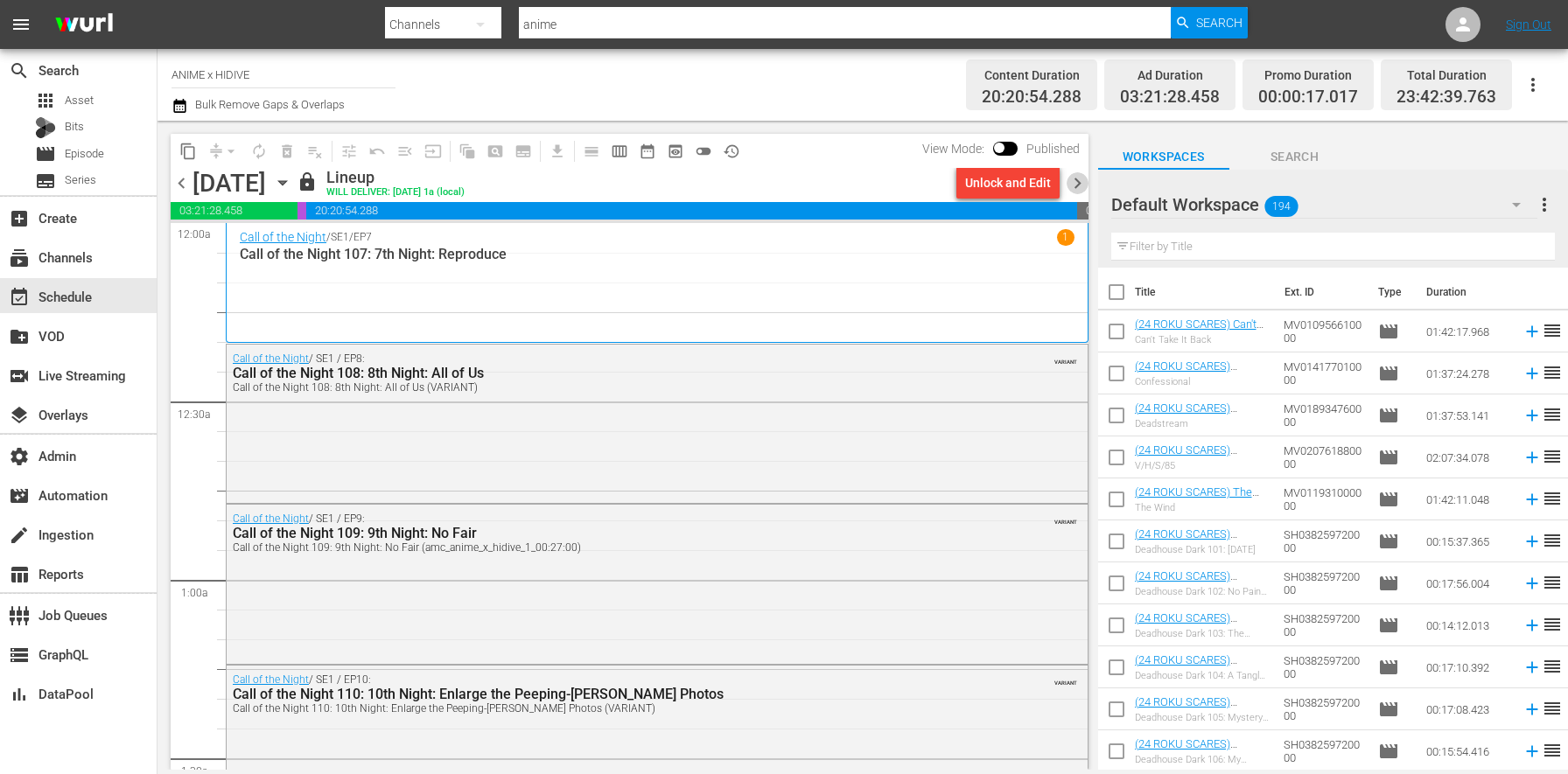
click at [1071, 189] on span "chevron_right" at bounding box center [1077, 184] width 22 height 22
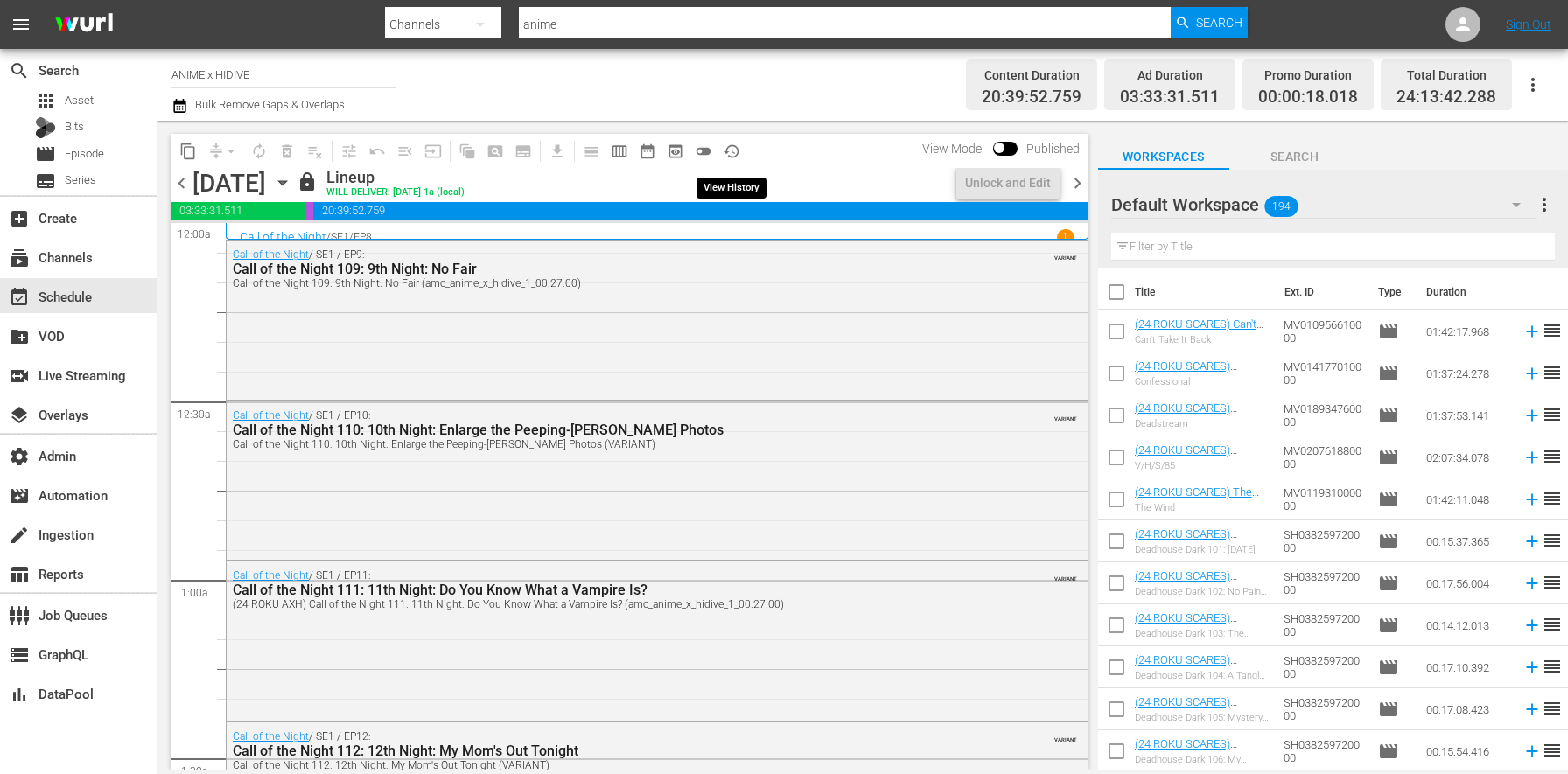
click at [736, 152] on span "history_outlined" at bounding box center [732, 152] width 18 height 18
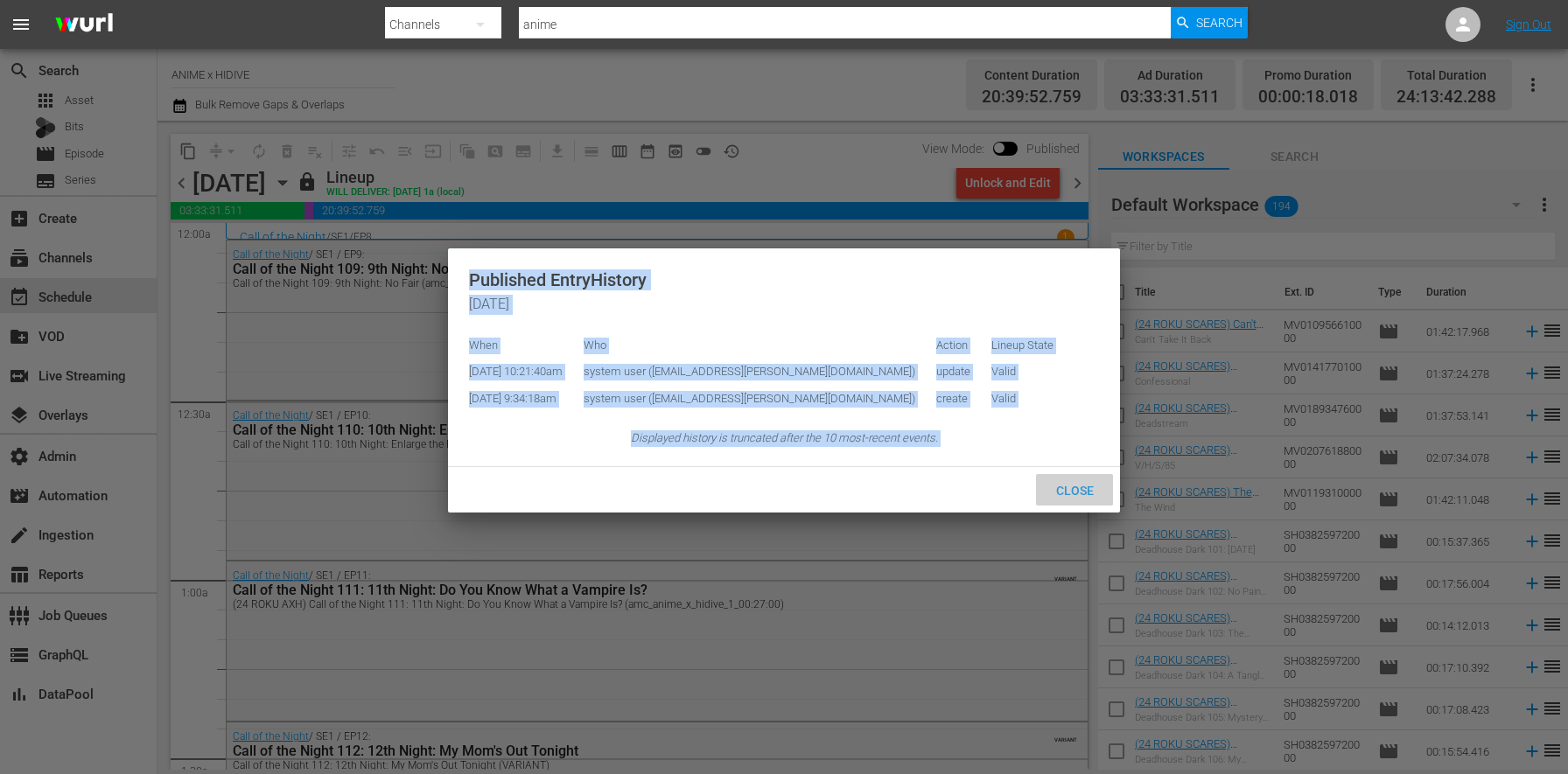
click at [1053, 496] on div "Close" at bounding box center [1074, 490] width 77 height 32
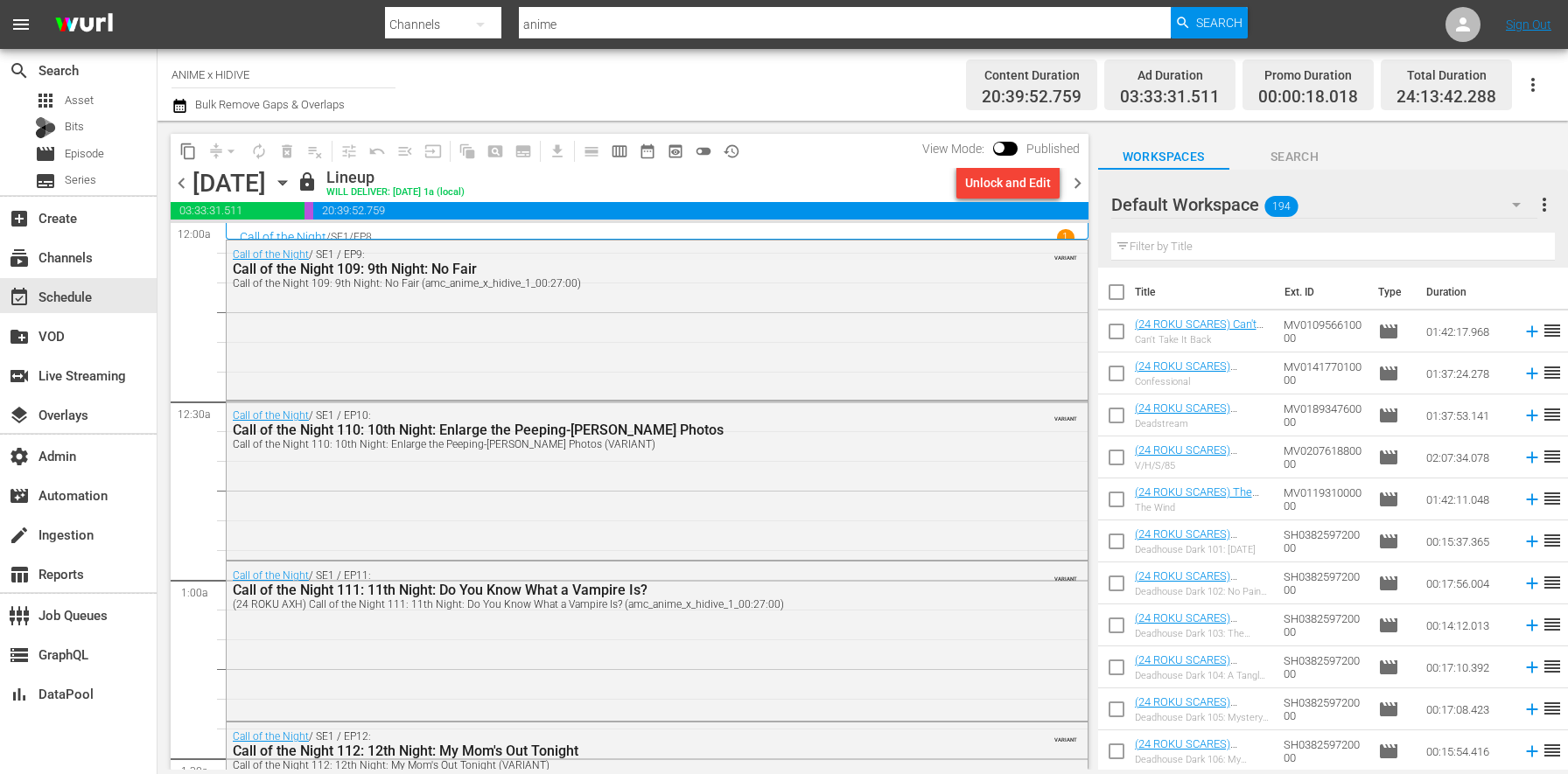
click at [1094, 188] on div "content_copy compress arrow_drop_down autorenew_outlined delete_forever_outline…" at bounding box center [627, 445] width 941 height 649
click at [1085, 187] on span "chevron_right" at bounding box center [1077, 184] width 22 height 22
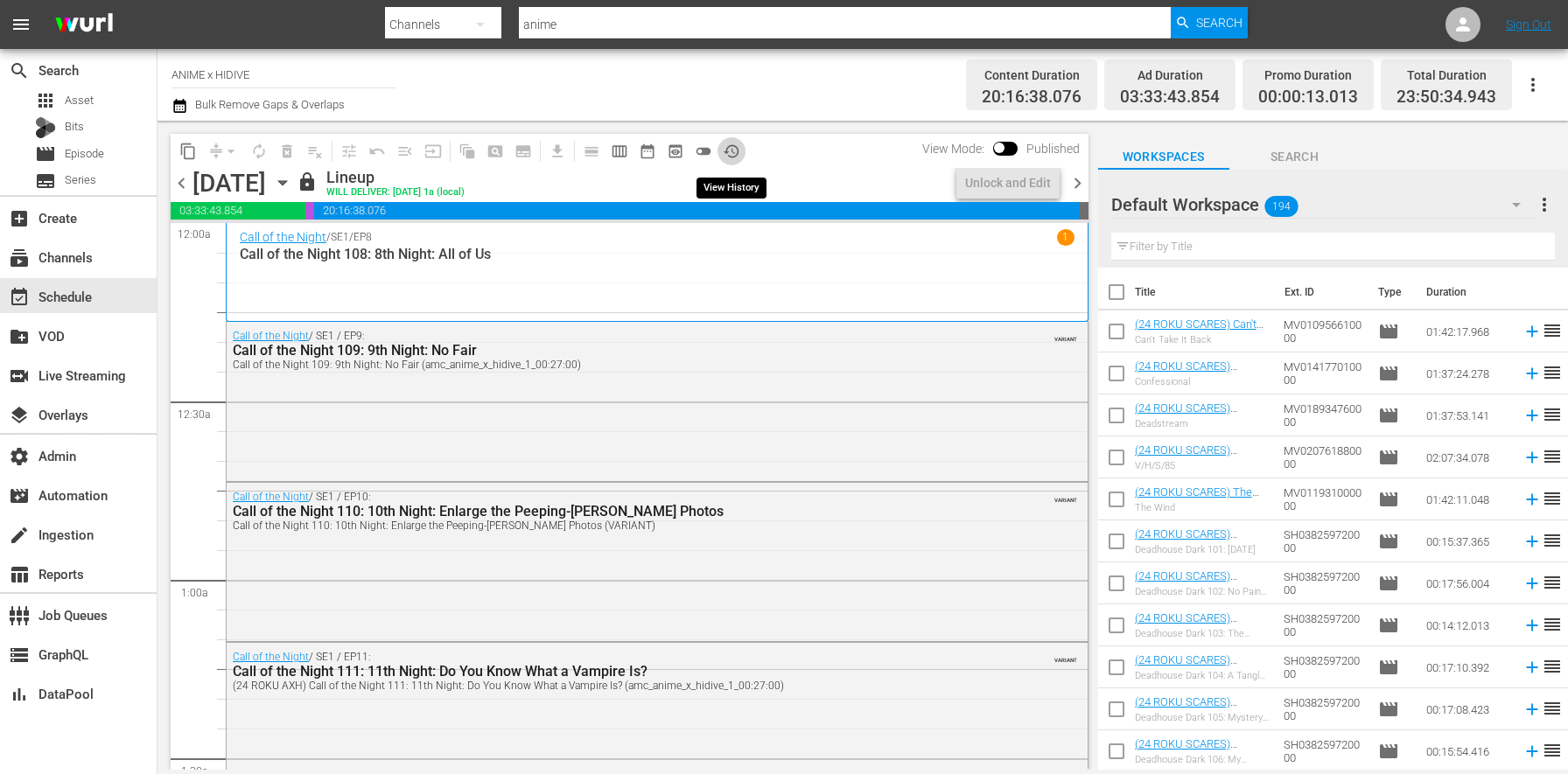
click at [733, 144] on span "history_outlined" at bounding box center [732, 152] width 18 height 18
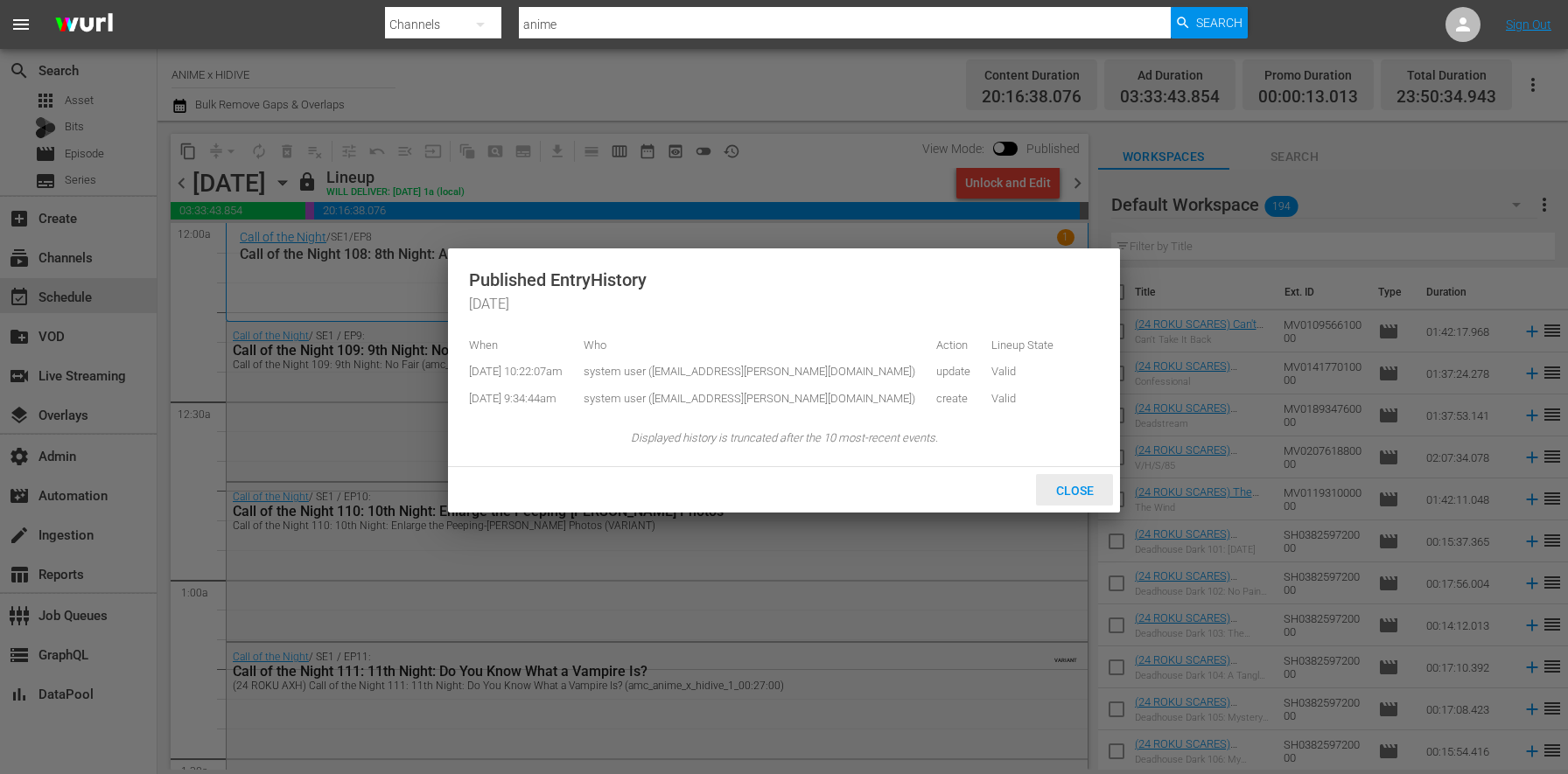
click at [1065, 494] on div "Close" at bounding box center [1074, 490] width 77 height 32
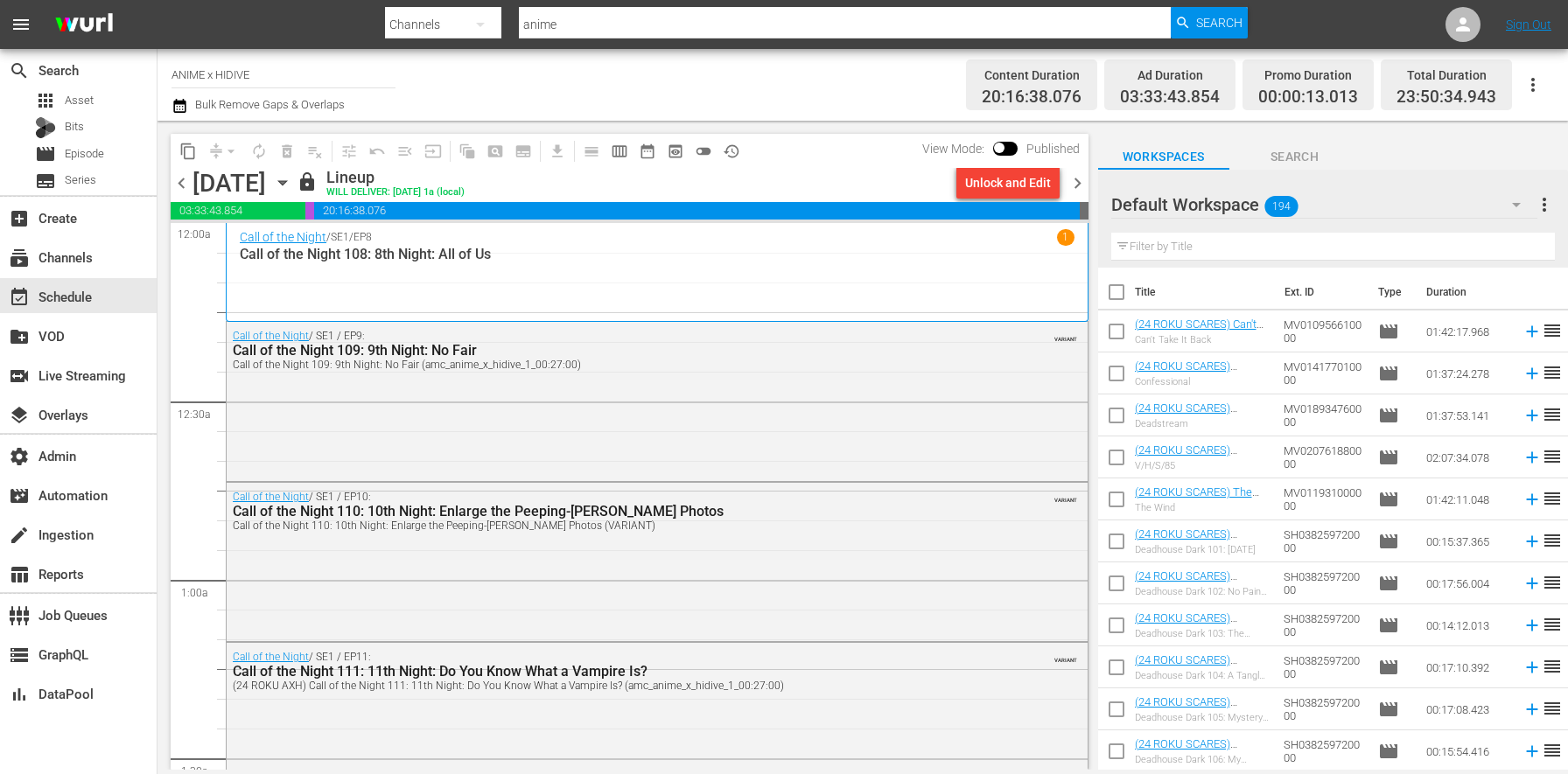
click at [652, 93] on div "Channel Title ANIME x HIDIVE Bulk Remove Gaps & Overlaps" at bounding box center [549, 85] width 754 height 63
click at [1081, 182] on span "chevron_right" at bounding box center [1077, 184] width 22 height 22
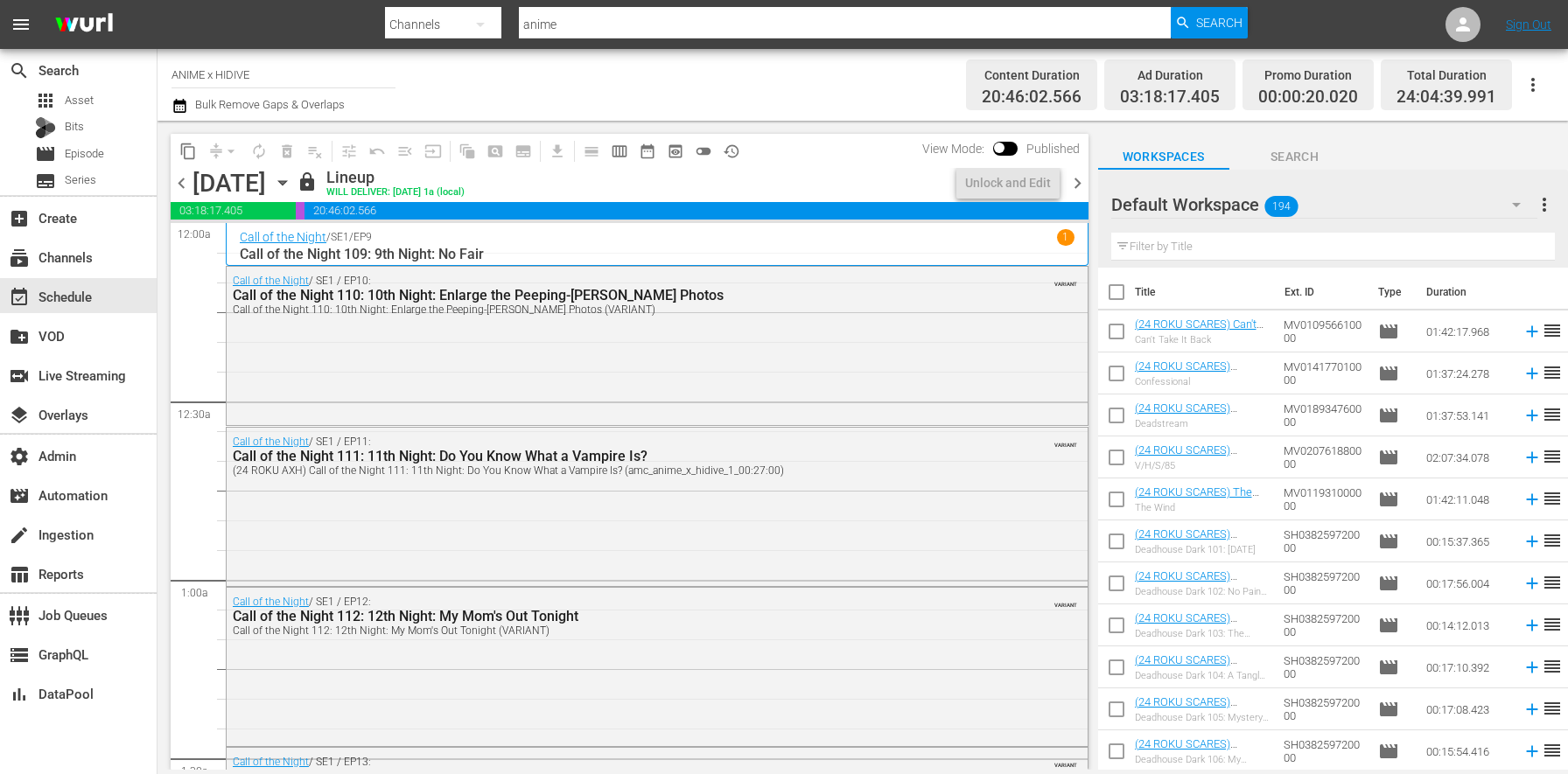
click at [737, 154] on span "history_outlined" at bounding box center [732, 152] width 18 height 18
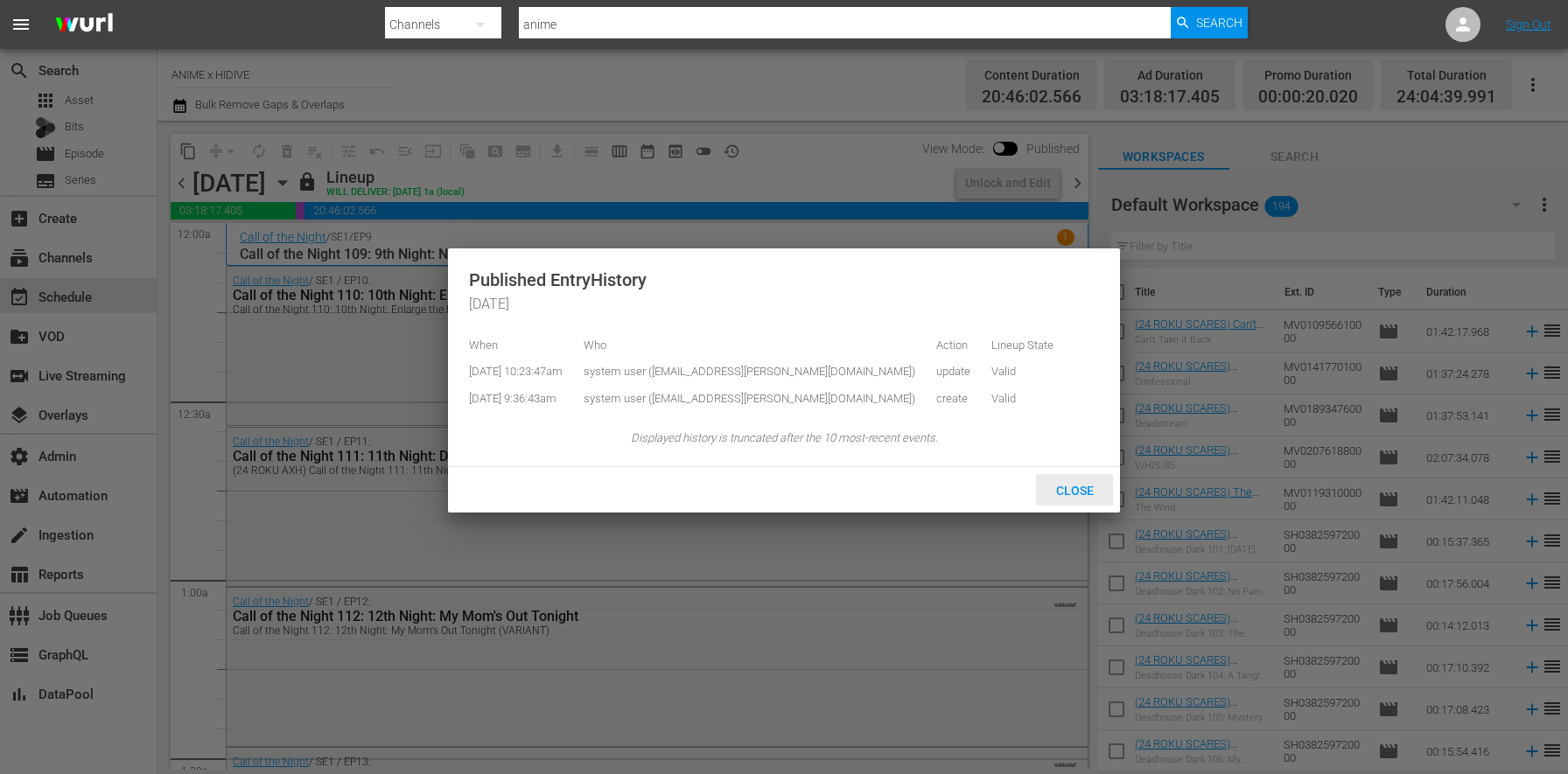
drag, startPoint x: 1051, startPoint y: 502, endPoint x: 1006, endPoint y: 496, distance: 45.4
click at [1051, 498] on span "Close" at bounding box center [1075, 491] width 66 height 14
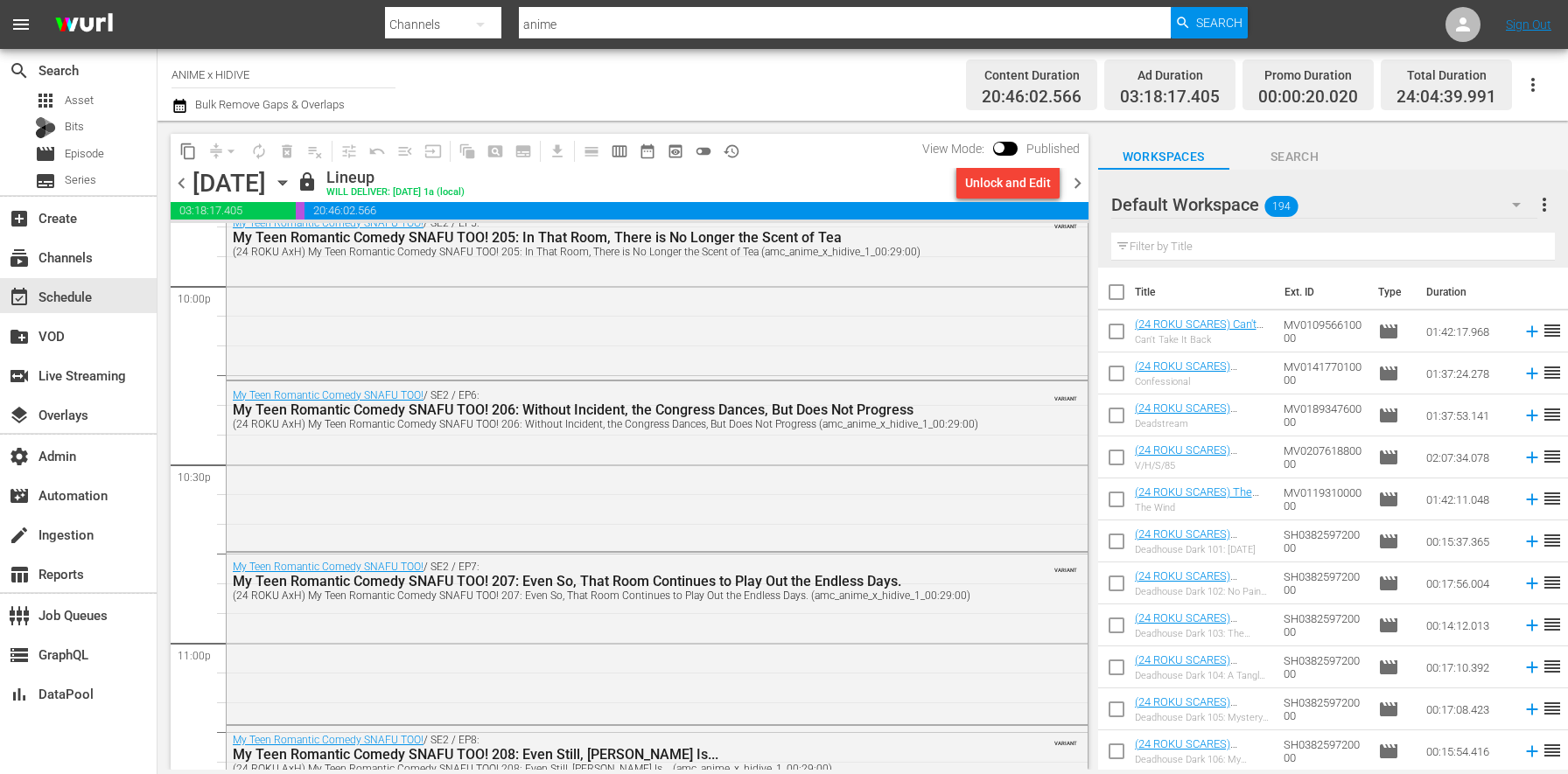
scroll to position [8091, 0]
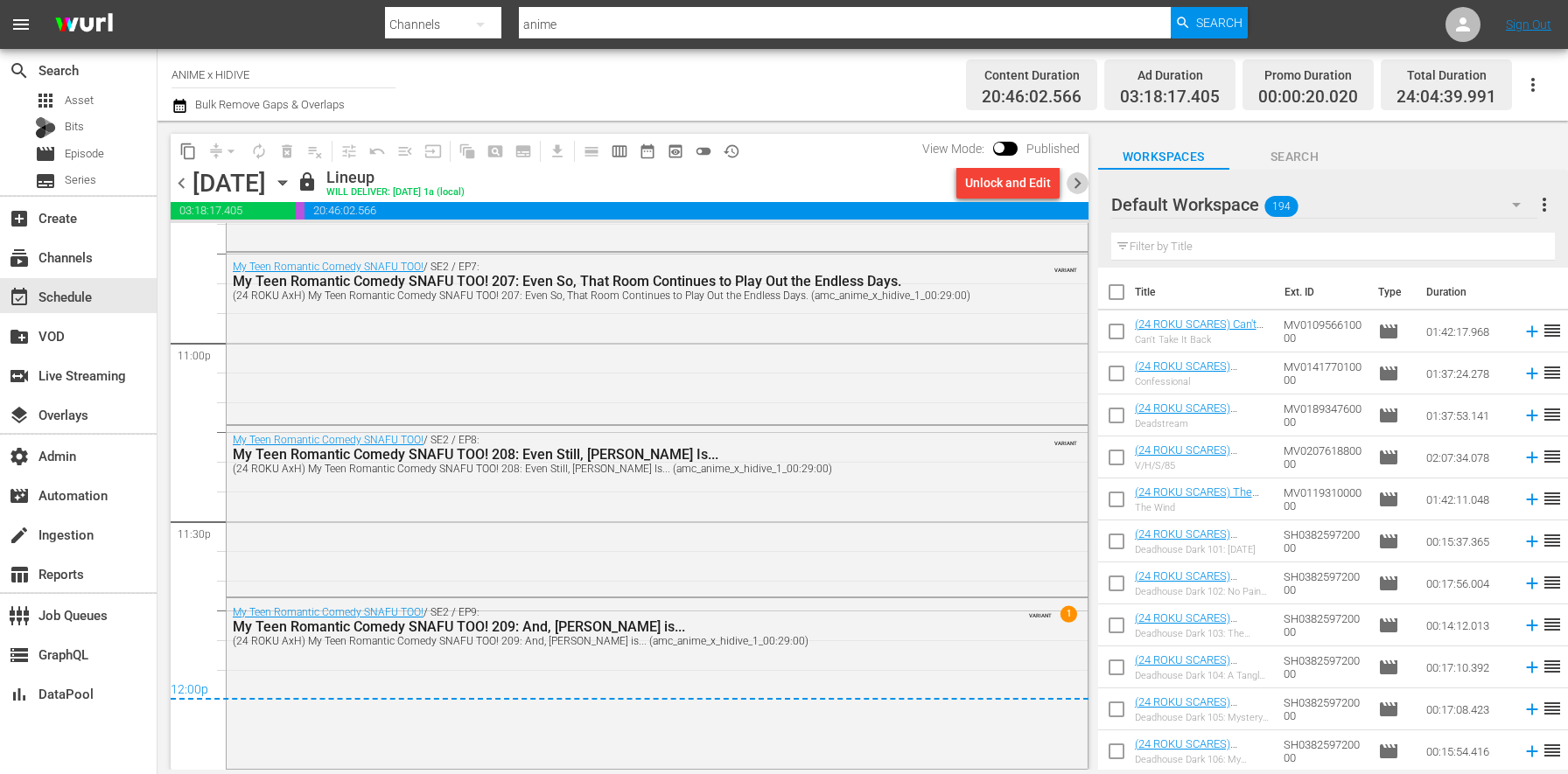
click at [1067, 179] on span "chevron_right" at bounding box center [1077, 184] width 22 height 22
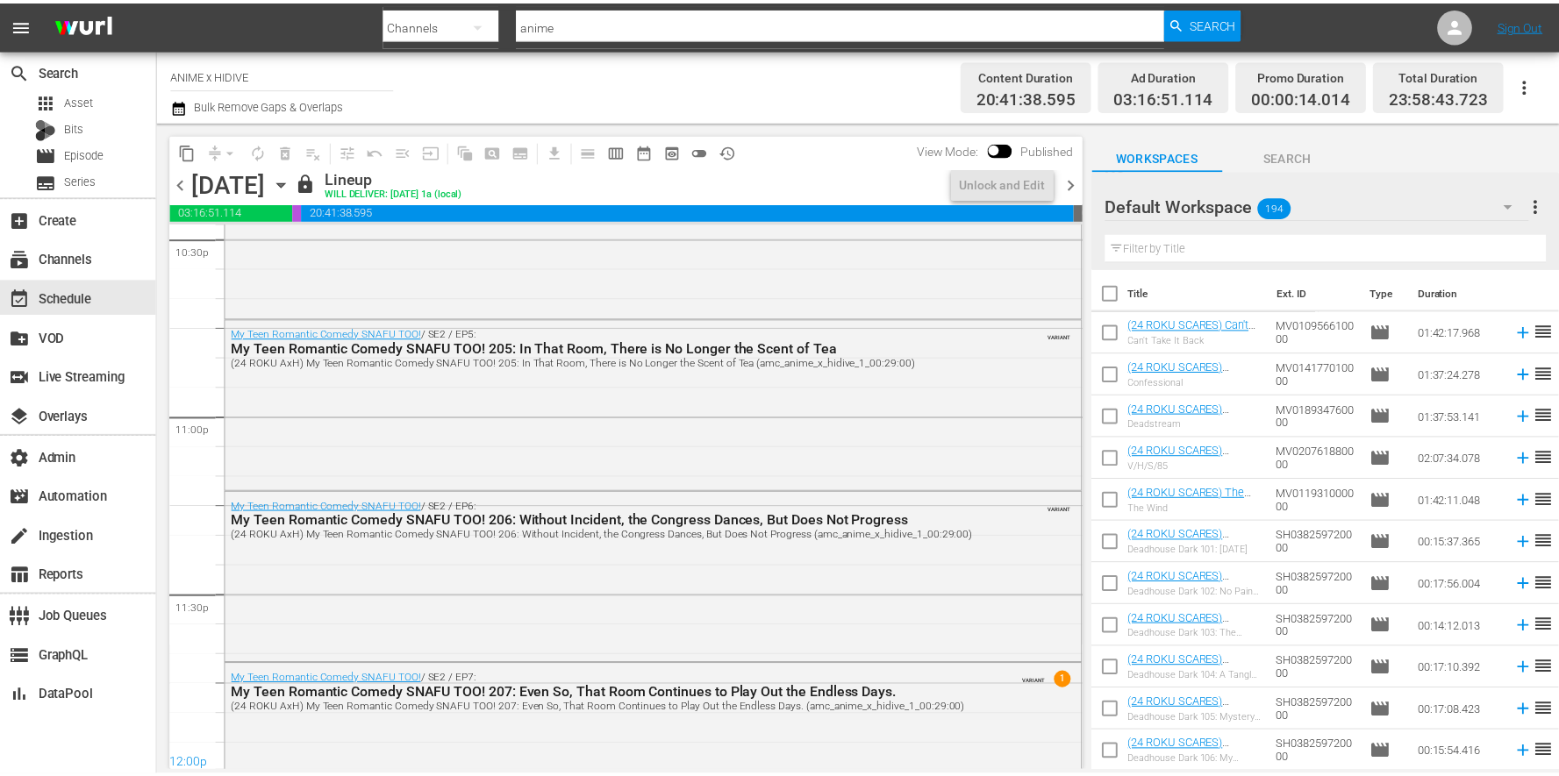
scroll to position [8105, 0]
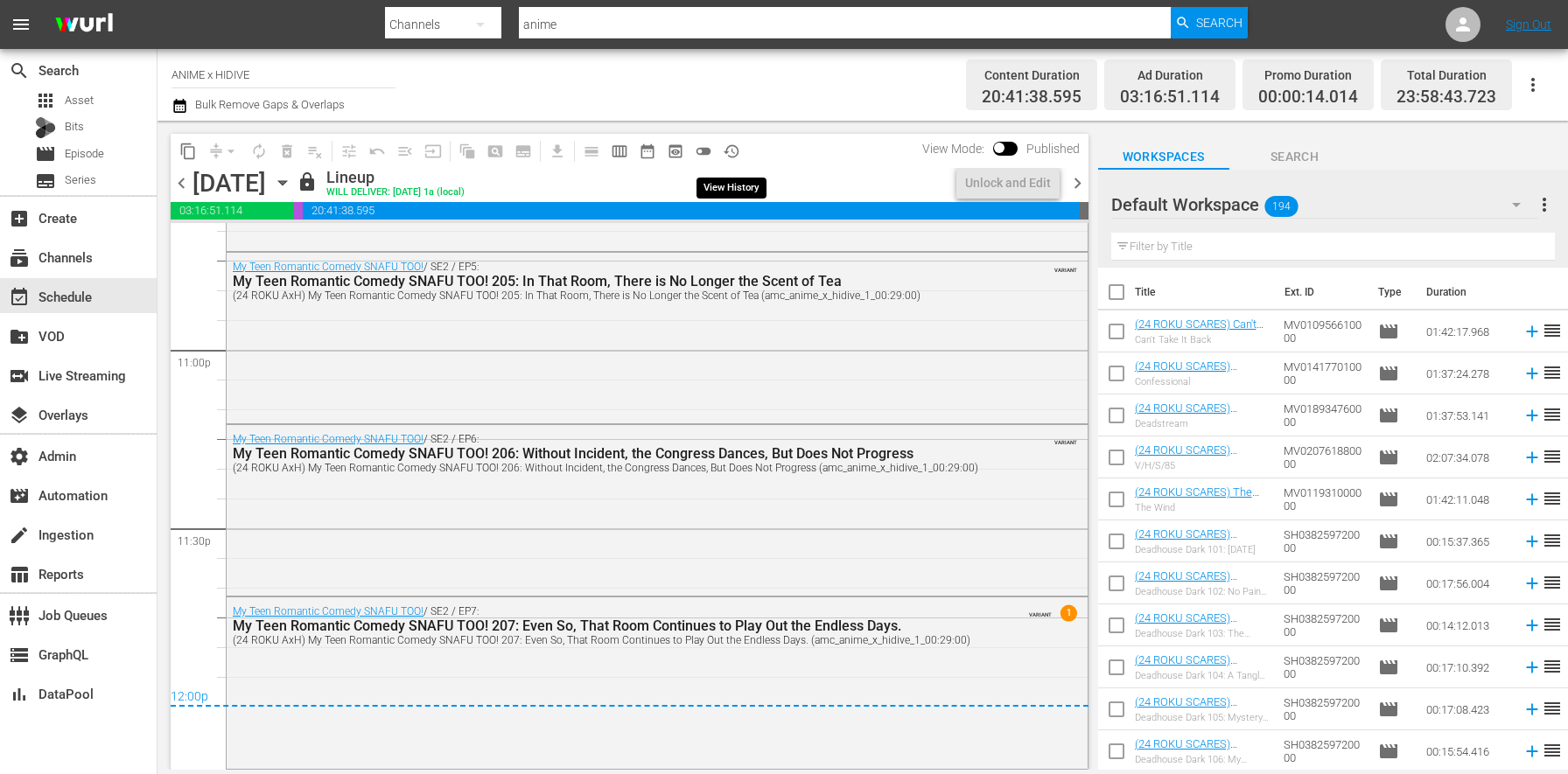
click at [729, 152] on span "history_outlined" at bounding box center [732, 152] width 18 height 18
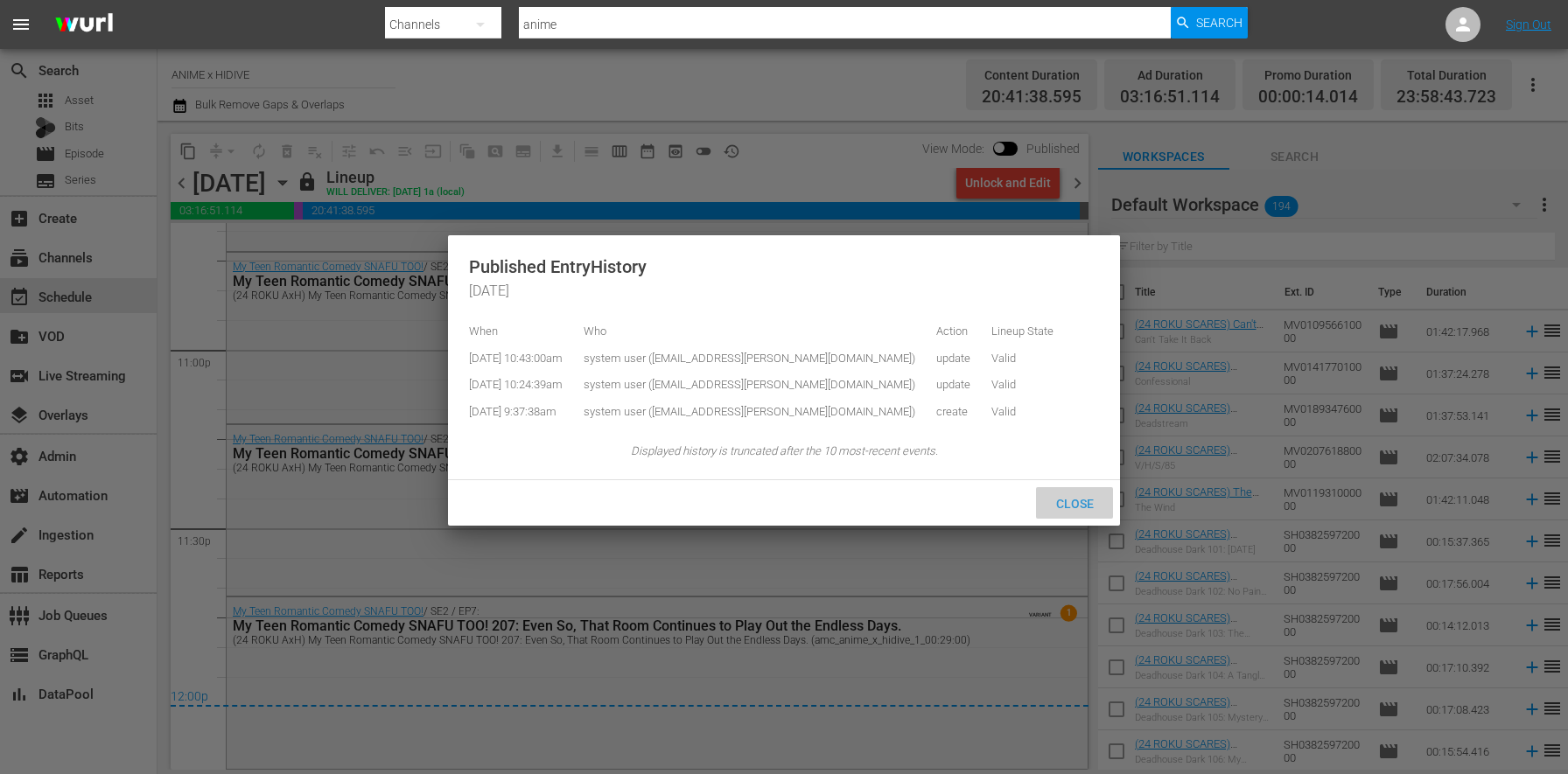
click at [1064, 505] on div "Close" at bounding box center [1074, 504] width 77 height 32
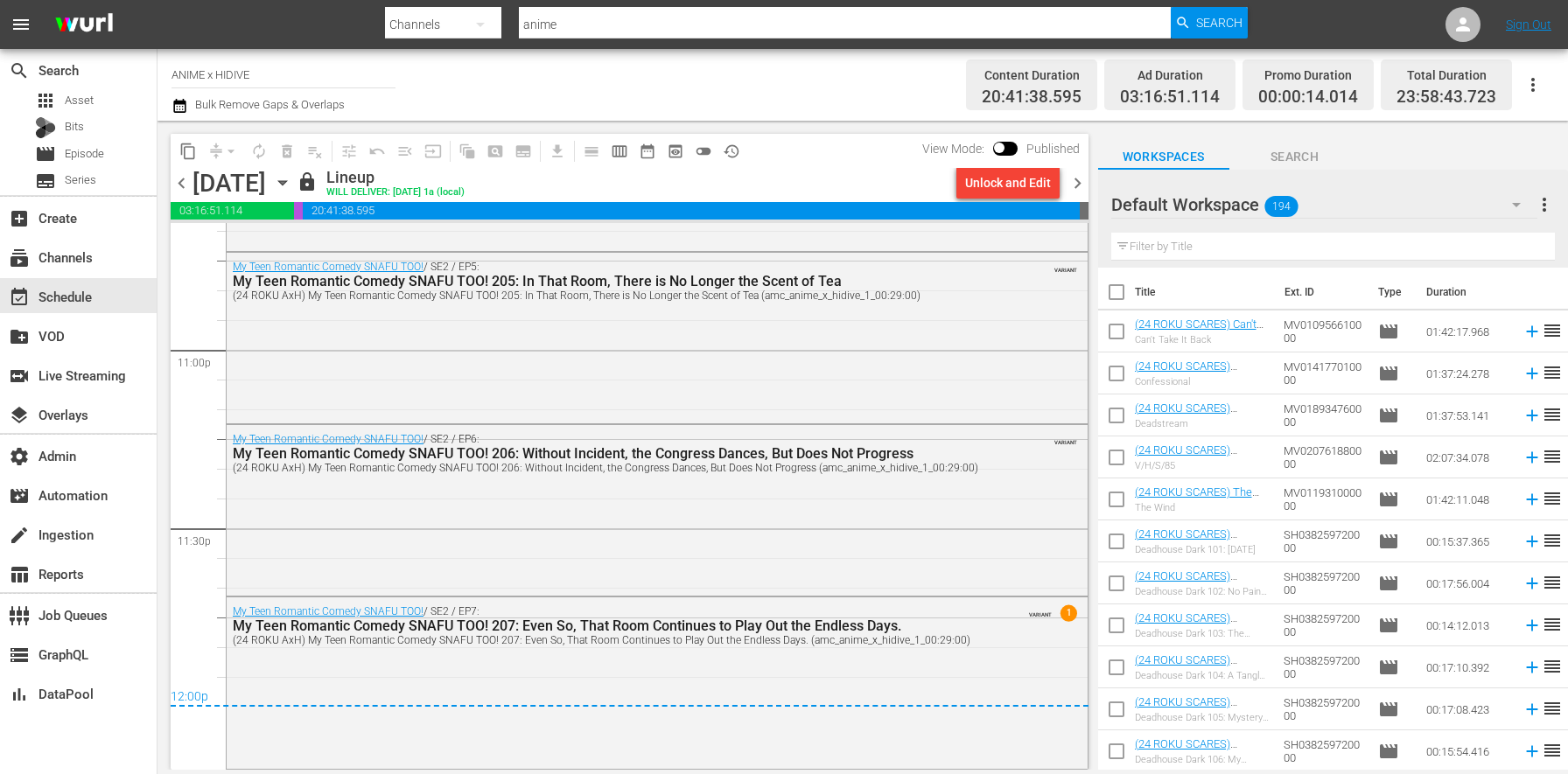
click at [716, 69] on div "Channel Title ANIME x HIDIVE Bulk Remove Gaps & Overlaps" at bounding box center [549, 85] width 754 height 63
click at [111, 154] on div "movie Episode" at bounding box center [78, 154] width 157 height 25
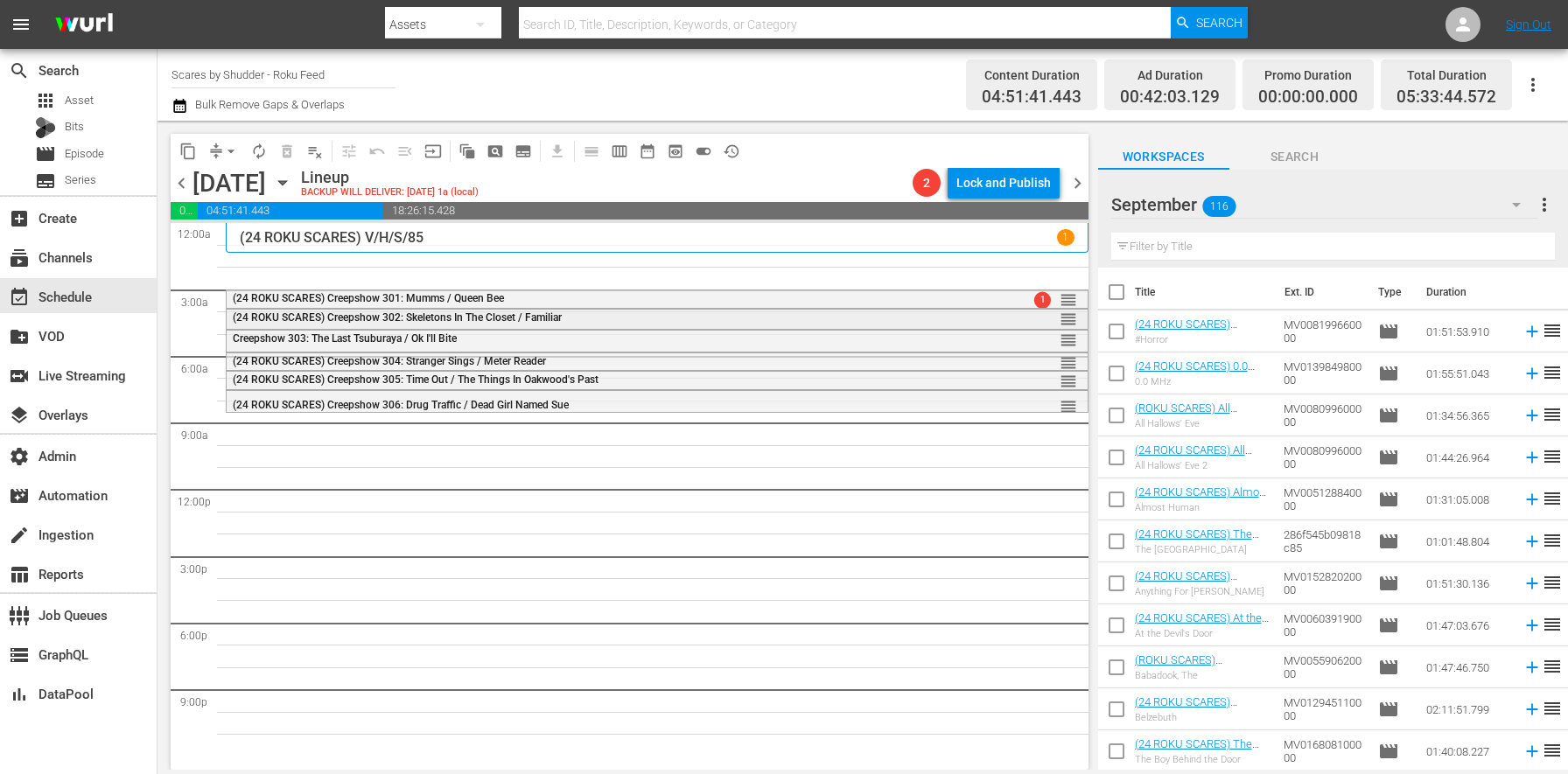
scroll to position [840, 0]
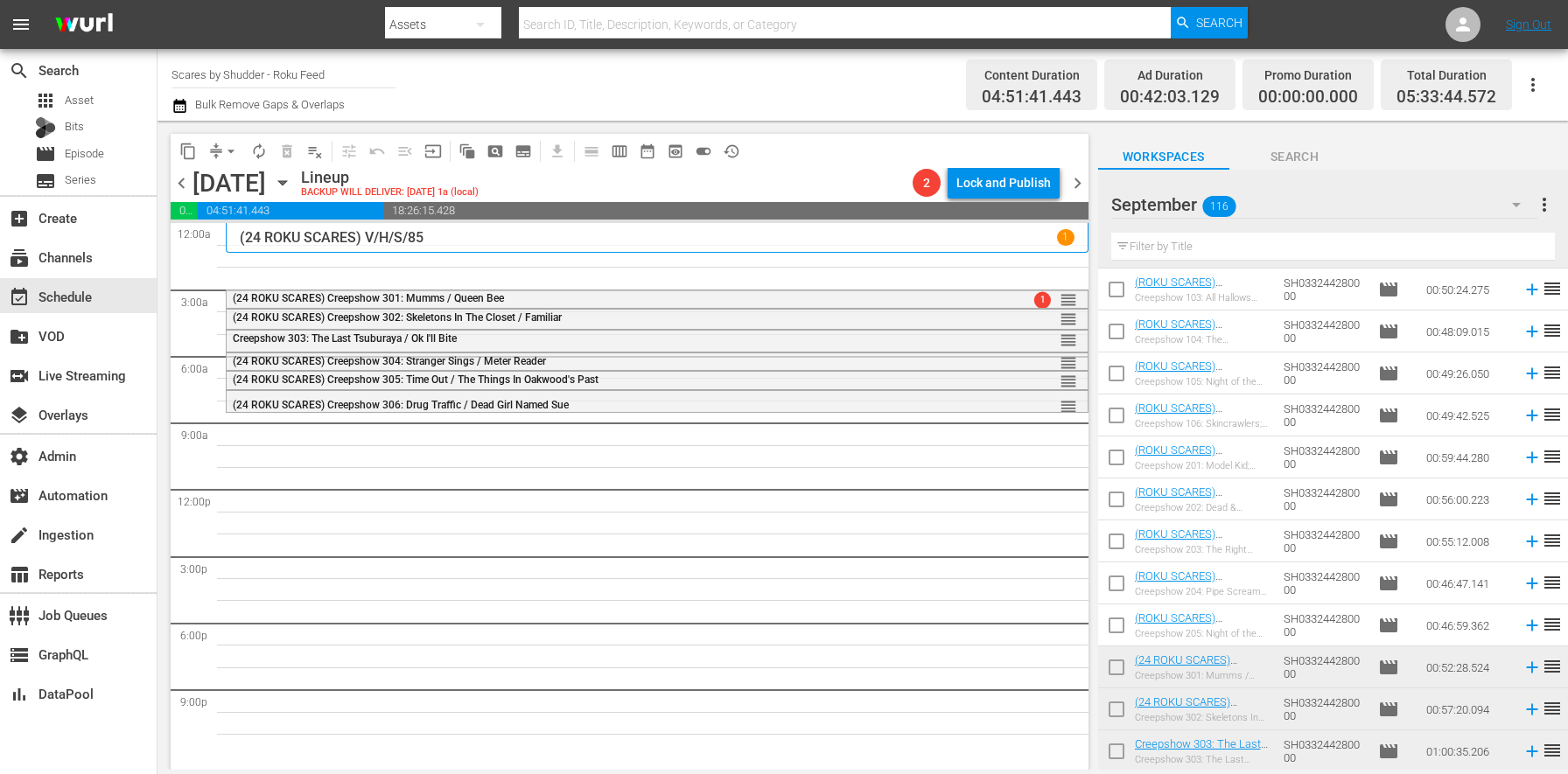
click at [292, 178] on icon "button" at bounding box center [282, 183] width 19 height 19
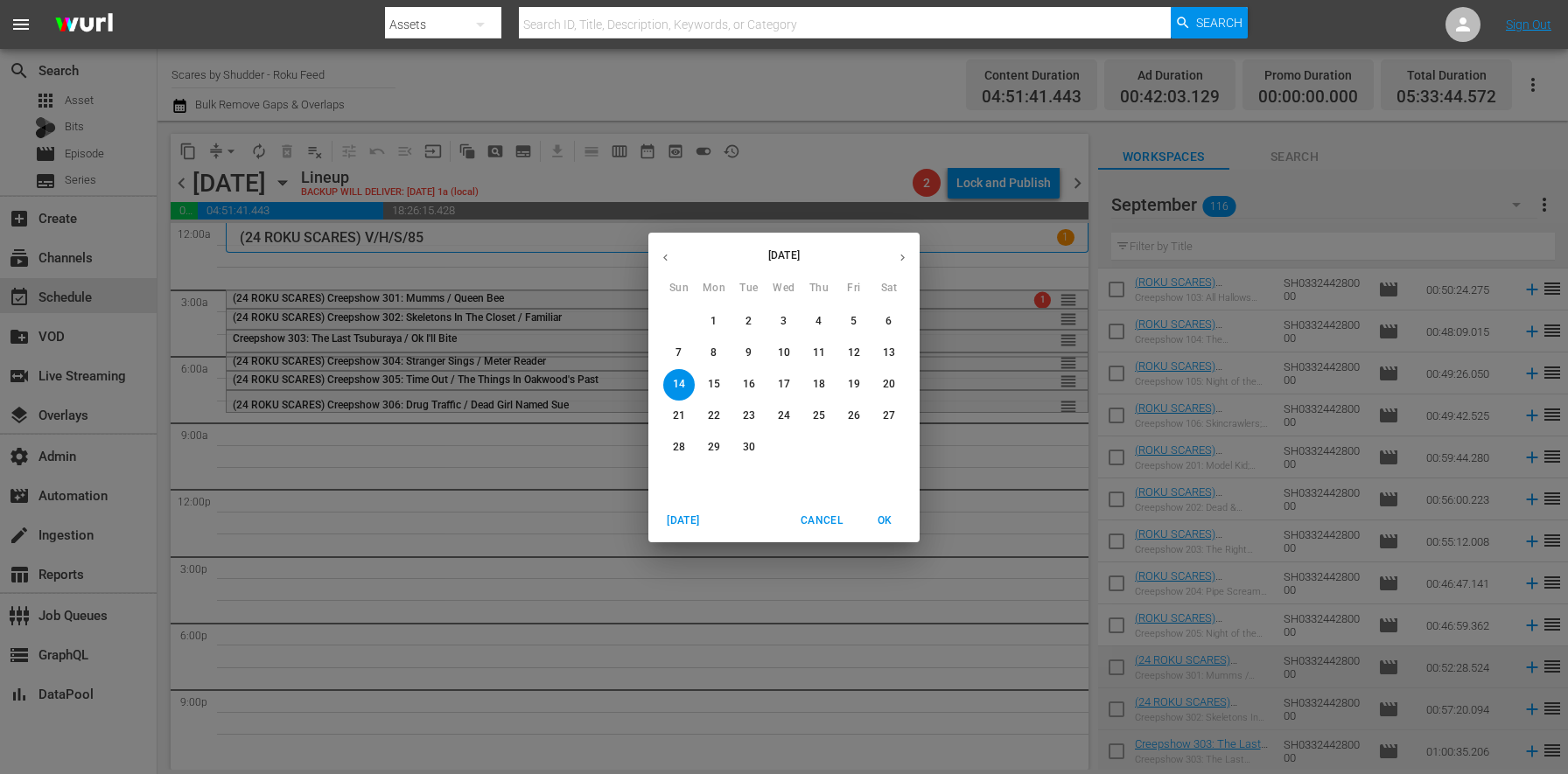
click at [809, 354] on span "11" at bounding box center [819, 353] width 32 height 15
